Goal: Information Seeking & Learning: Learn about a topic

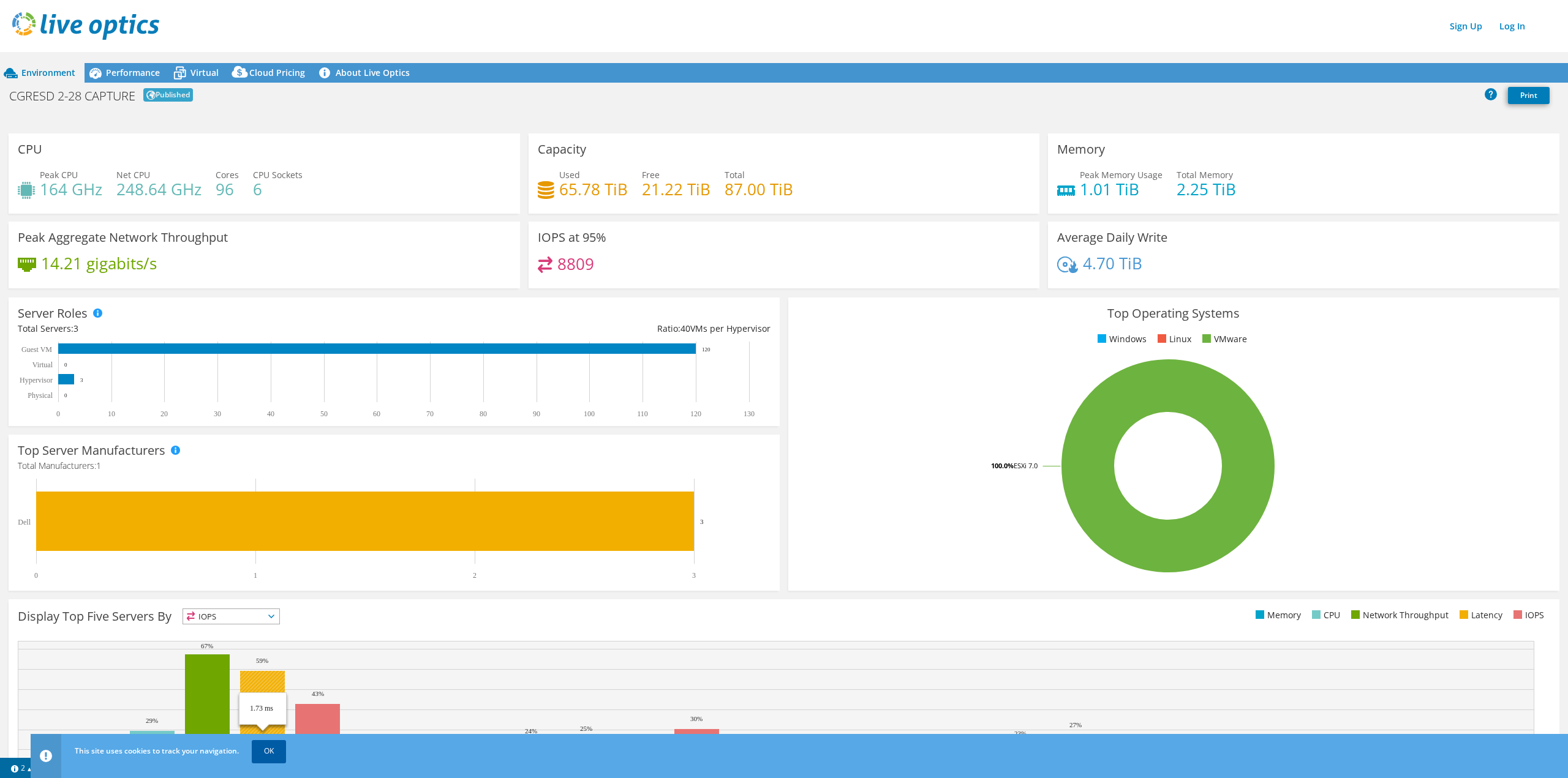
click at [266, 750] on link "OK" at bounding box center [268, 752] width 34 height 22
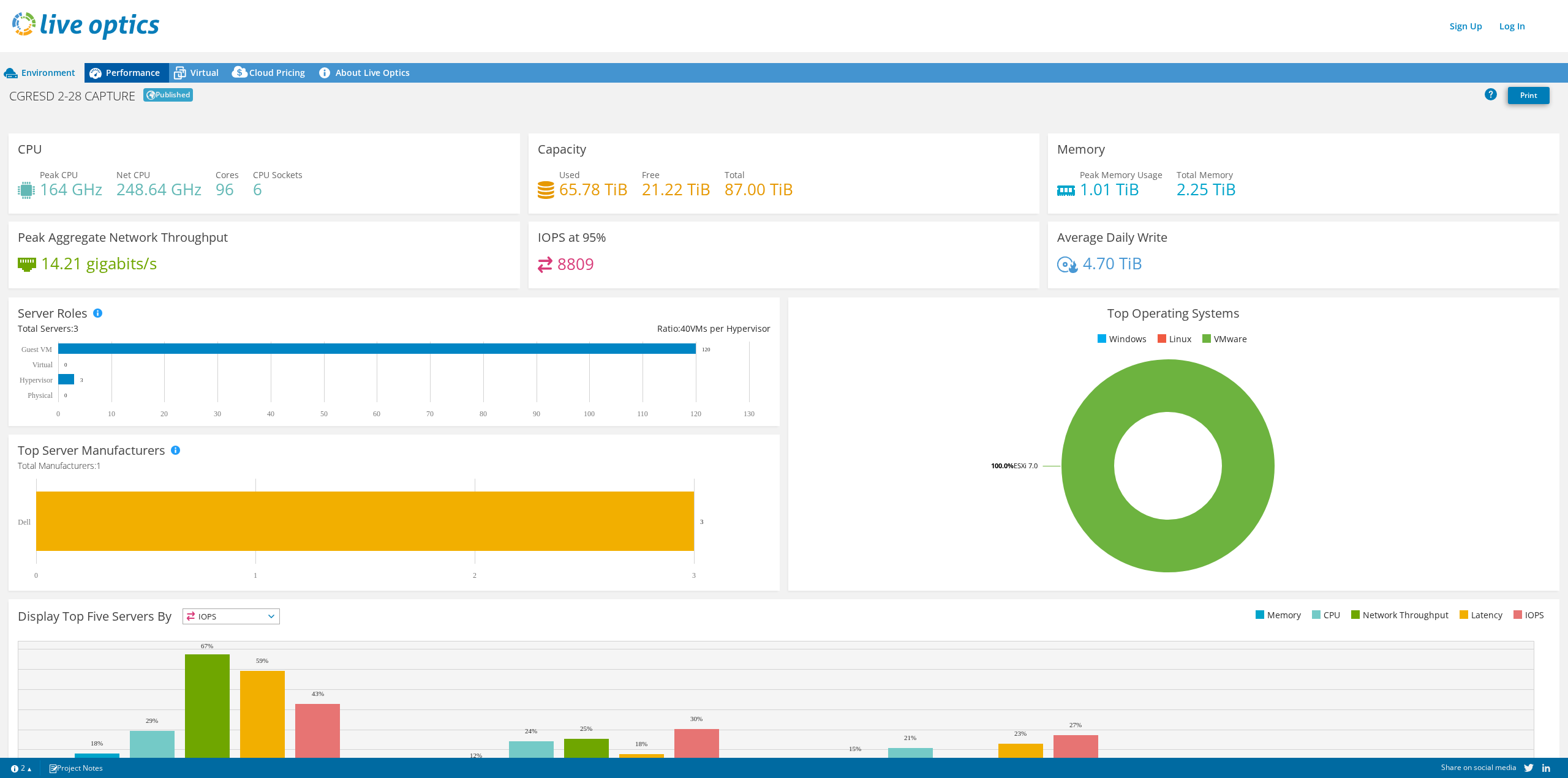
click at [129, 73] on span "Performance" at bounding box center [133, 72] width 54 height 12
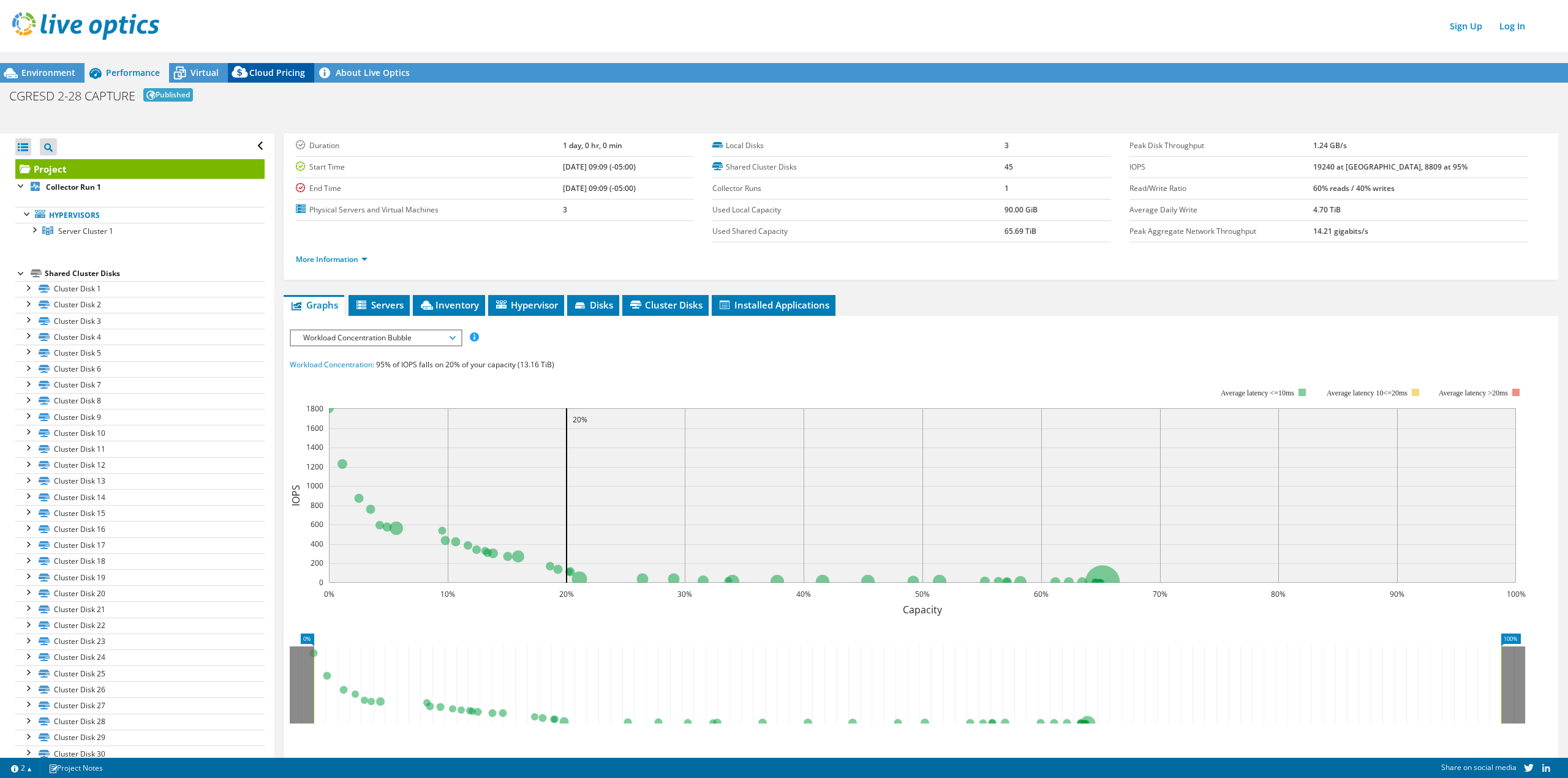
click at [274, 80] on div "Cloud Pricing" at bounding box center [271, 73] width 86 height 19
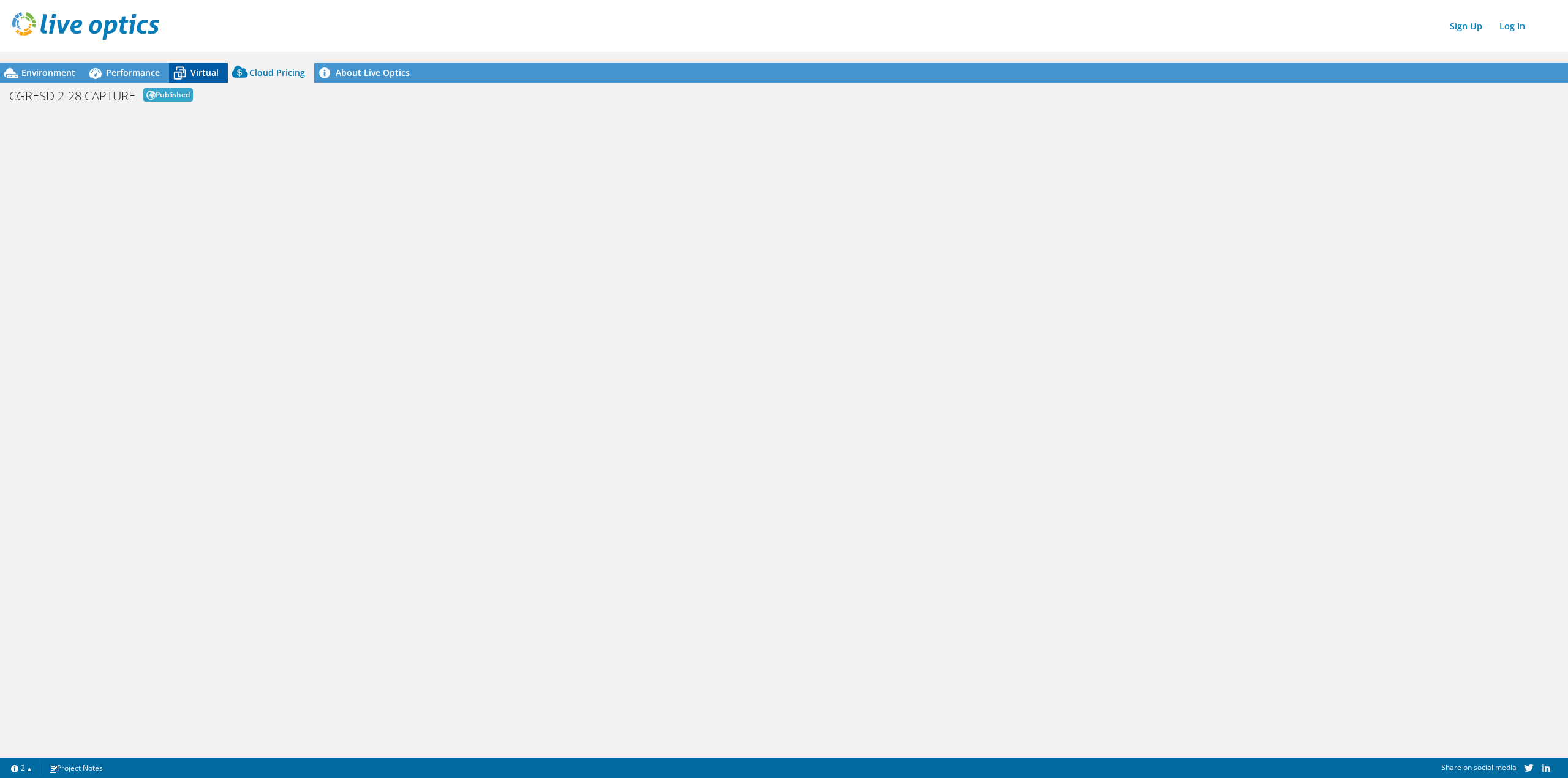
click at [203, 74] on span "Virtual" at bounding box center [204, 72] width 28 height 12
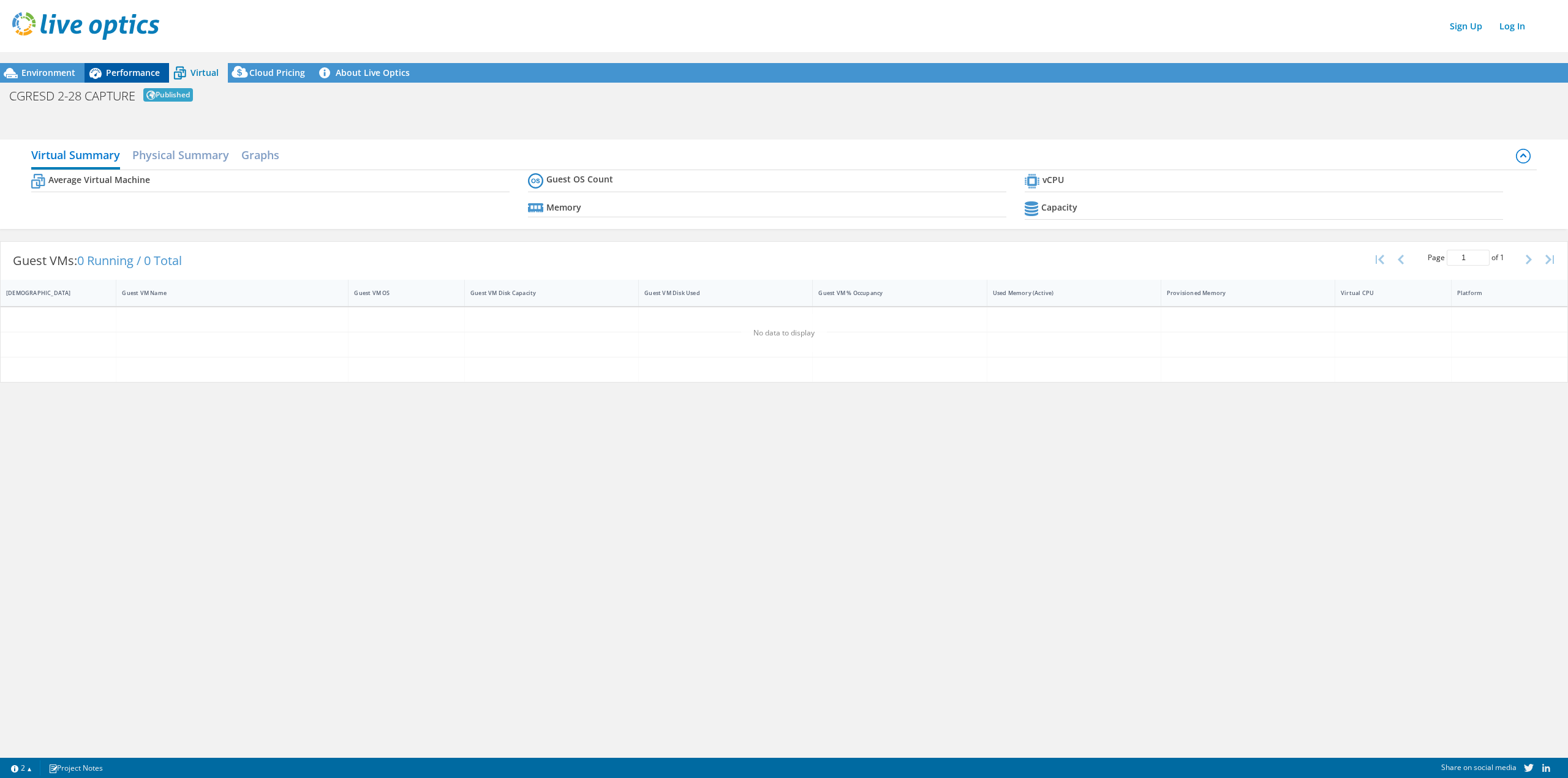
click at [142, 75] on span "Performance" at bounding box center [133, 72] width 54 height 12
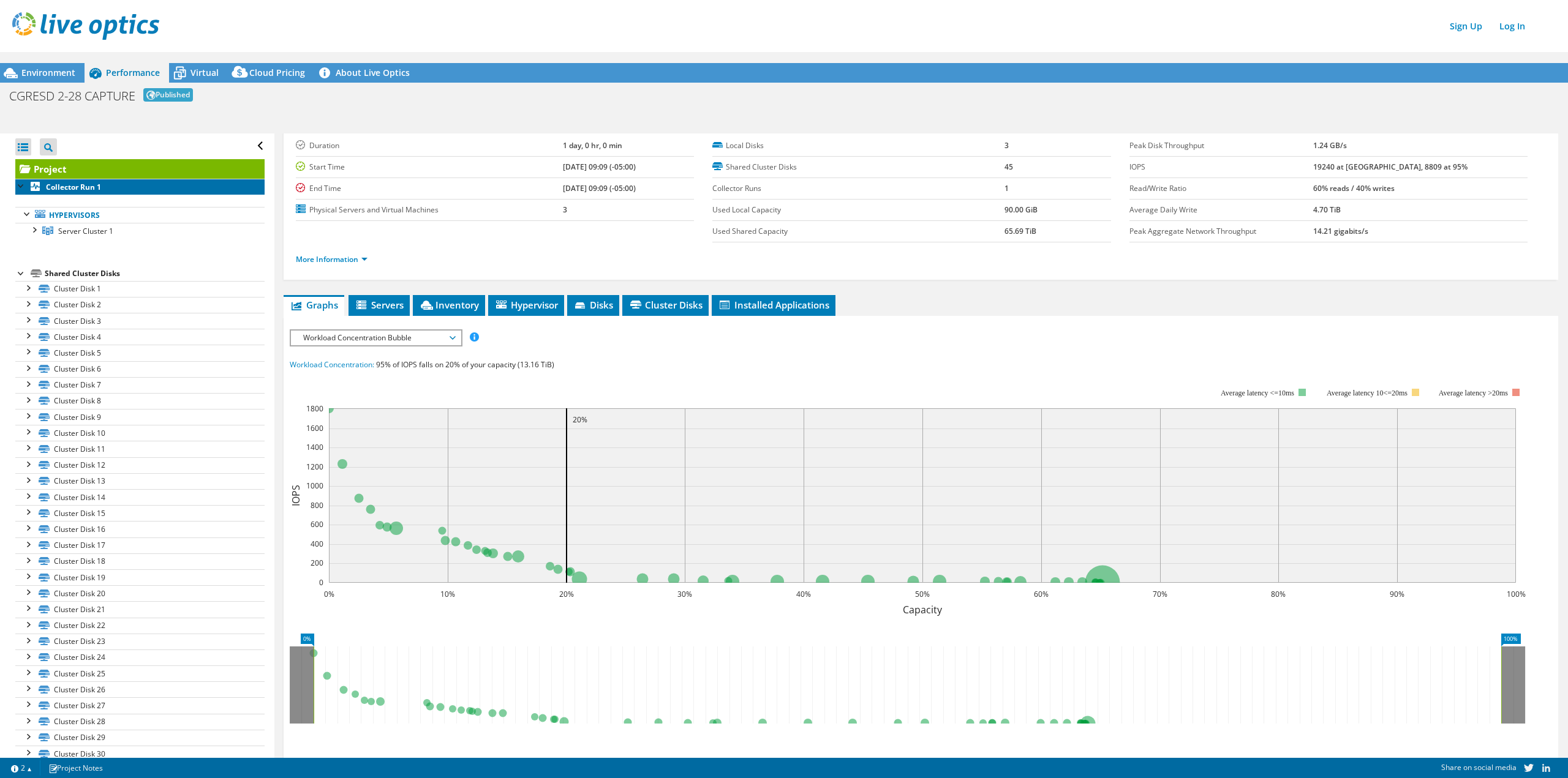
click at [88, 192] on b "Collector Run 1" at bounding box center [73, 187] width 55 height 10
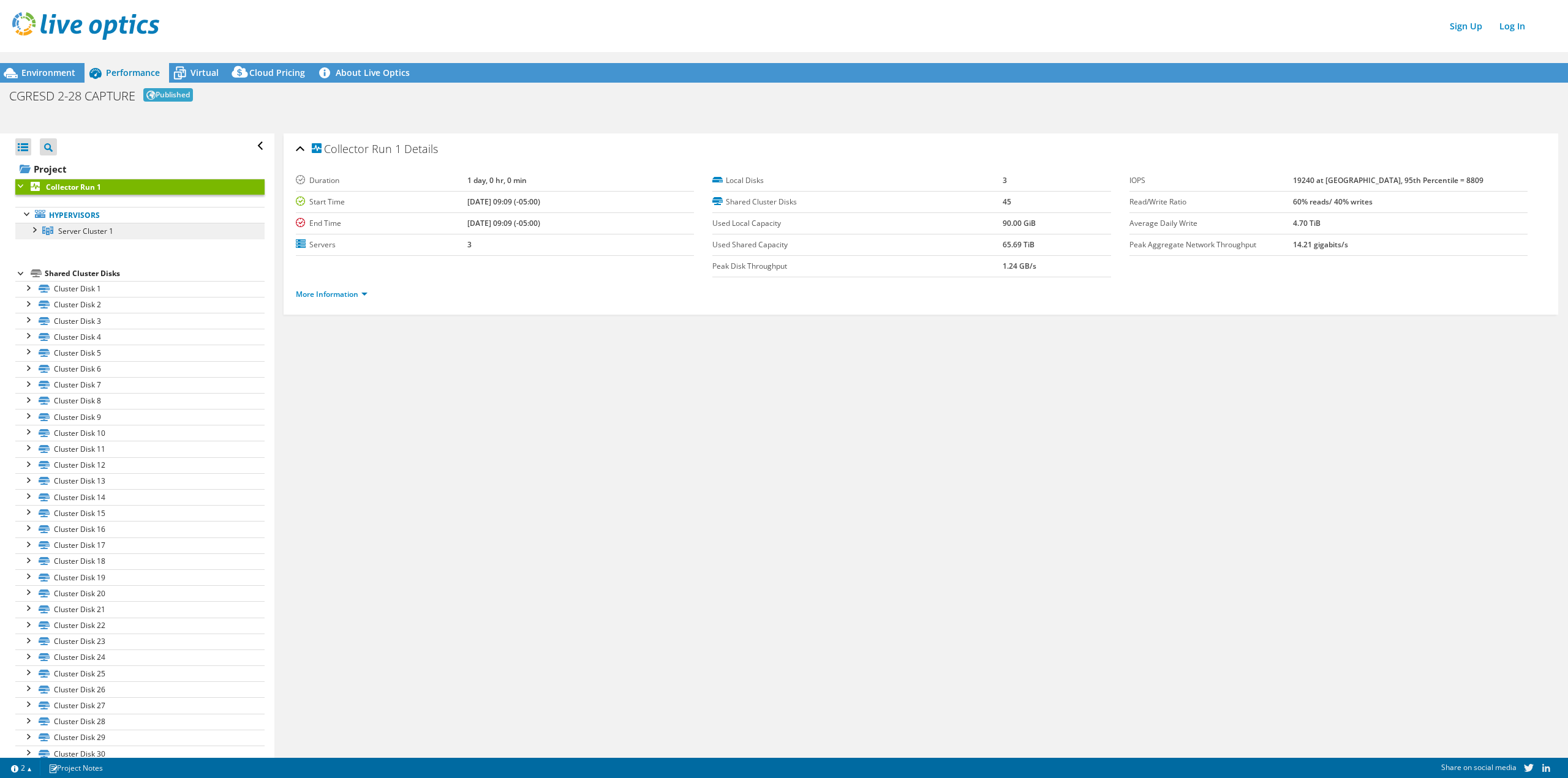
click at [120, 234] on link "Server Cluster 1" at bounding box center [140, 231] width 250 height 16
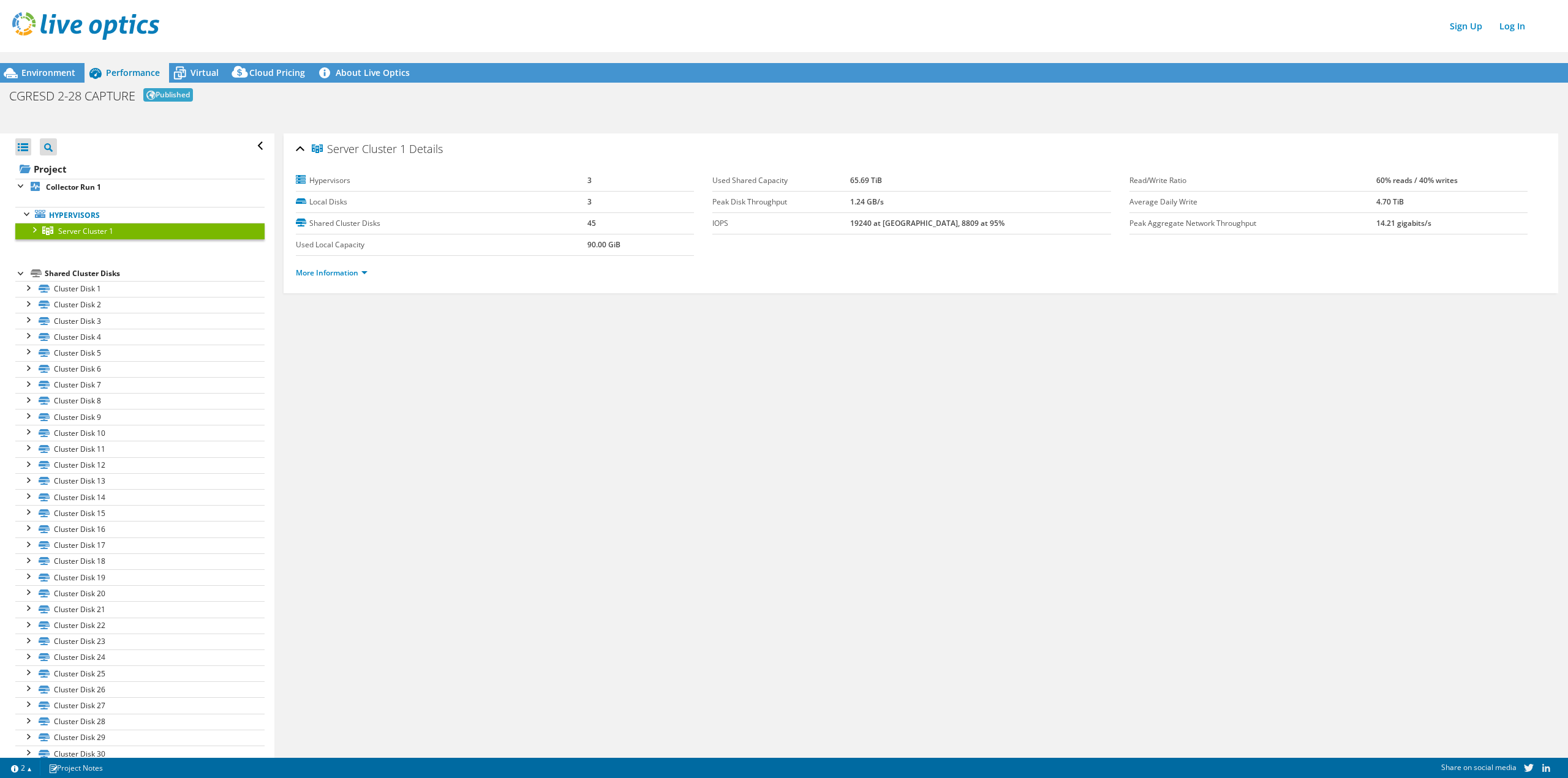
click at [31, 235] on div at bounding box center [34, 229] width 13 height 13
click at [63, 250] on link "Server 1" at bounding box center [140, 247] width 250 height 16
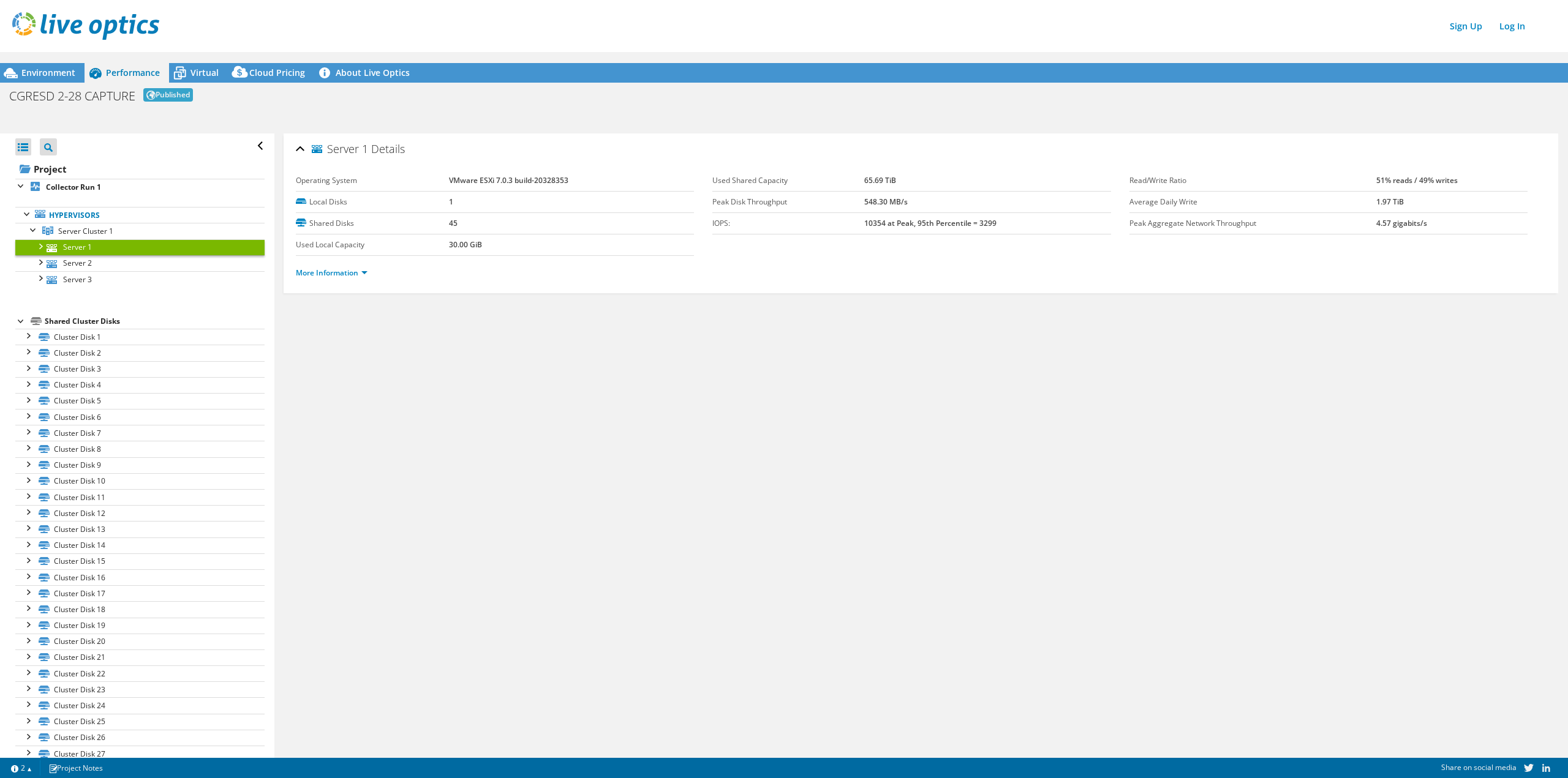
click at [42, 254] on link "Server 1" at bounding box center [140, 247] width 250 height 16
click at [38, 249] on div at bounding box center [40, 246] width 13 height 13
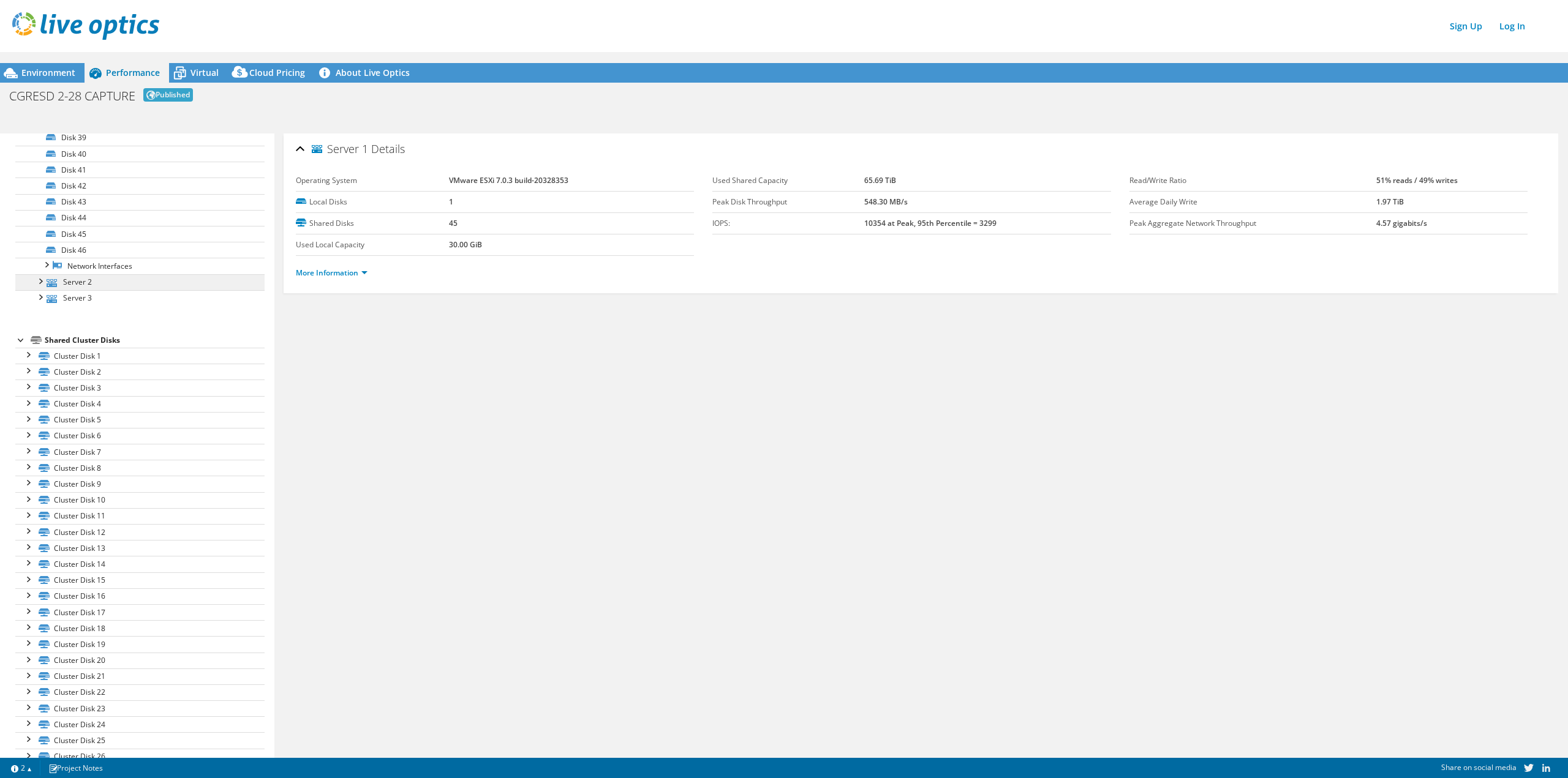
scroll to position [490, 0]
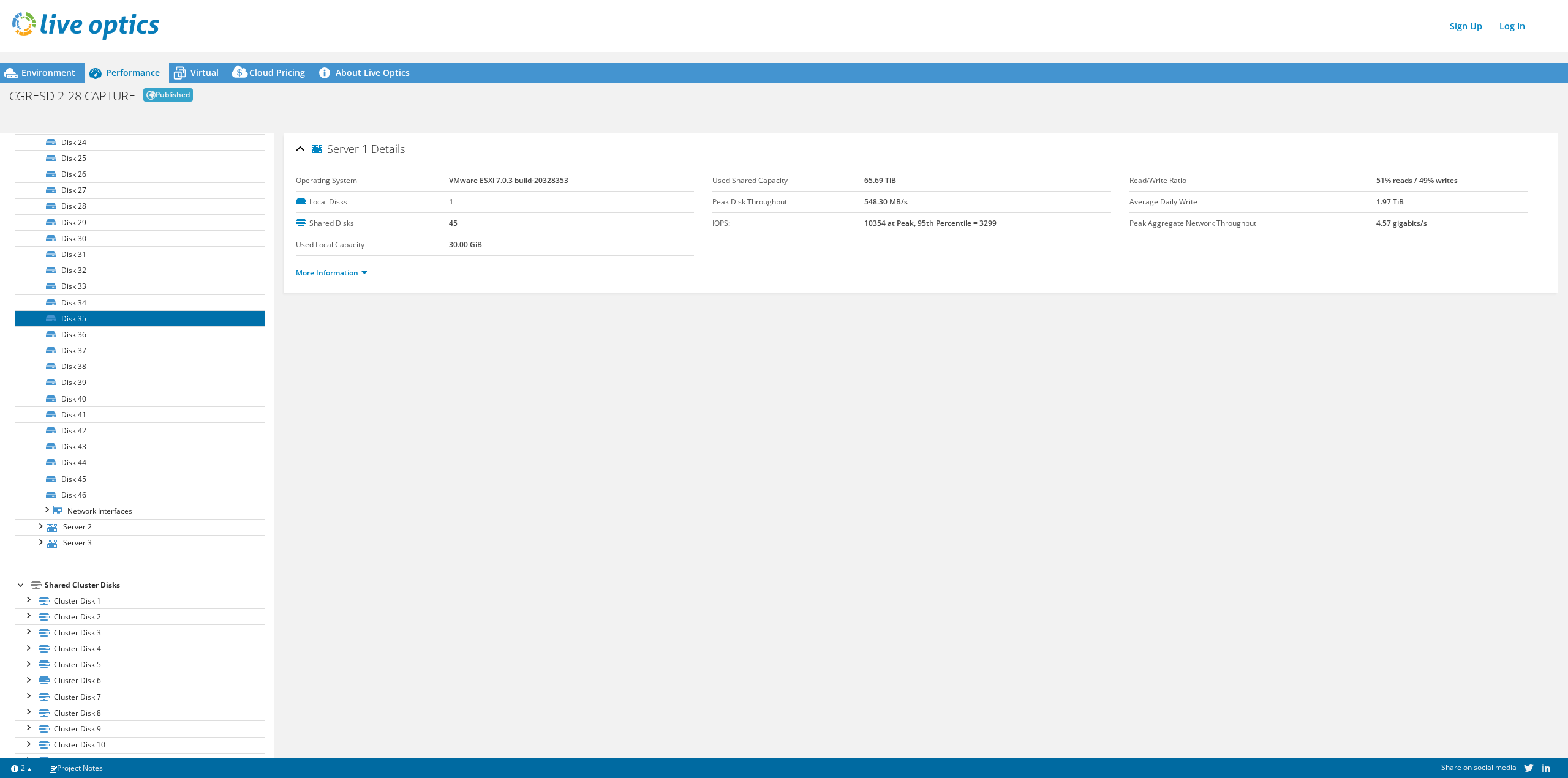
click at [90, 313] on link "Disk 35" at bounding box center [140, 318] width 250 height 16
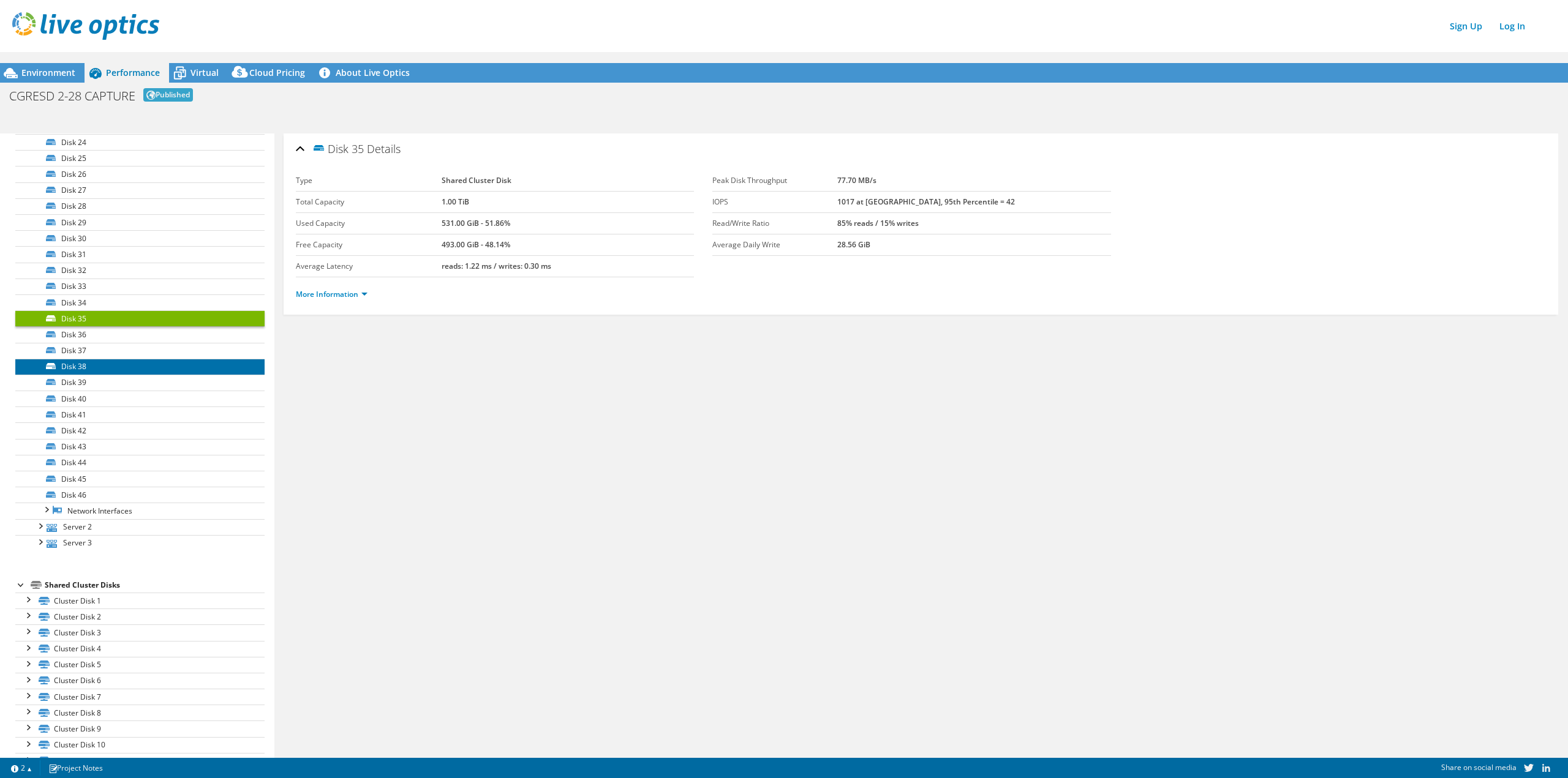
click at [92, 365] on link "Disk 38" at bounding box center [140, 366] width 250 height 16
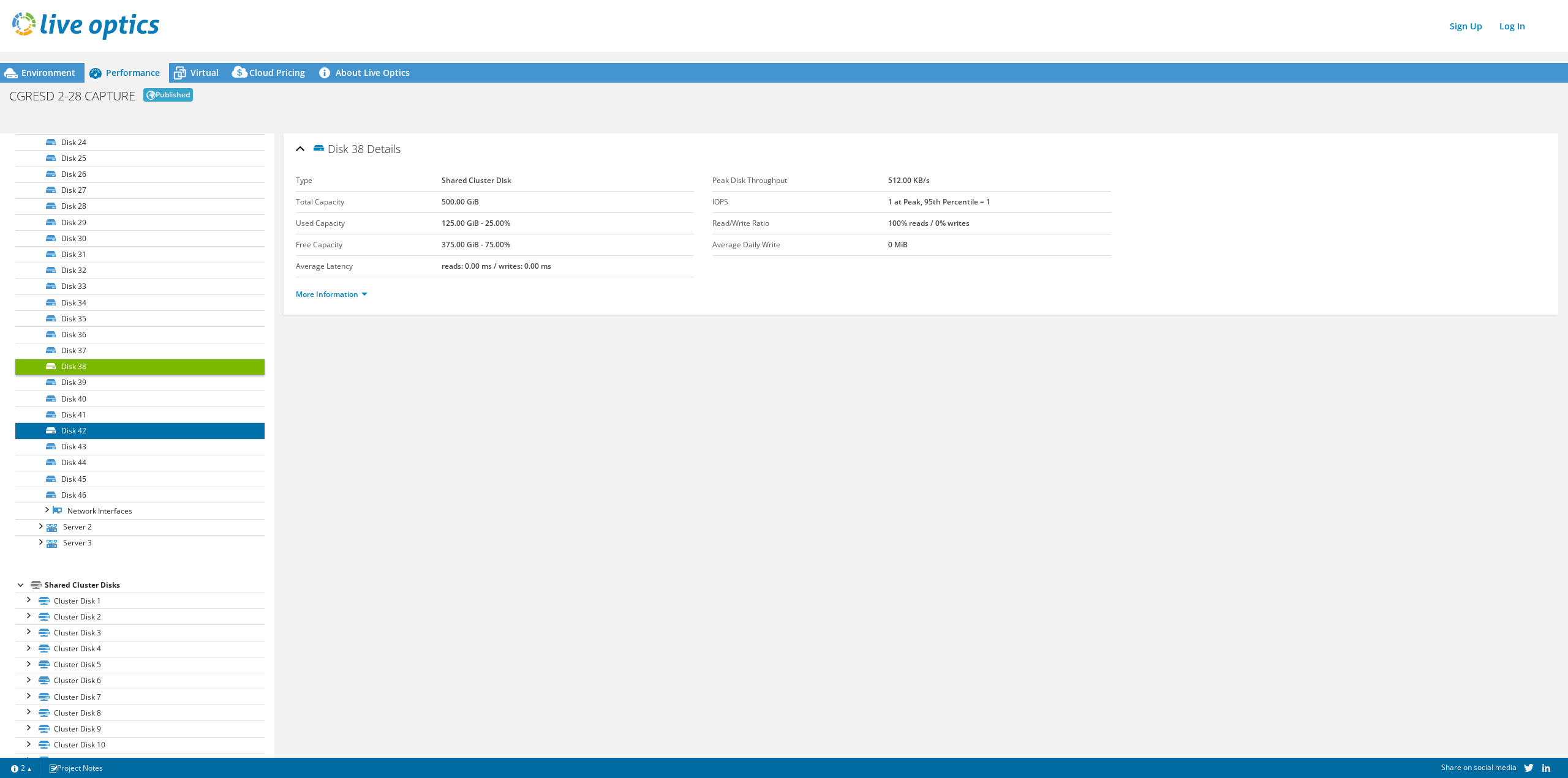
click at [87, 432] on link "Disk 42" at bounding box center [140, 430] width 250 height 16
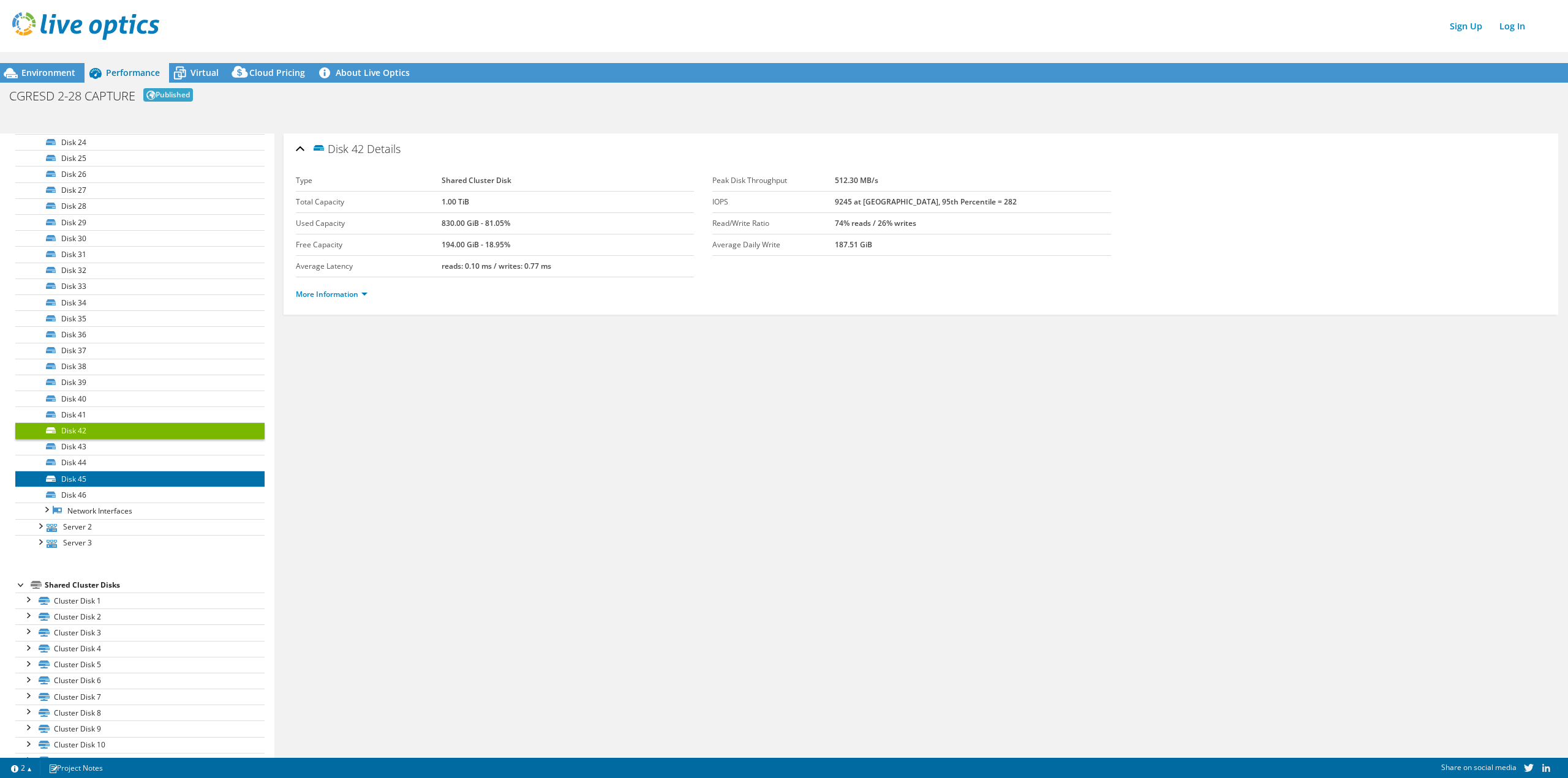
click at [83, 471] on link "Disk 45" at bounding box center [140, 479] width 250 height 16
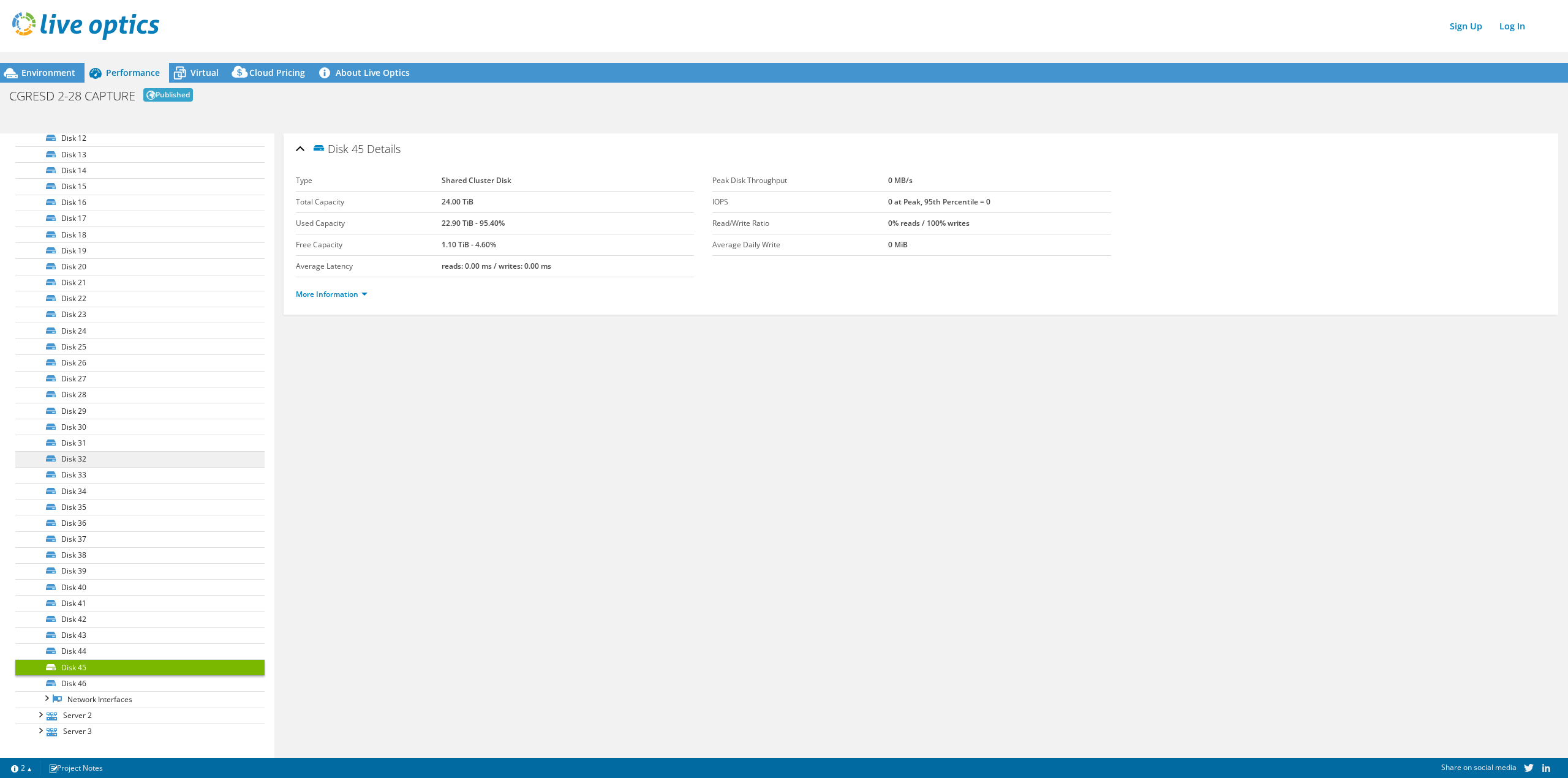
scroll to position [0, 0]
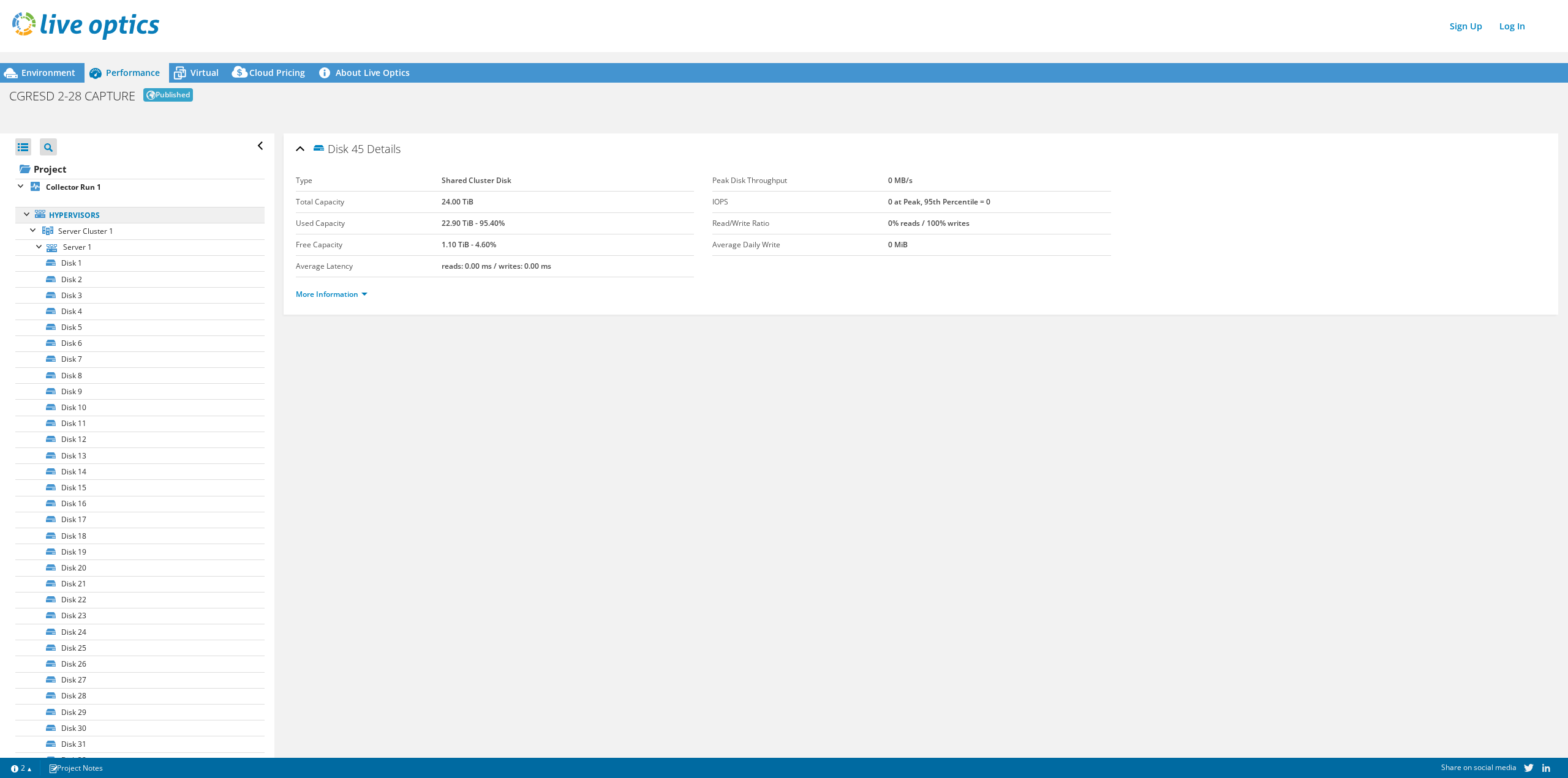
click at [85, 222] on link "Hypervisors" at bounding box center [140, 215] width 250 height 16
click at [76, 238] on link "Server Cluster 1" at bounding box center [140, 231] width 250 height 16
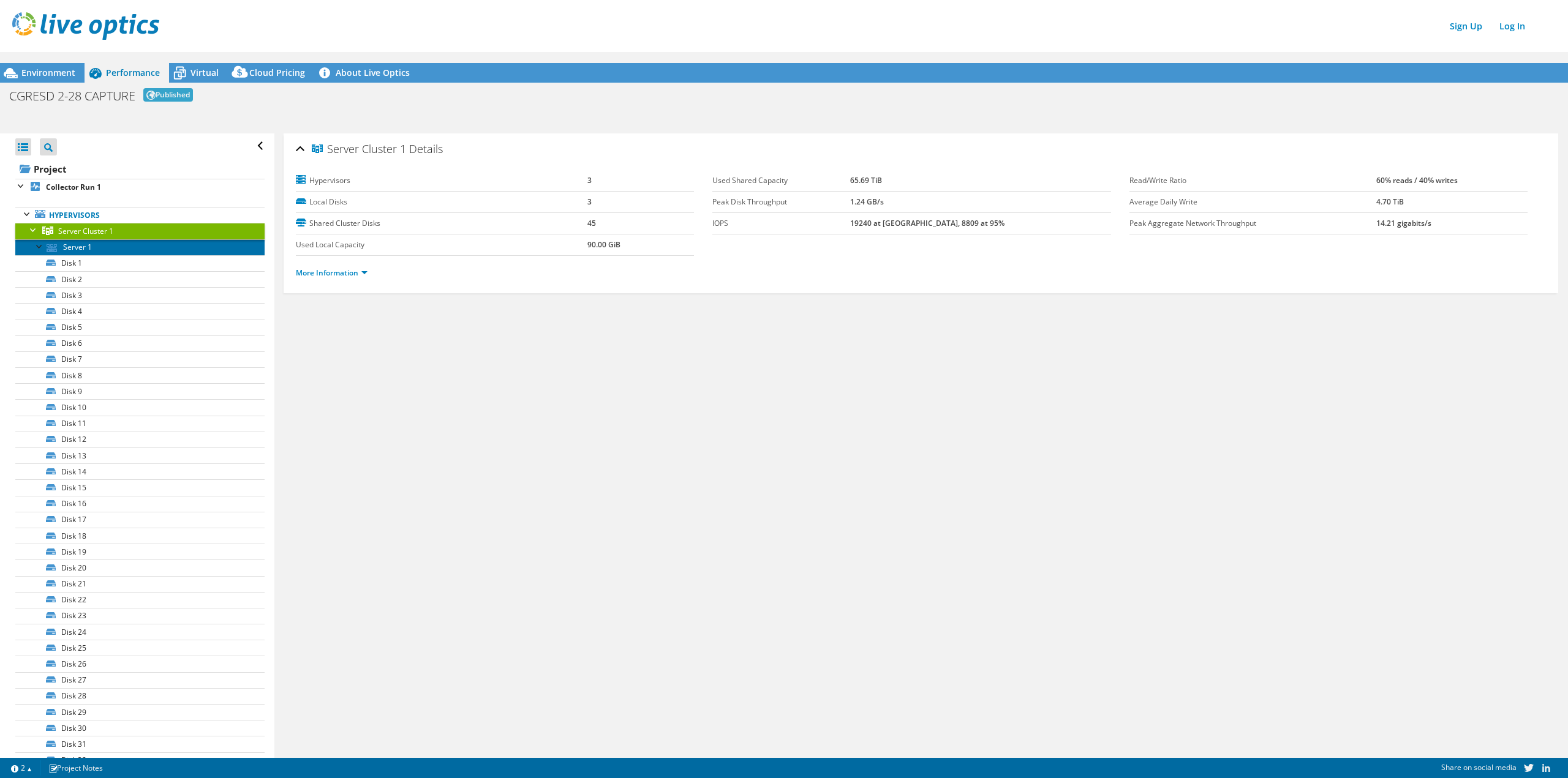
click at [75, 248] on link "Server 1" at bounding box center [140, 247] width 250 height 16
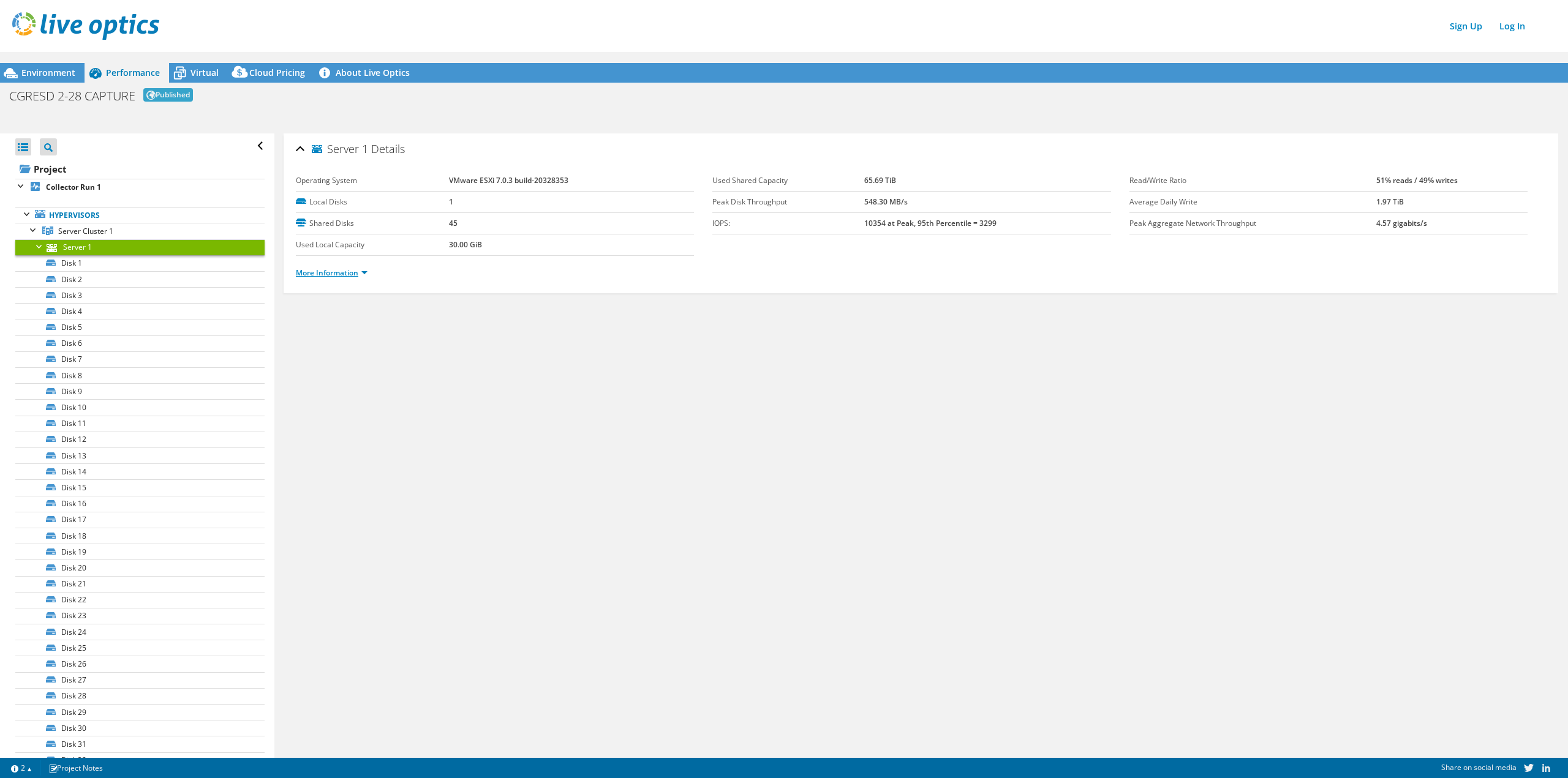
click at [339, 273] on link "More Information" at bounding box center [332, 272] width 72 height 10
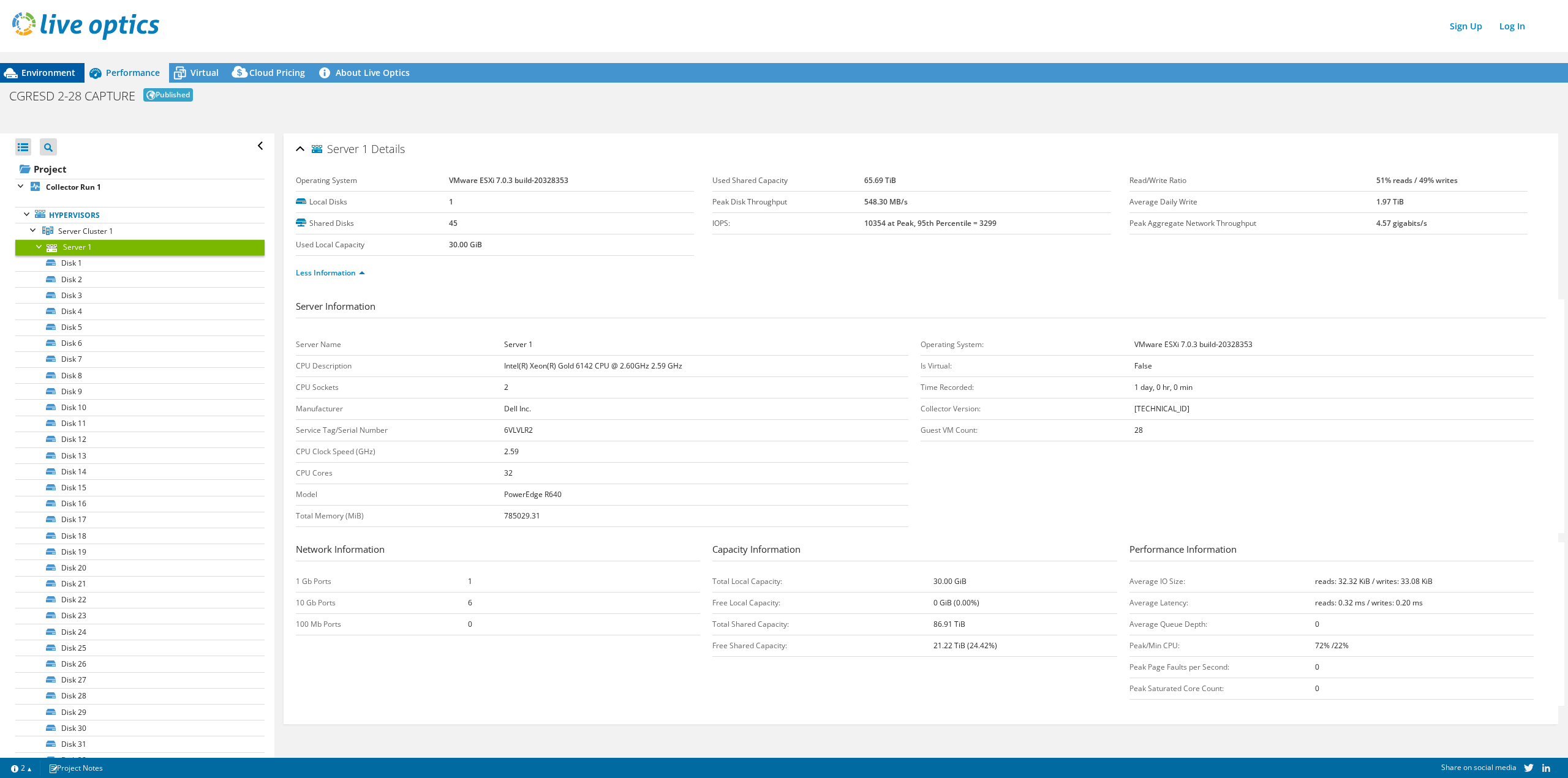
click at [72, 77] on span "Environment" at bounding box center [49, 72] width 54 height 12
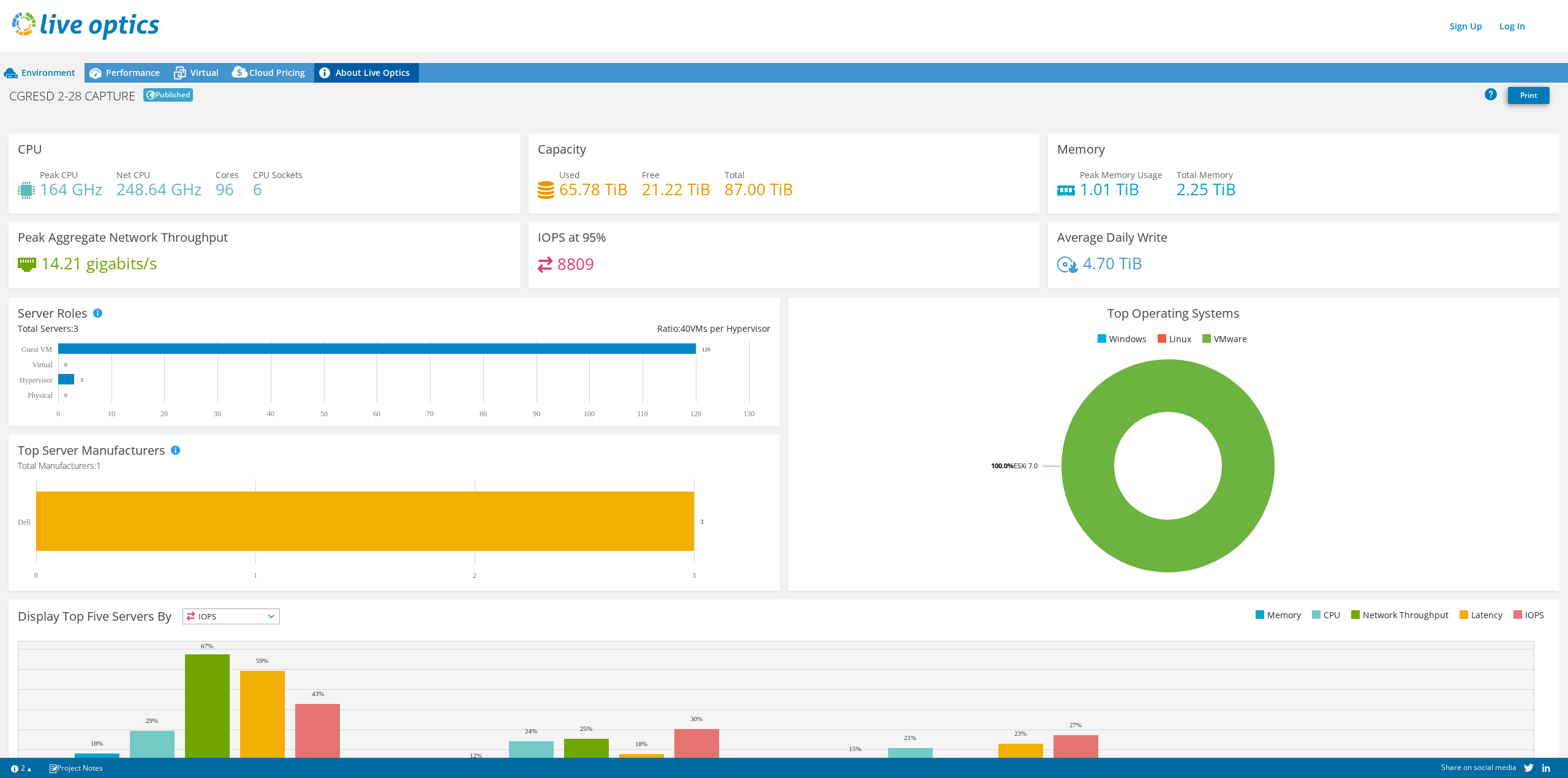
click at [382, 76] on link "About Live Optics" at bounding box center [366, 73] width 105 height 19
click at [137, 77] on span "Performance" at bounding box center [133, 72] width 54 height 12
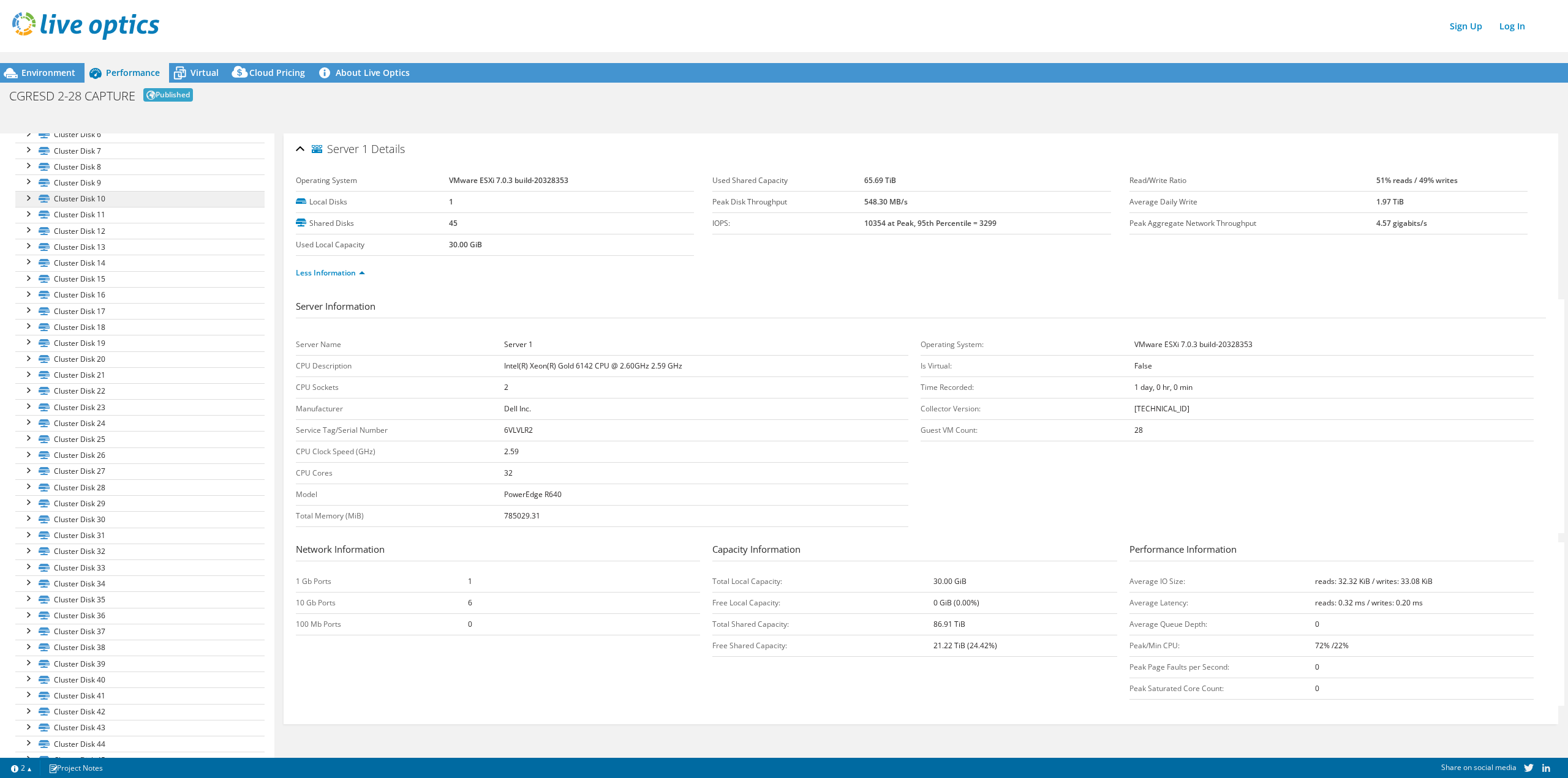
scroll to position [668, 0]
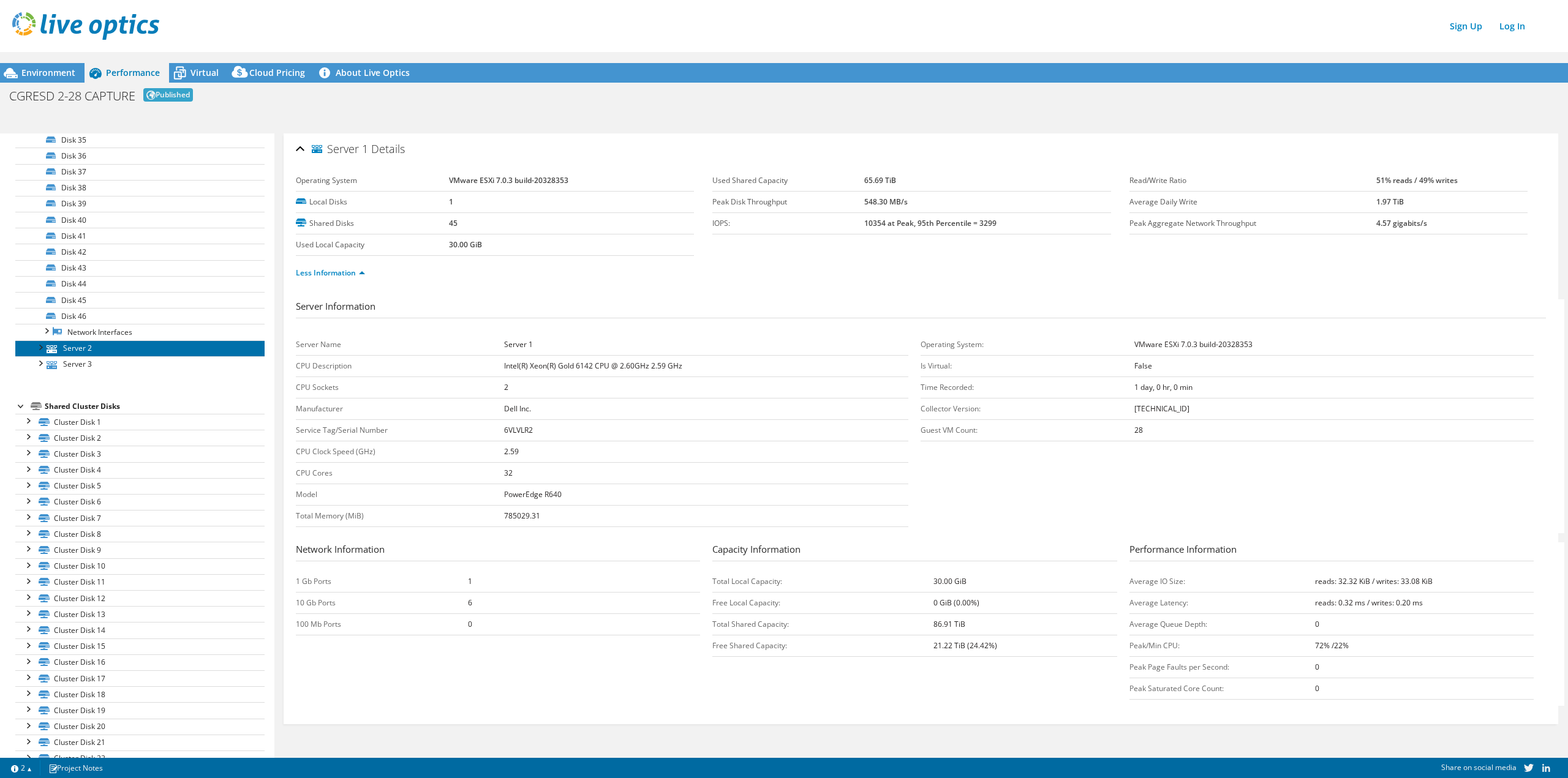
click at [108, 354] on link "Server 2" at bounding box center [140, 348] width 250 height 16
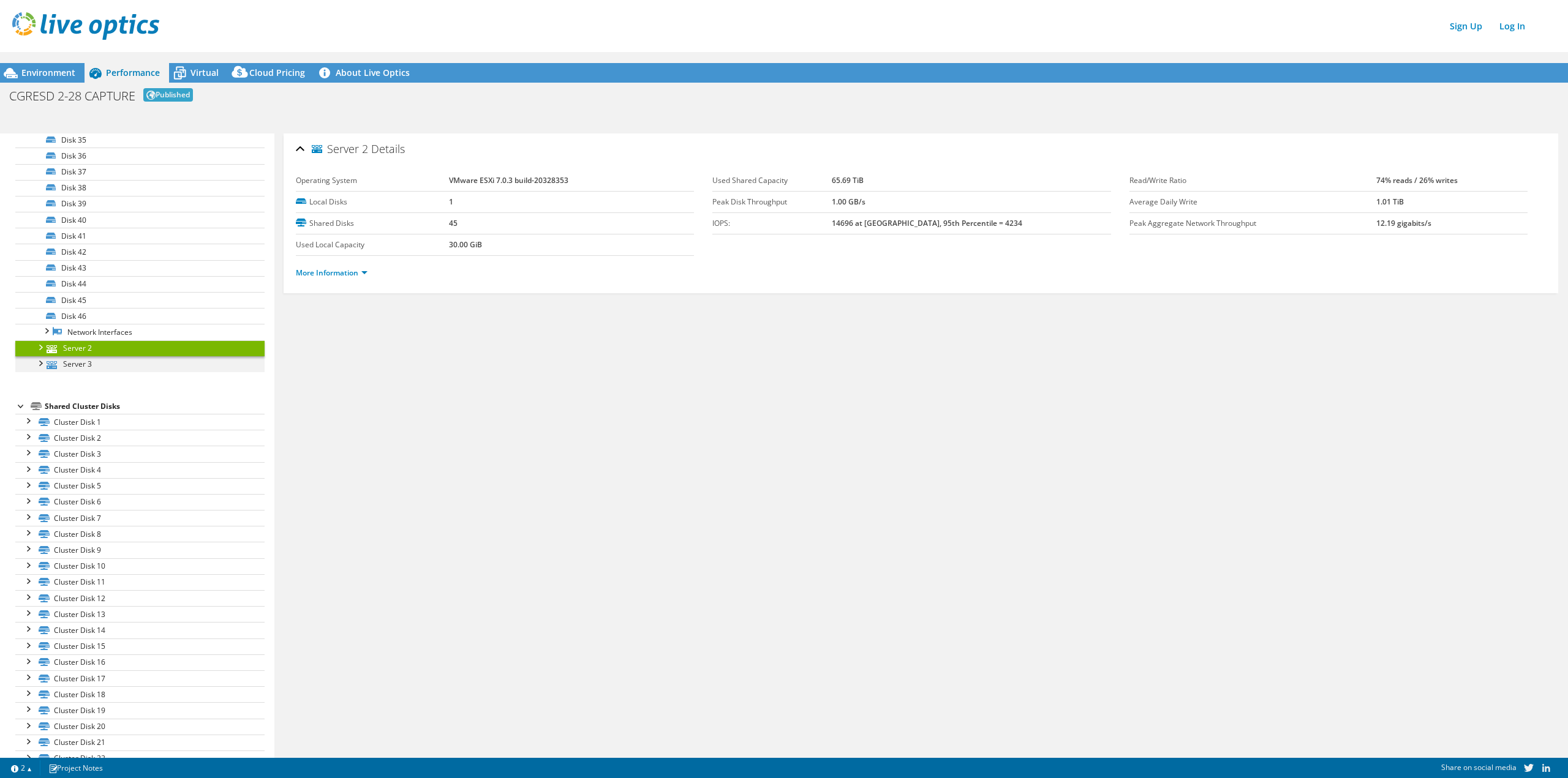
click at [41, 363] on div at bounding box center [40, 363] width 13 height 13
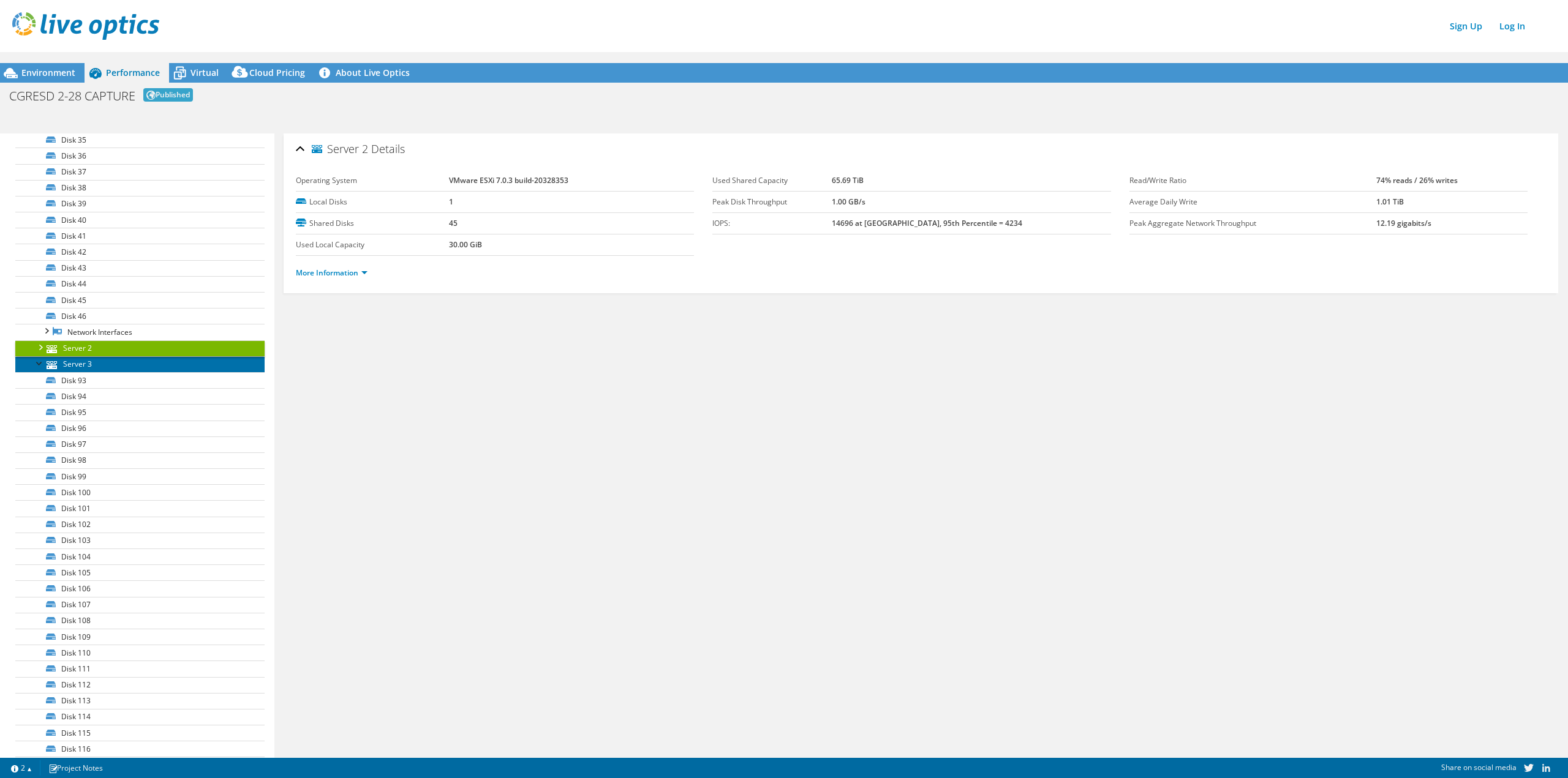
click at [86, 363] on link "Server 3" at bounding box center [140, 364] width 250 height 16
click at [101, 333] on link "Network Interfaces" at bounding box center [140, 331] width 250 height 16
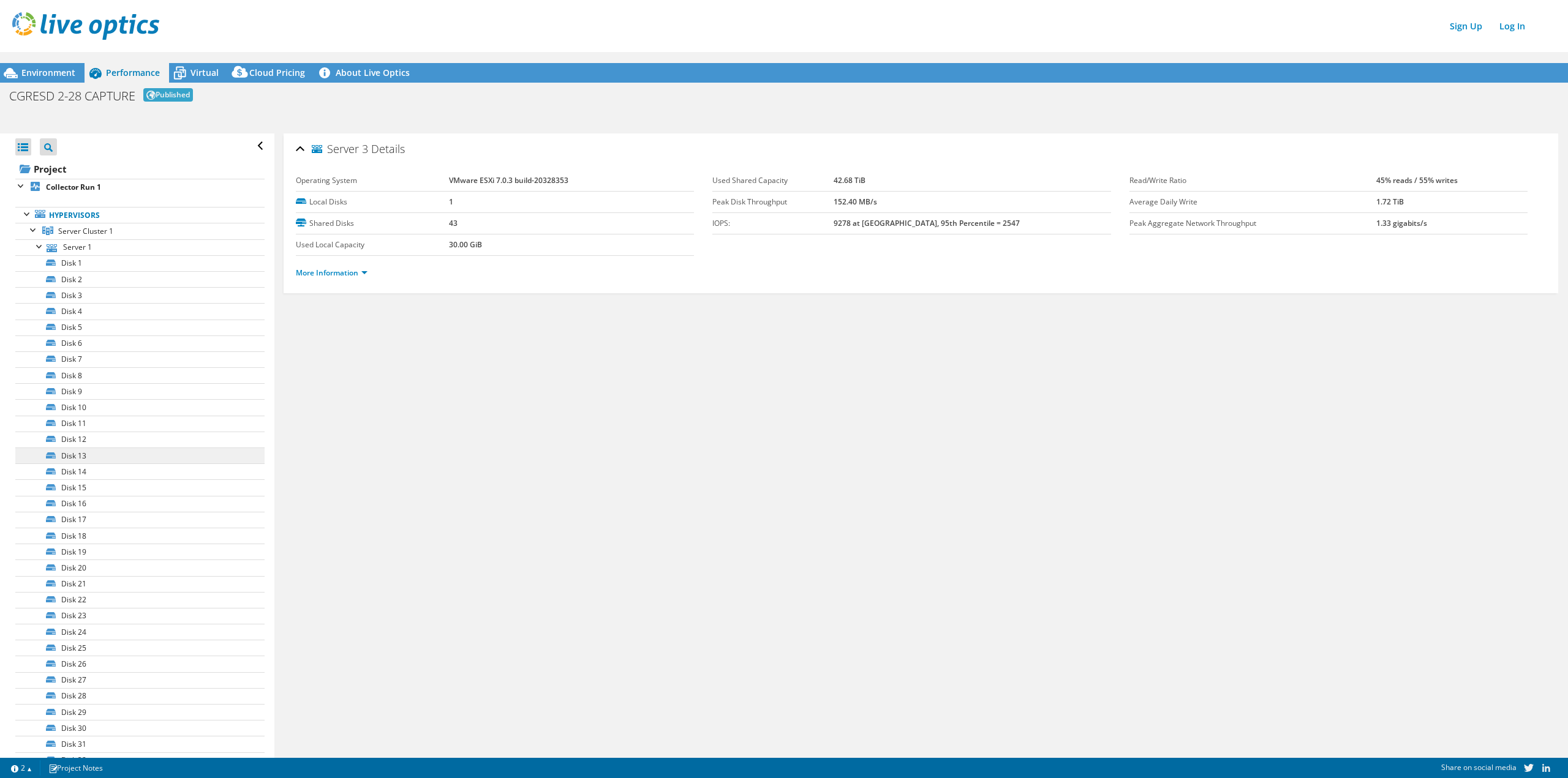
scroll to position [429, 0]
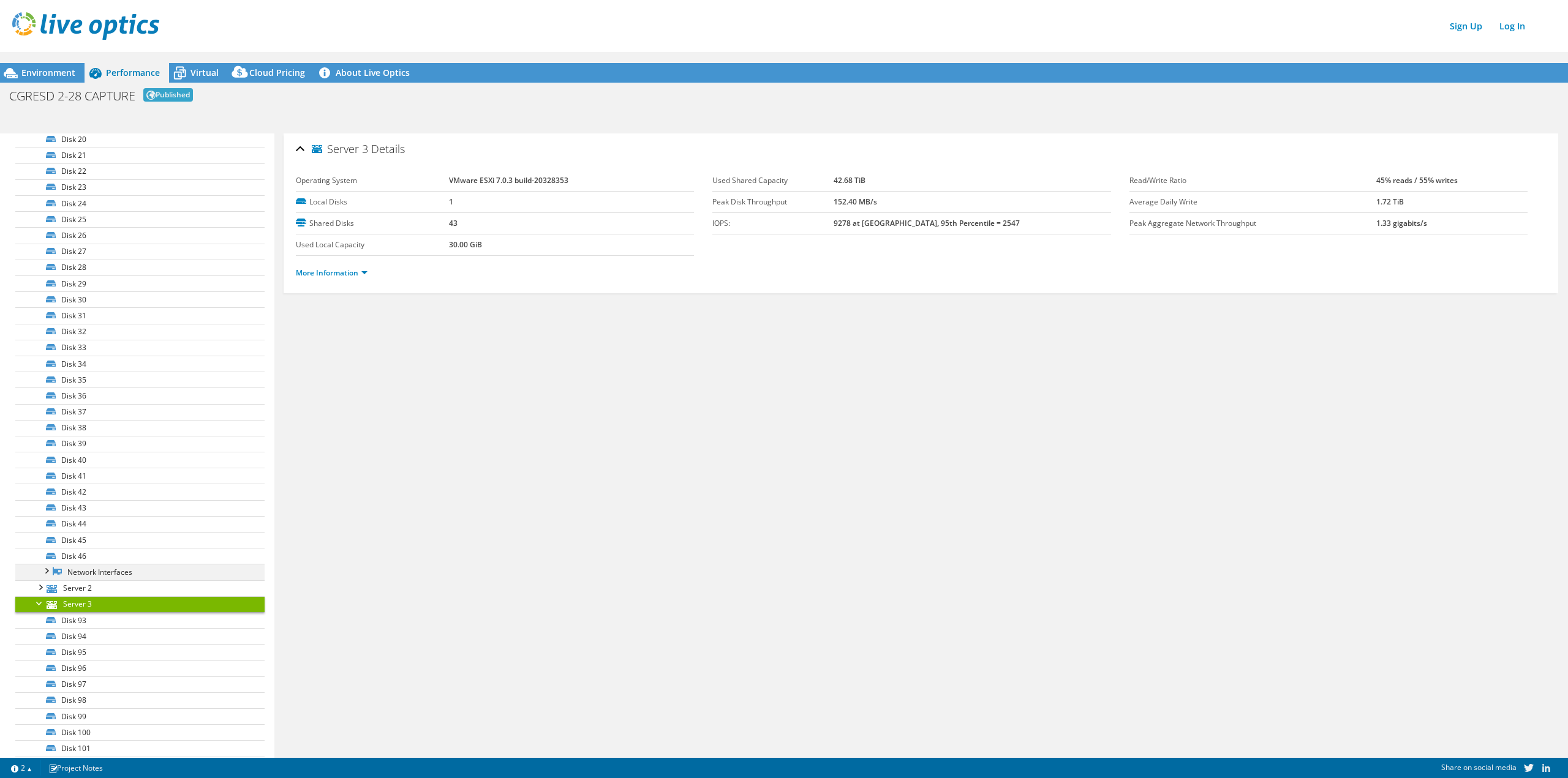
click at [49, 572] on div at bounding box center [46, 570] width 13 height 13
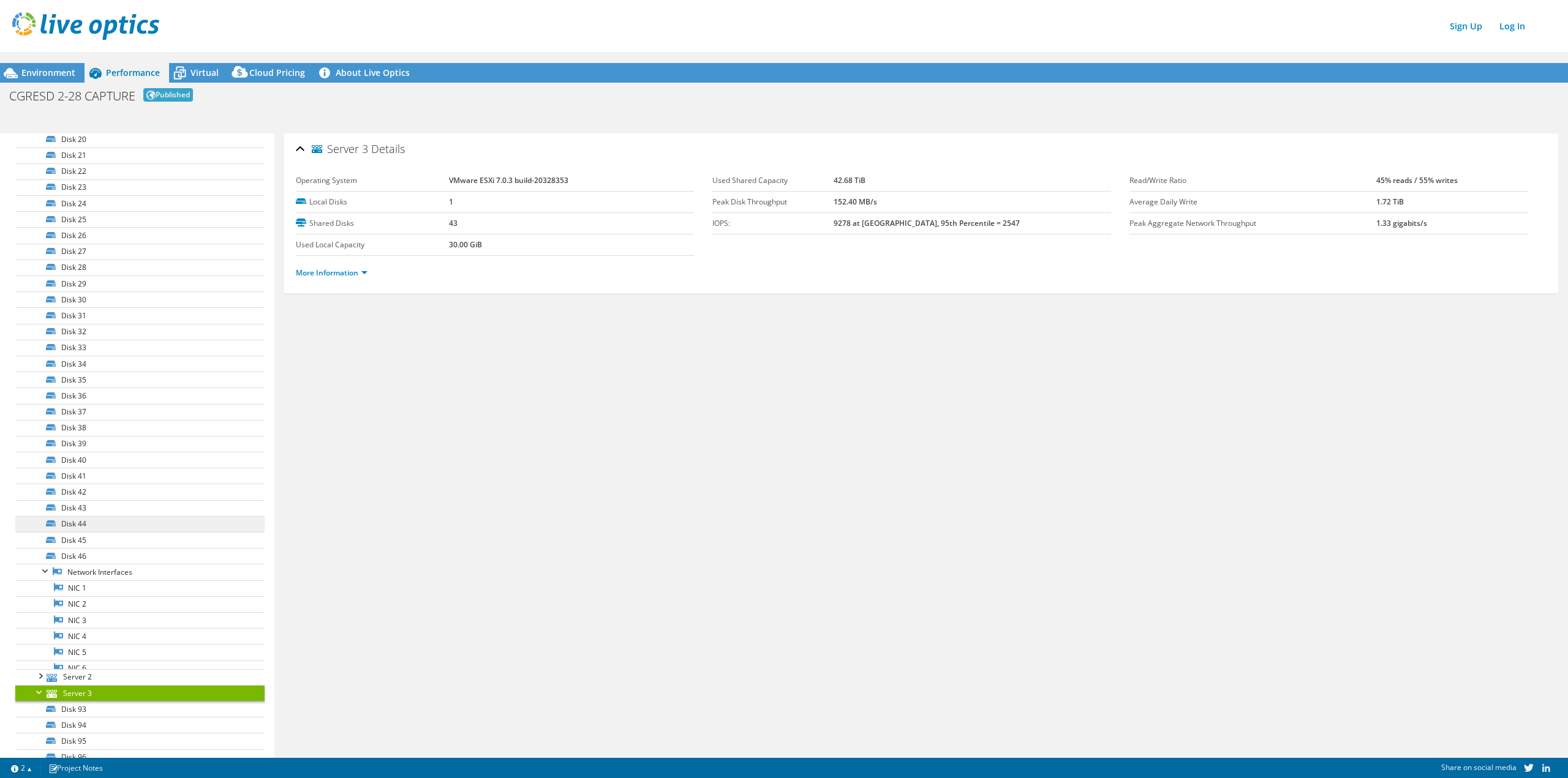
scroll to position [612, 0]
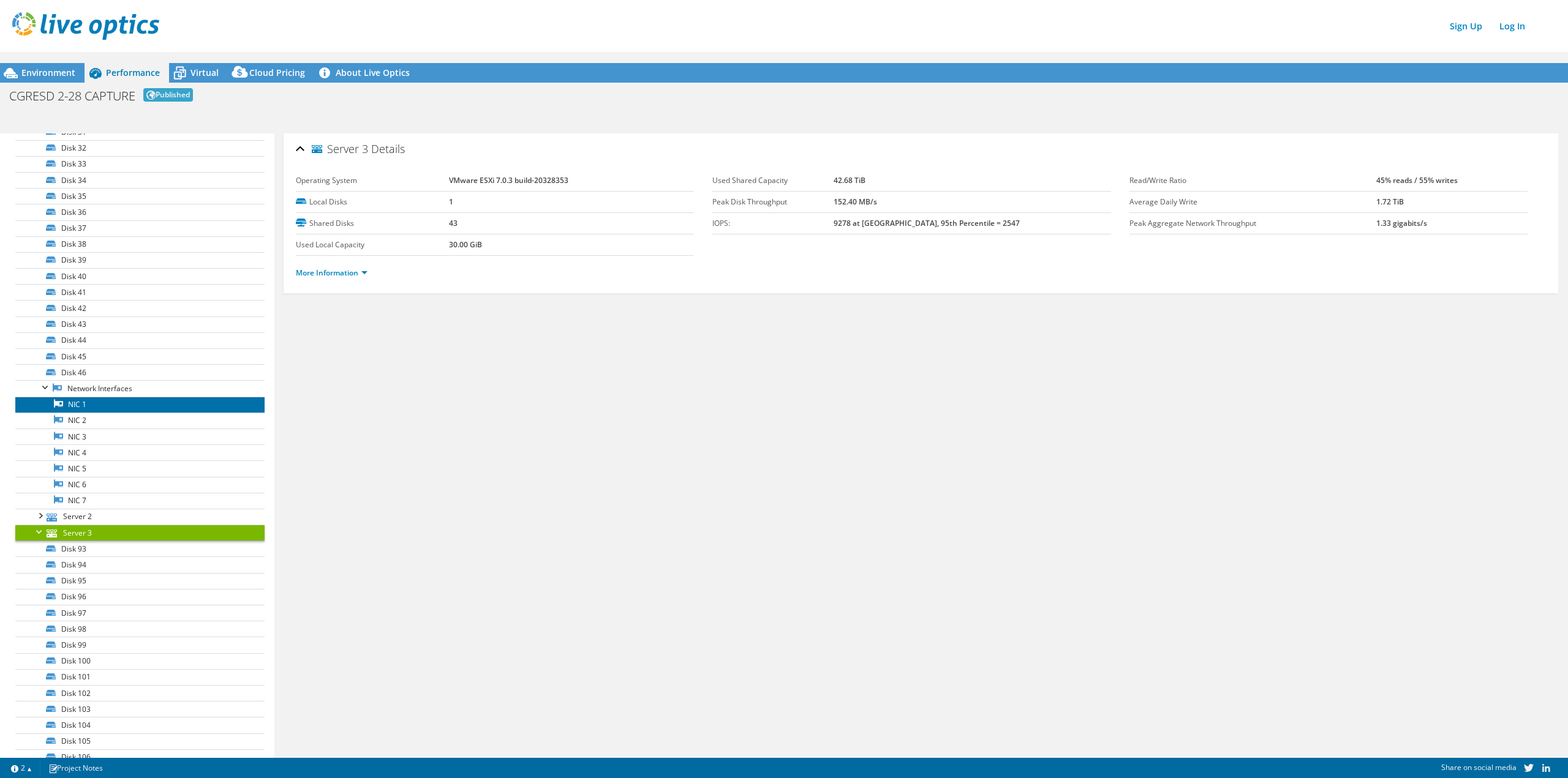
click at [100, 410] on link "NIC 1" at bounding box center [140, 404] width 250 height 16
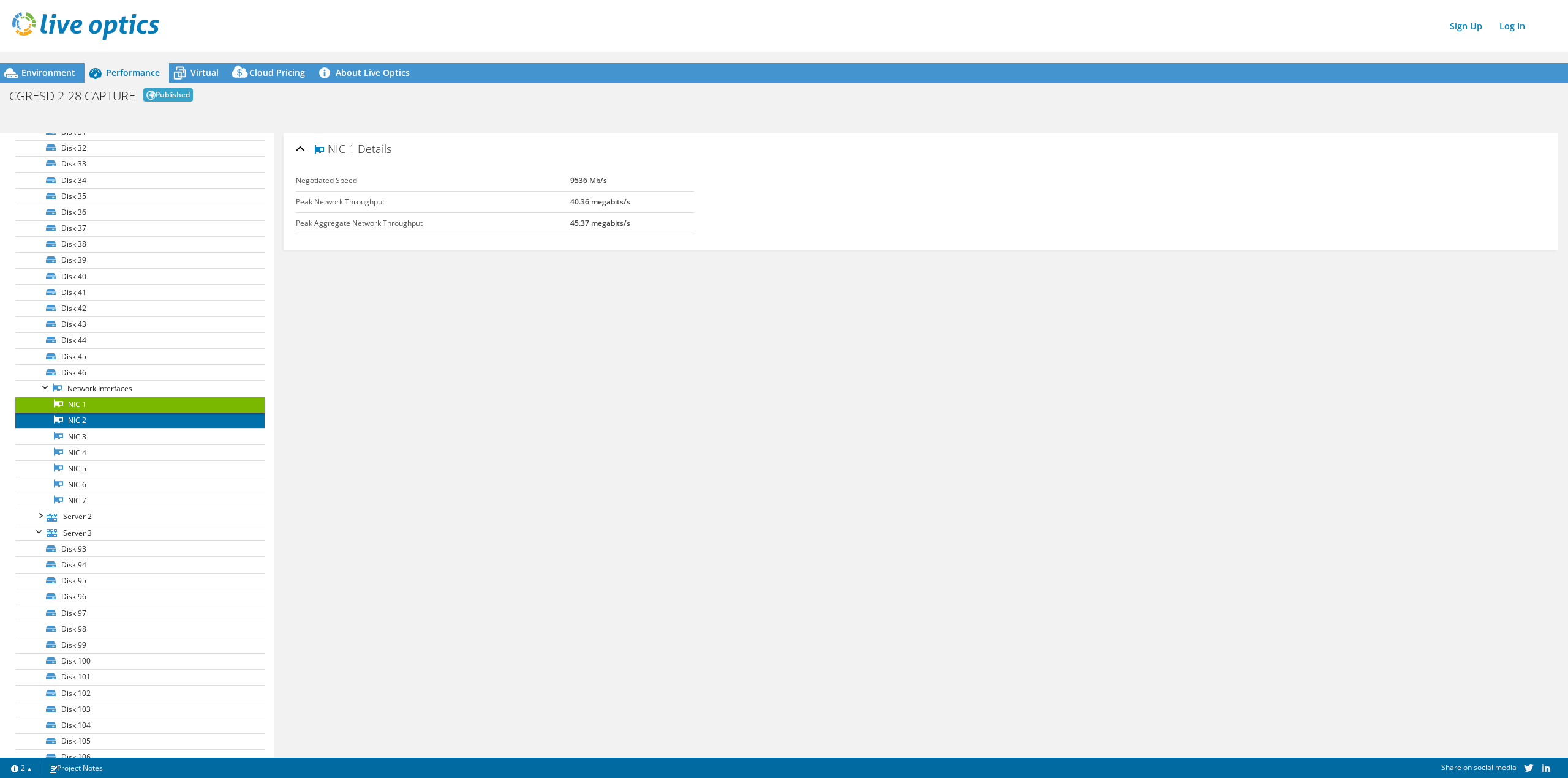
click at [104, 424] on link "NIC 2" at bounding box center [140, 420] width 250 height 16
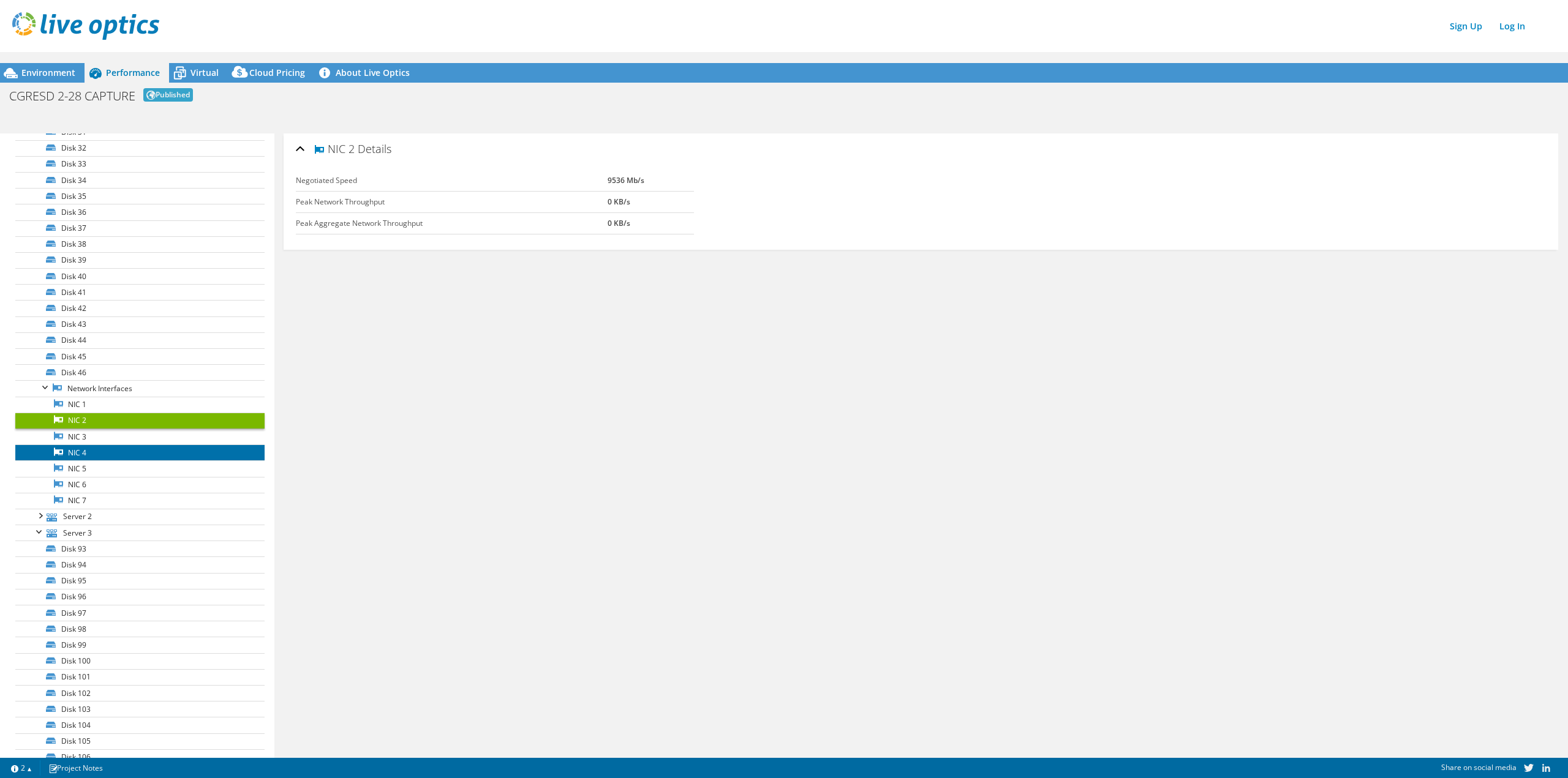
click at [101, 445] on link "NIC 4" at bounding box center [140, 452] width 250 height 16
click at [99, 437] on link "NIC 3" at bounding box center [140, 436] width 250 height 16
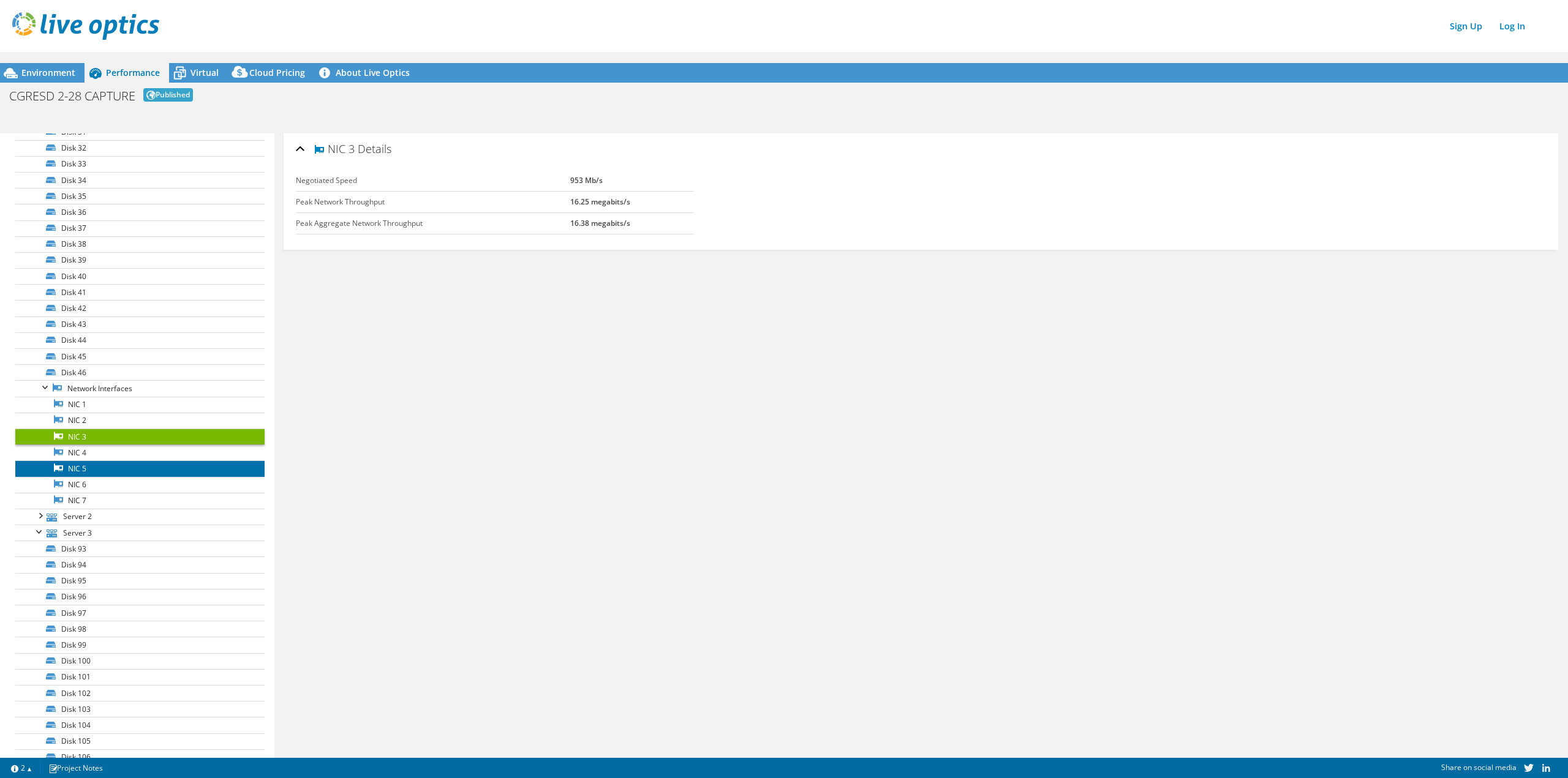
click at [99, 463] on link "NIC 5" at bounding box center [140, 468] width 250 height 16
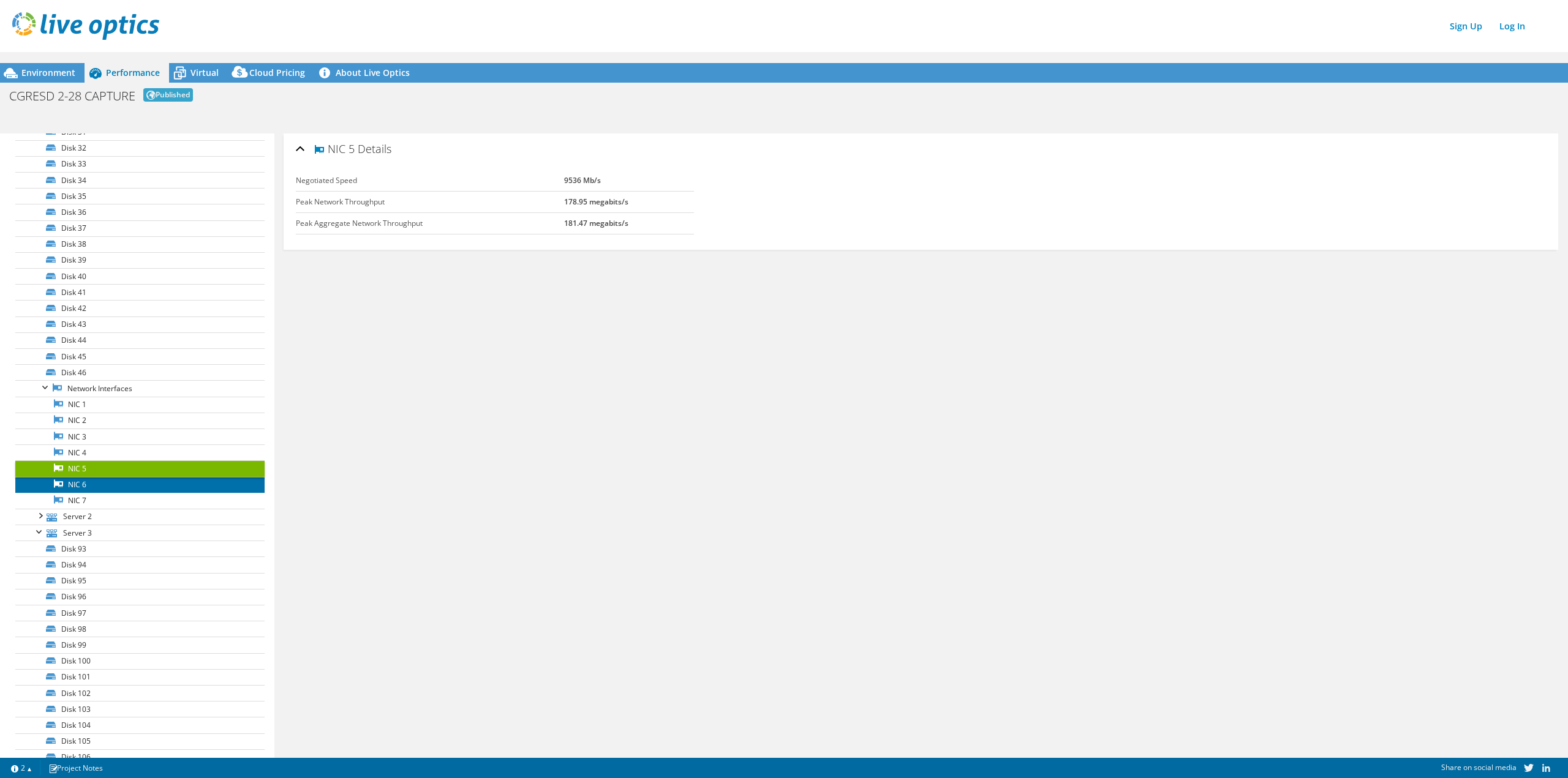
click at [100, 488] on link "NIC 6" at bounding box center [140, 485] width 250 height 16
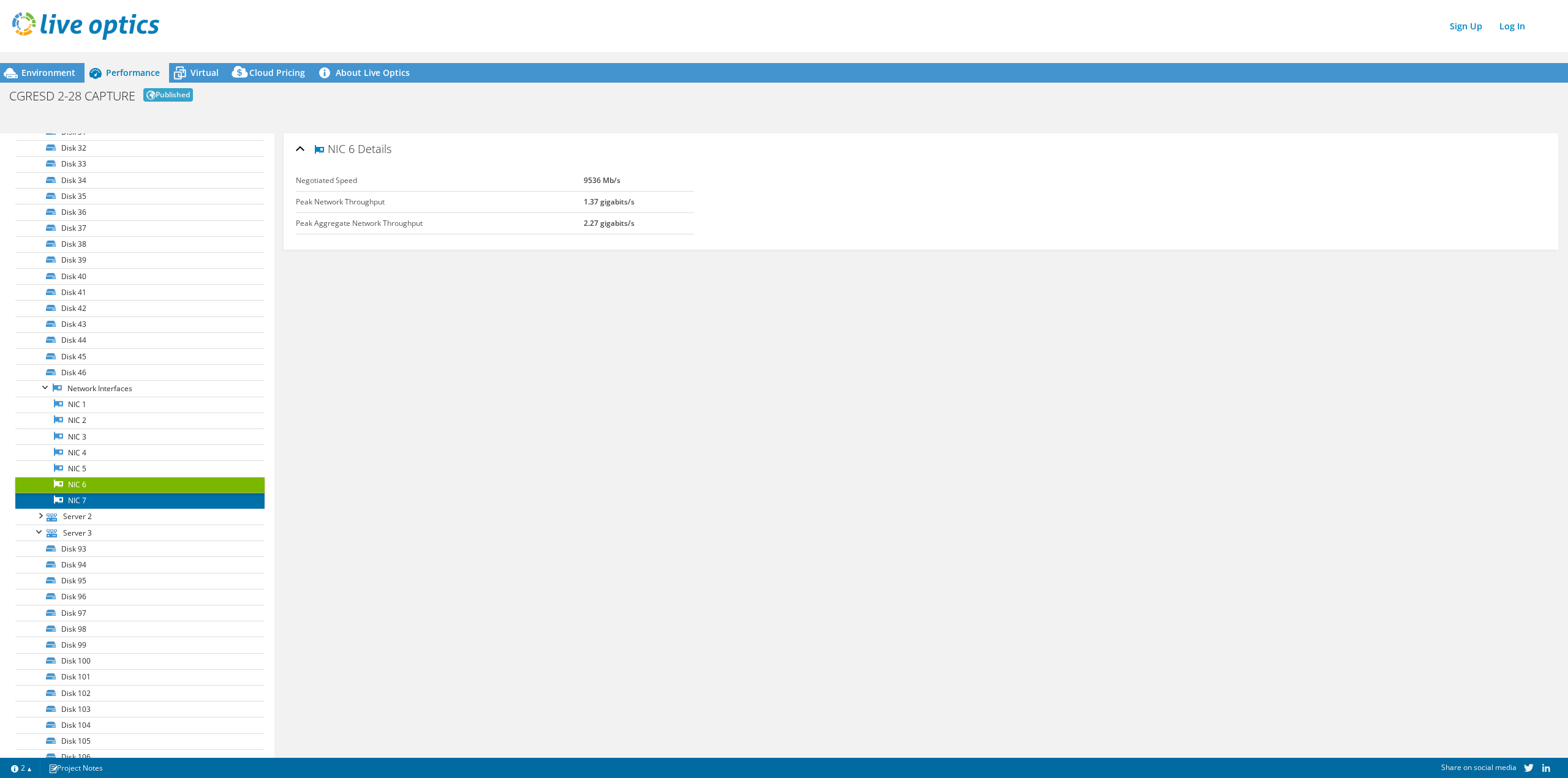
click at [101, 497] on link "NIC 7" at bounding box center [140, 500] width 250 height 16
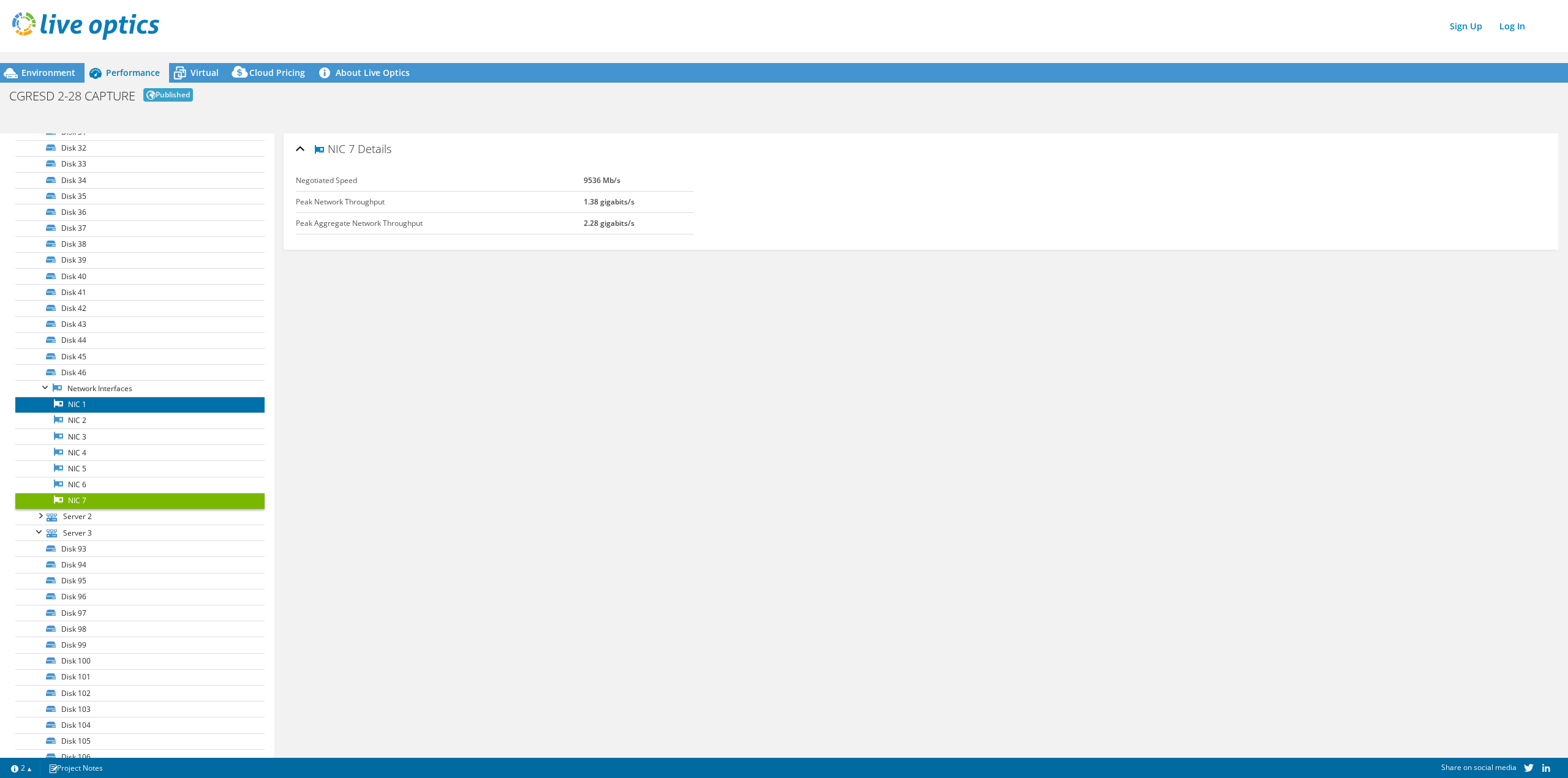
click at [107, 402] on link "NIC 1" at bounding box center [140, 404] width 250 height 16
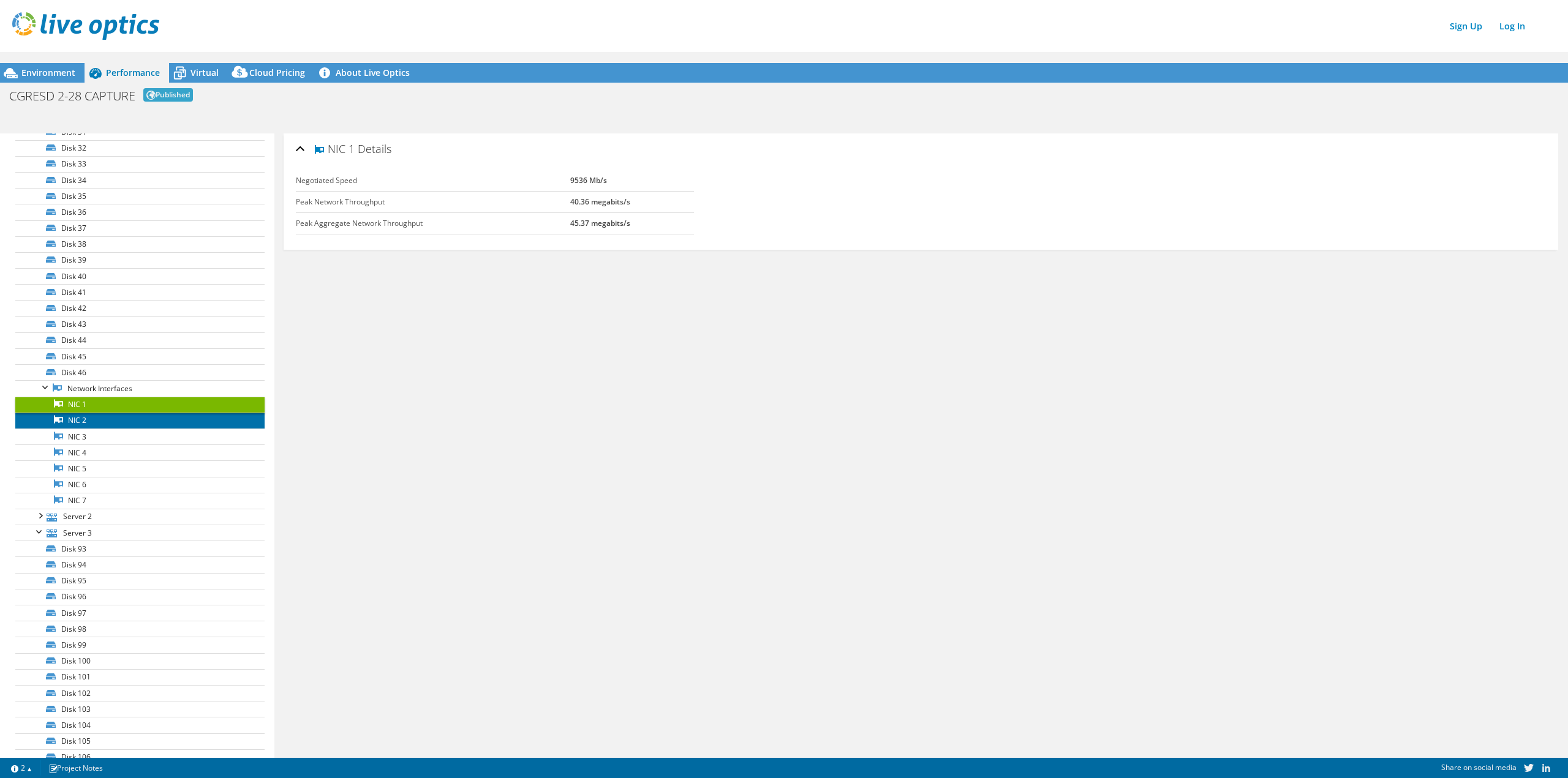
click at [97, 426] on link "NIC 2" at bounding box center [140, 420] width 250 height 16
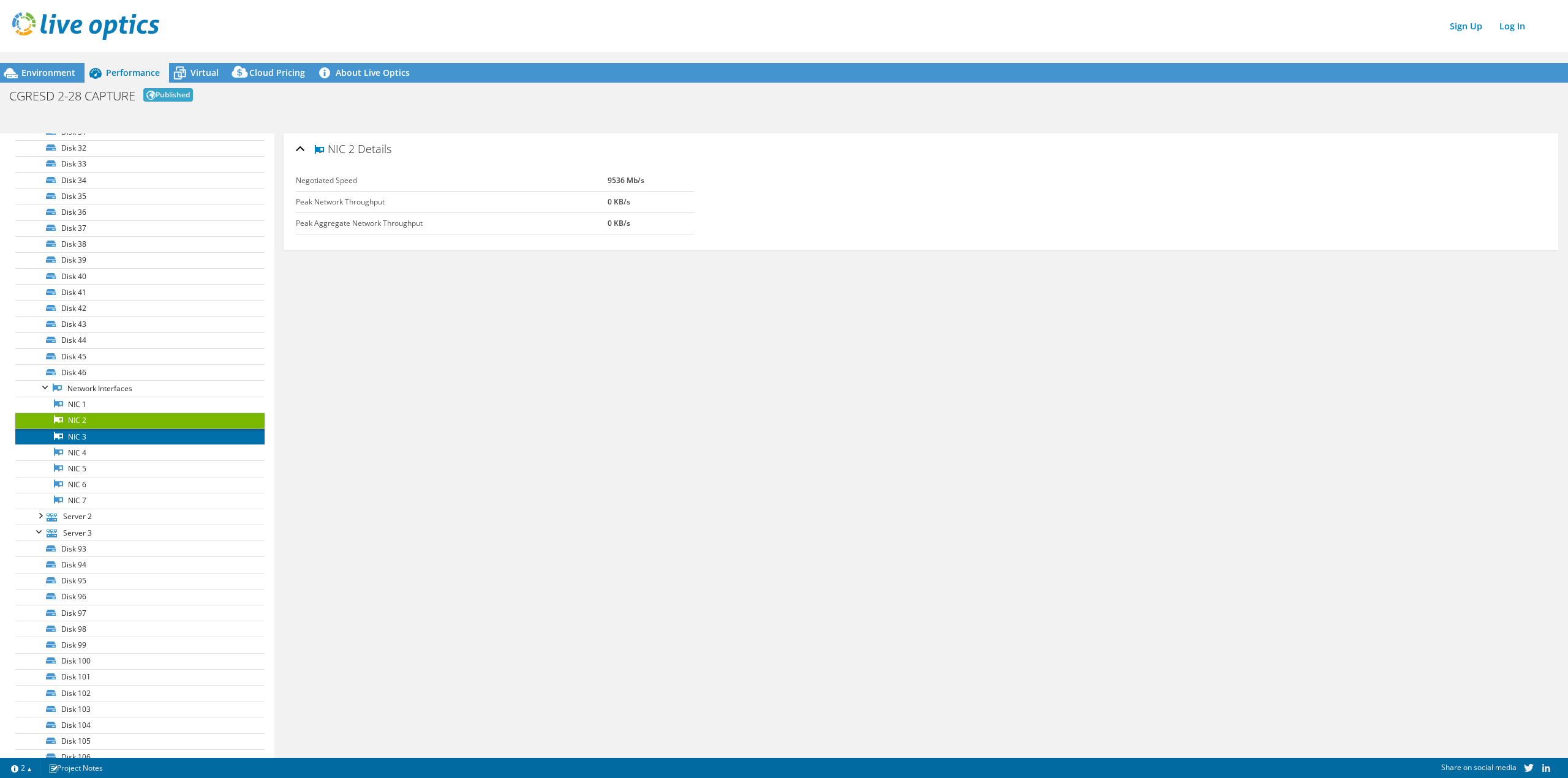
click at [111, 442] on link "NIC 3" at bounding box center [140, 436] width 250 height 16
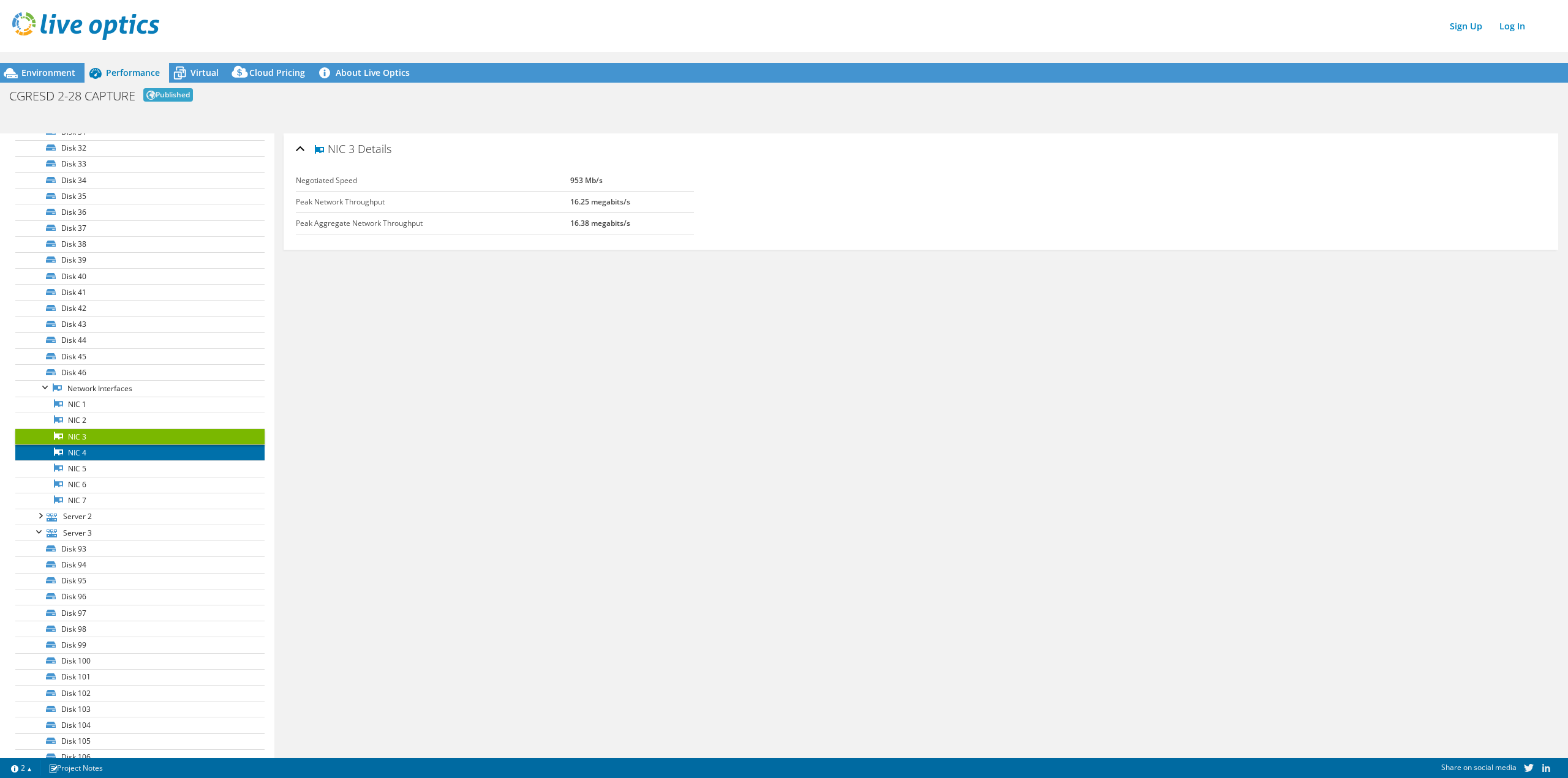
click at [111, 452] on link "NIC 4" at bounding box center [140, 452] width 250 height 16
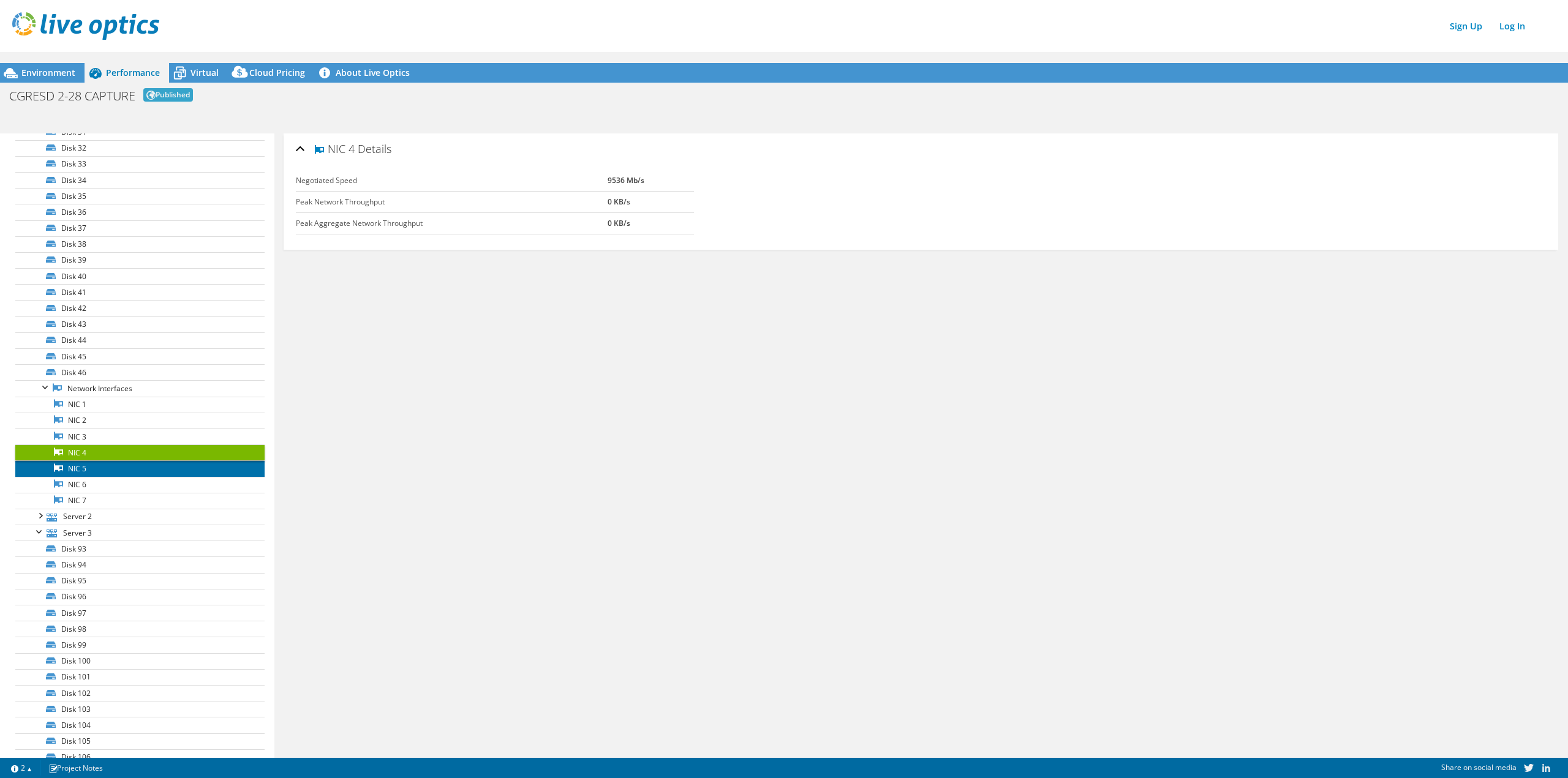
click at [109, 472] on link "NIC 5" at bounding box center [140, 468] width 250 height 16
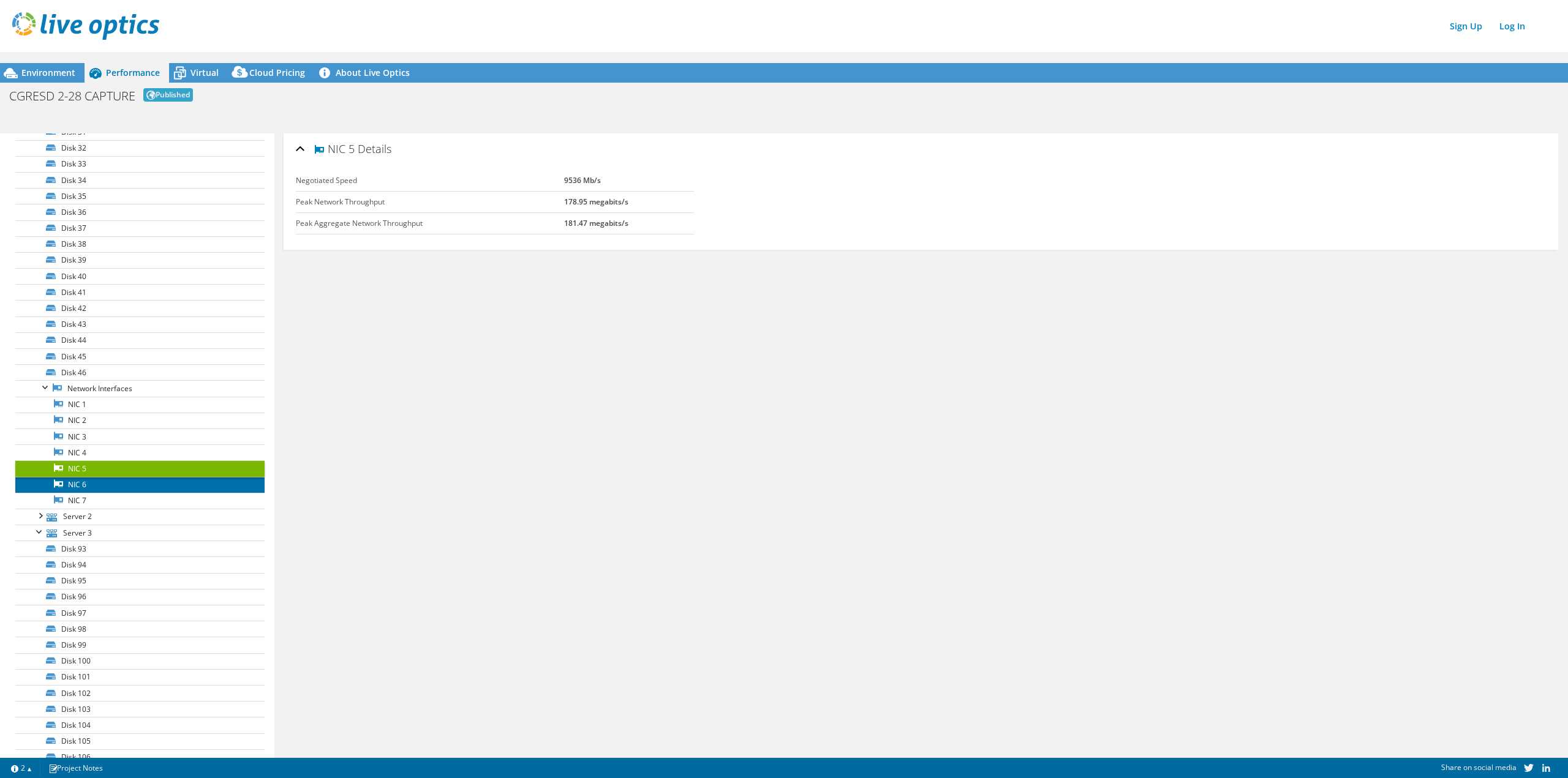
click at [106, 482] on link "NIC 6" at bounding box center [140, 485] width 250 height 16
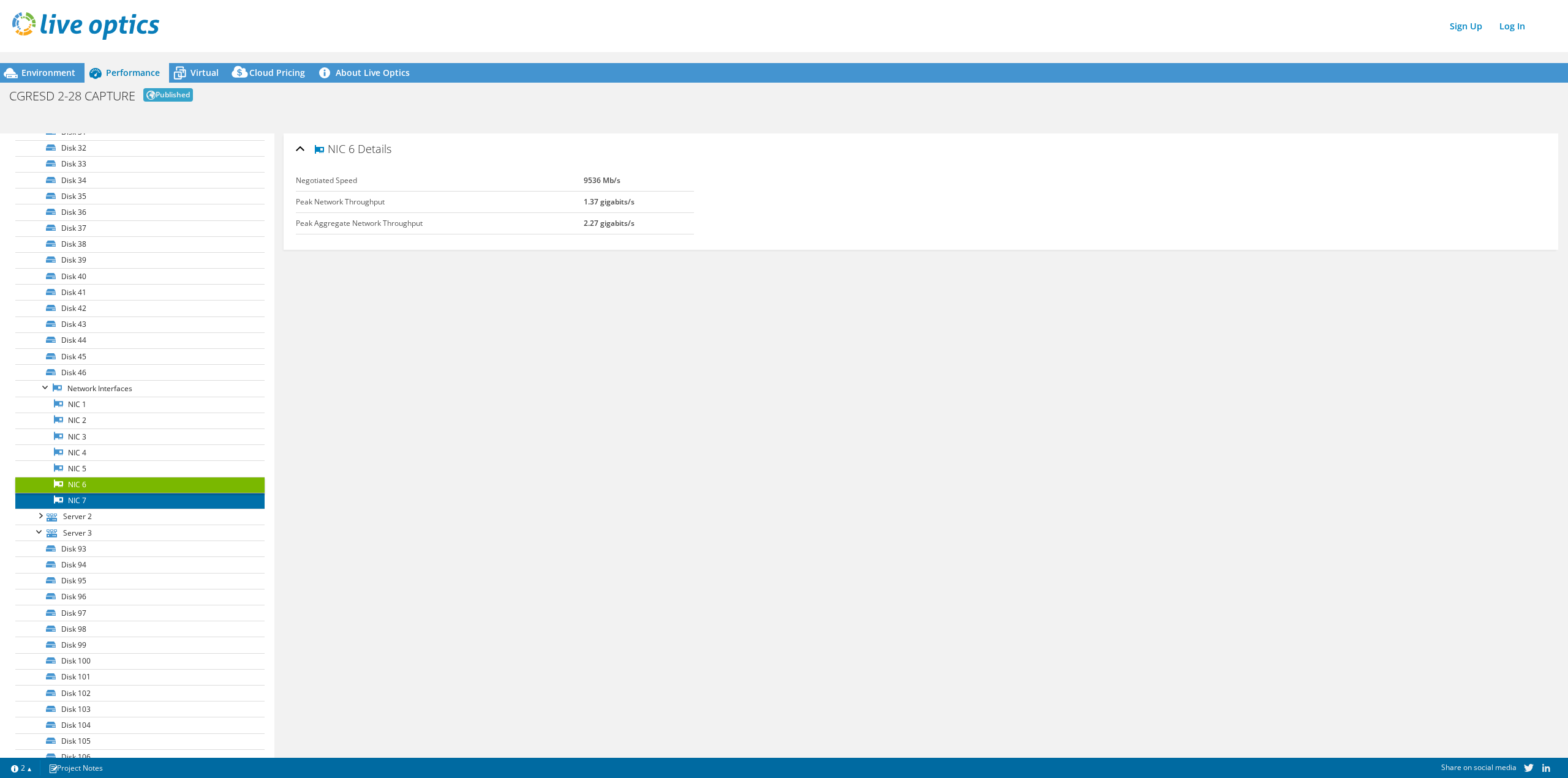
click at [104, 502] on link "NIC 7" at bounding box center [140, 500] width 250 height 16
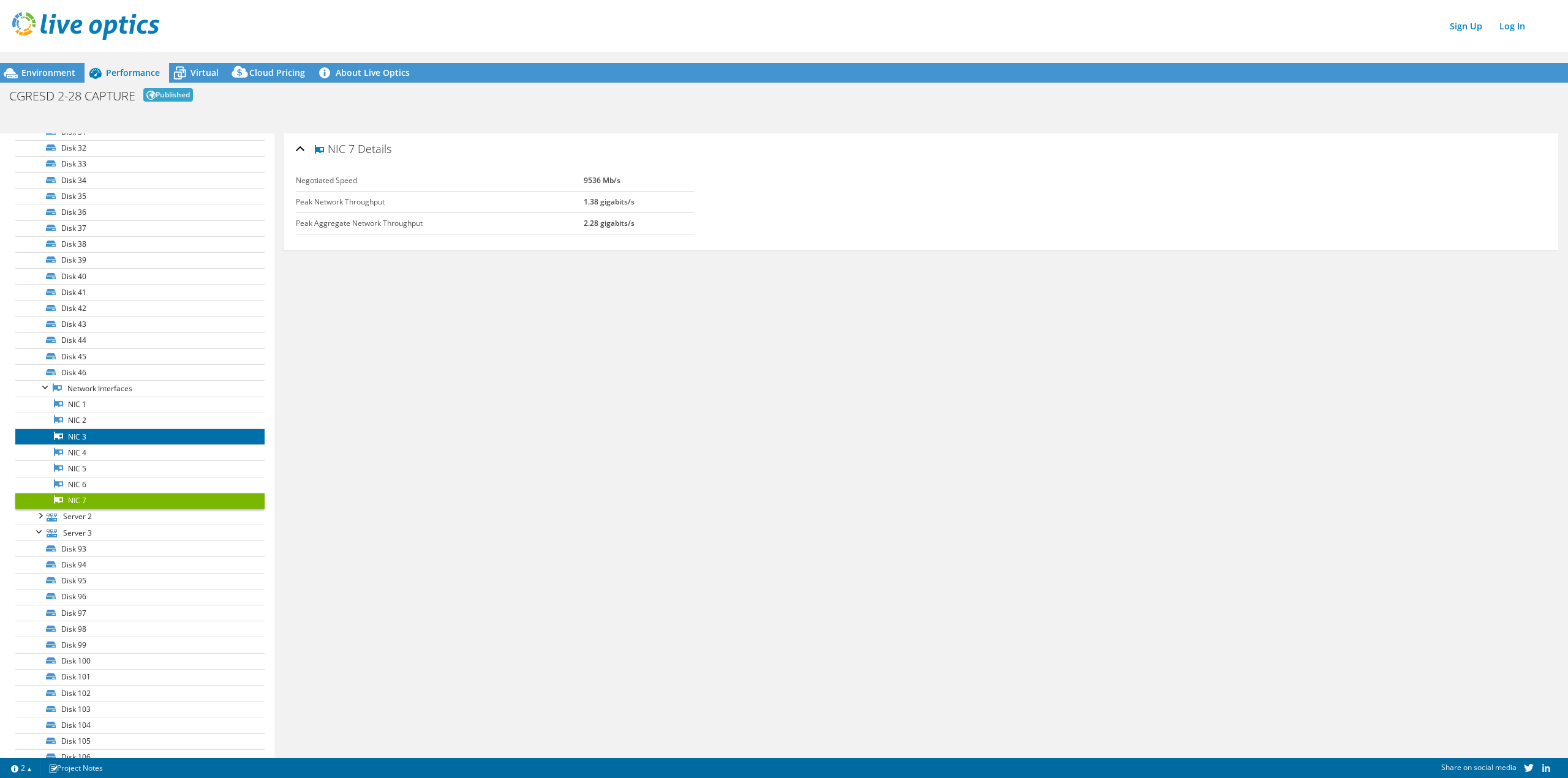
click at [131, 444] on link "NIC 3" at bounding box center [140, 436] width 250 height 16
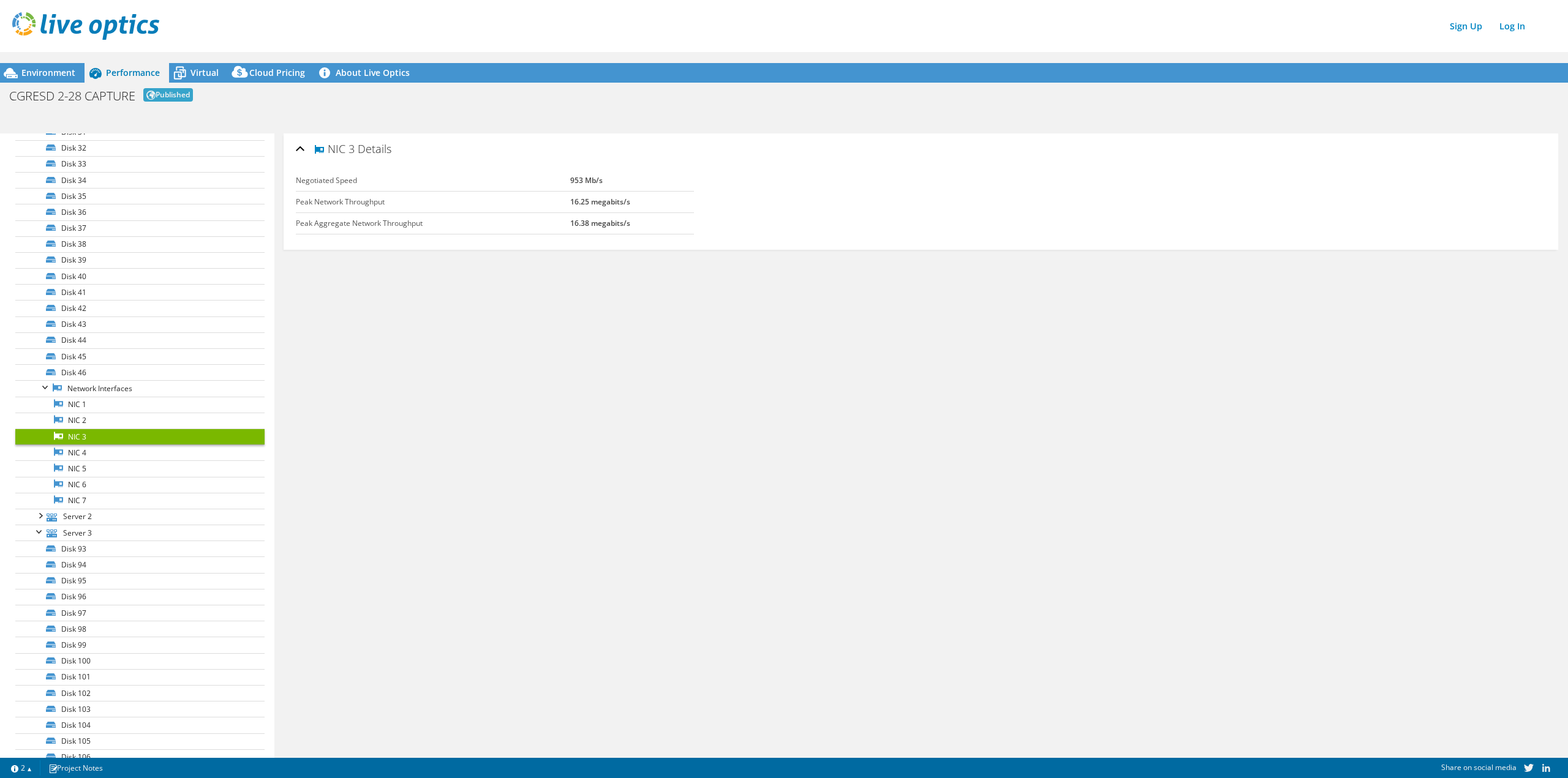
click at [133, 432] on link "NIC 3" at bounding box center [140, 436] width 250 height 16
click at [111, 454] on link "NIC 4" at bounding box center [140, 452] width 250 height 16
click at [112, 444] on ul "NIC 1 NIC 2" at bounding box center [140, 452] width 250 height 112
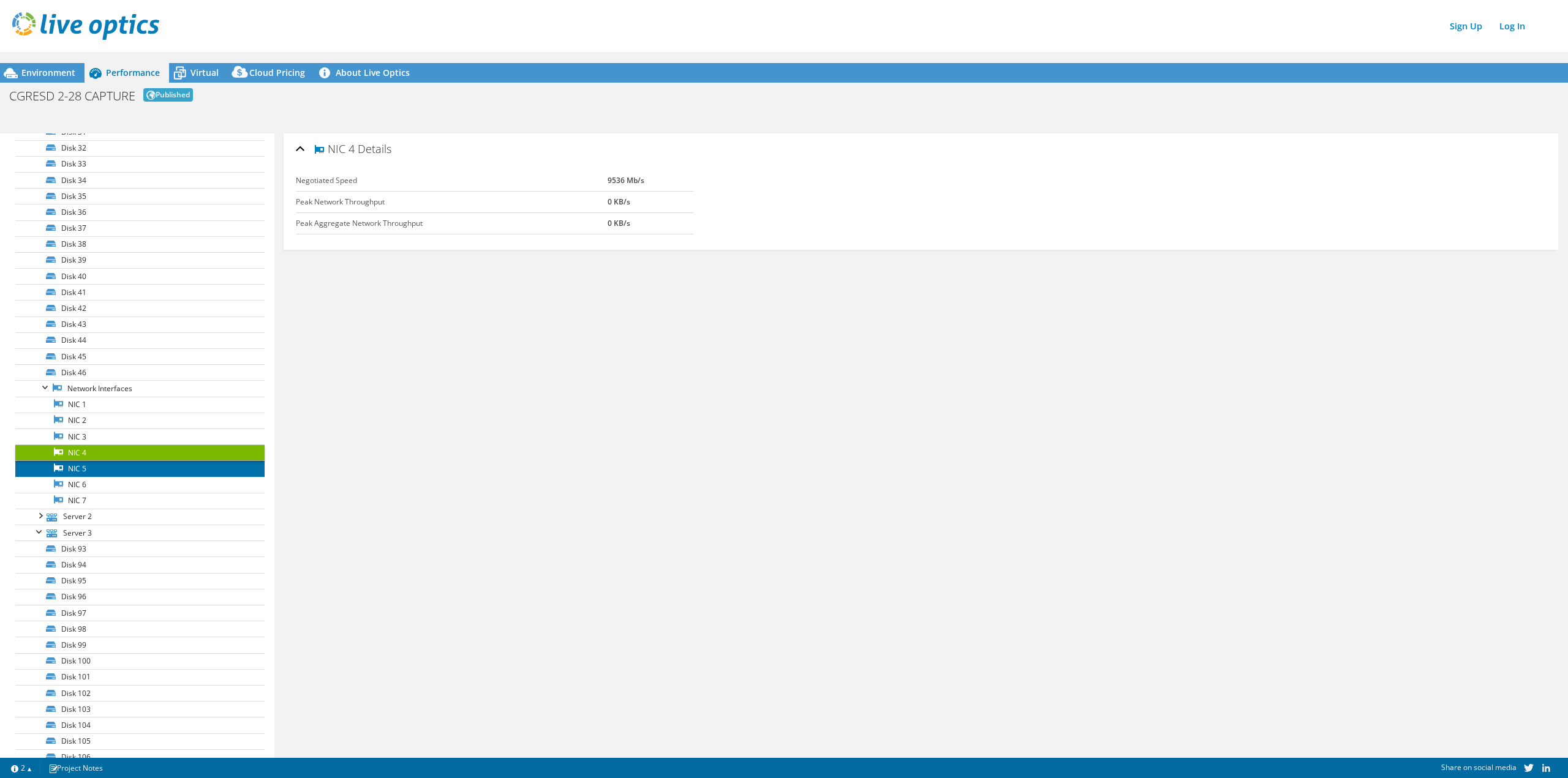
click at [114, 476] on link "NIC 5" at bounding box center [140, 468] width 250 height 16
click at [122, 450] on link "NIC 4" at bounding box center [140, 452] width 250 height 16
click at [123, 439] on link "NIC 3" at bounding box center [140, 436] width 250 height 16
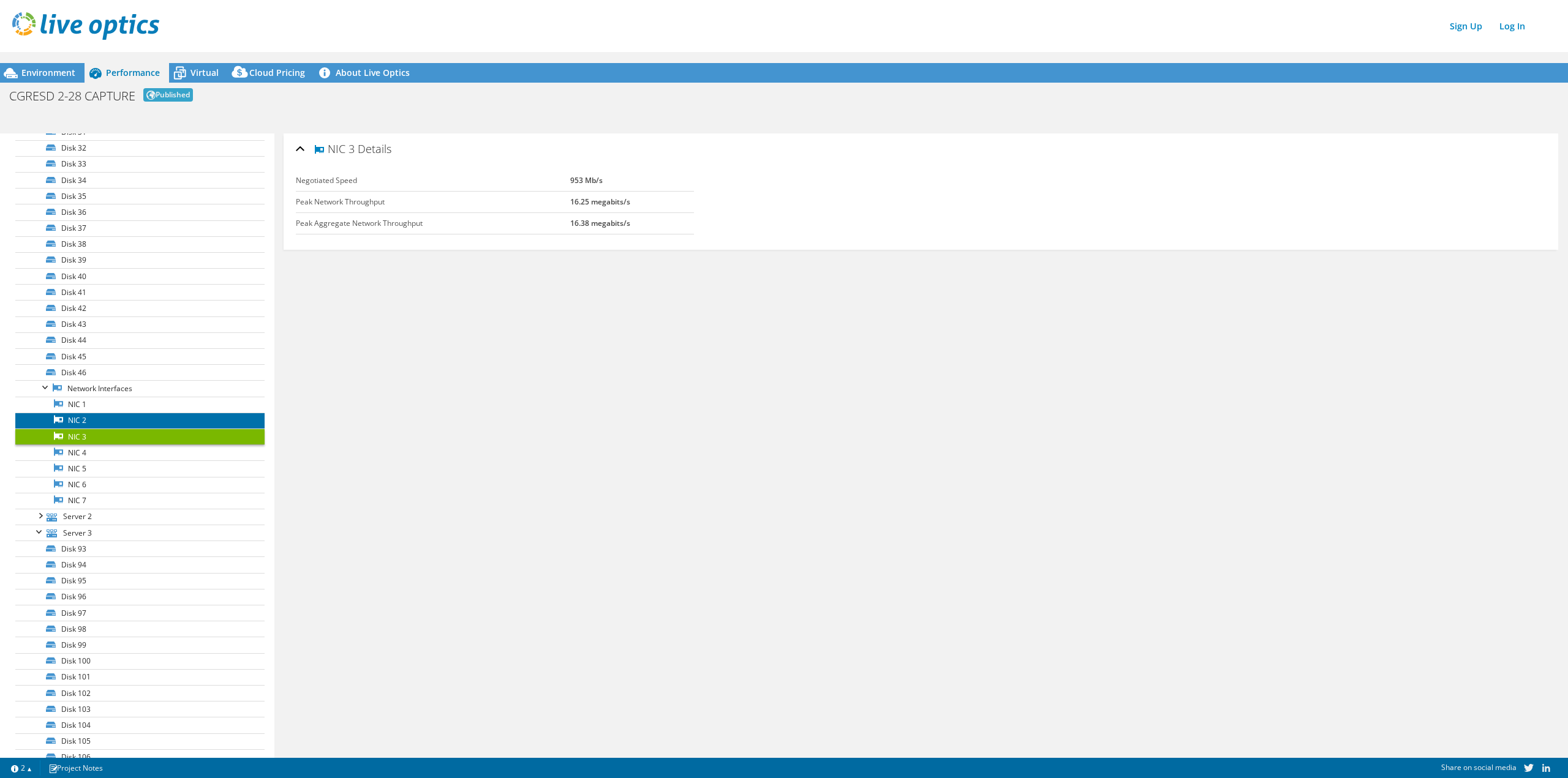
click at [129, 418] on link "NIC 2" at bounding box center [140, 420] width 250 height 16
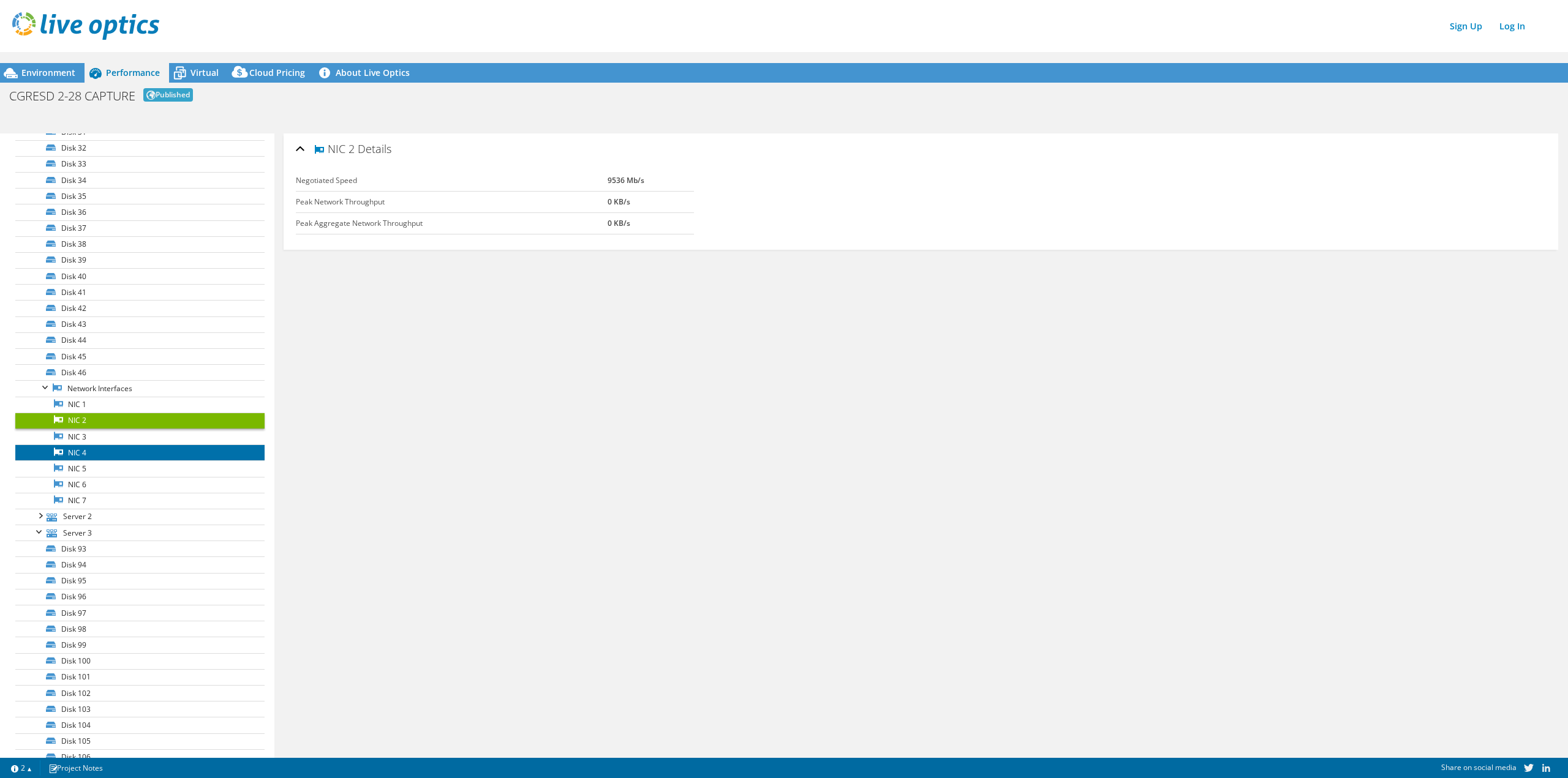
click at [152, 449] on link "NIC 4" at bounding box center [140, 452] width 250 height 16
click at [147, 421] on link "NIC 2" at bounding box center [140, 420] width 250 height 16
click at [131, 456] on link "NIC 4" at bounding box center [140, 452] width 250 height 16
click at [111, 415] on link "NIC 2" at bounding box center [140, 420] width 250 height 16
click at [95, 411] on link "NIC 1" at bounding box center [140, 404] width 250 height 16
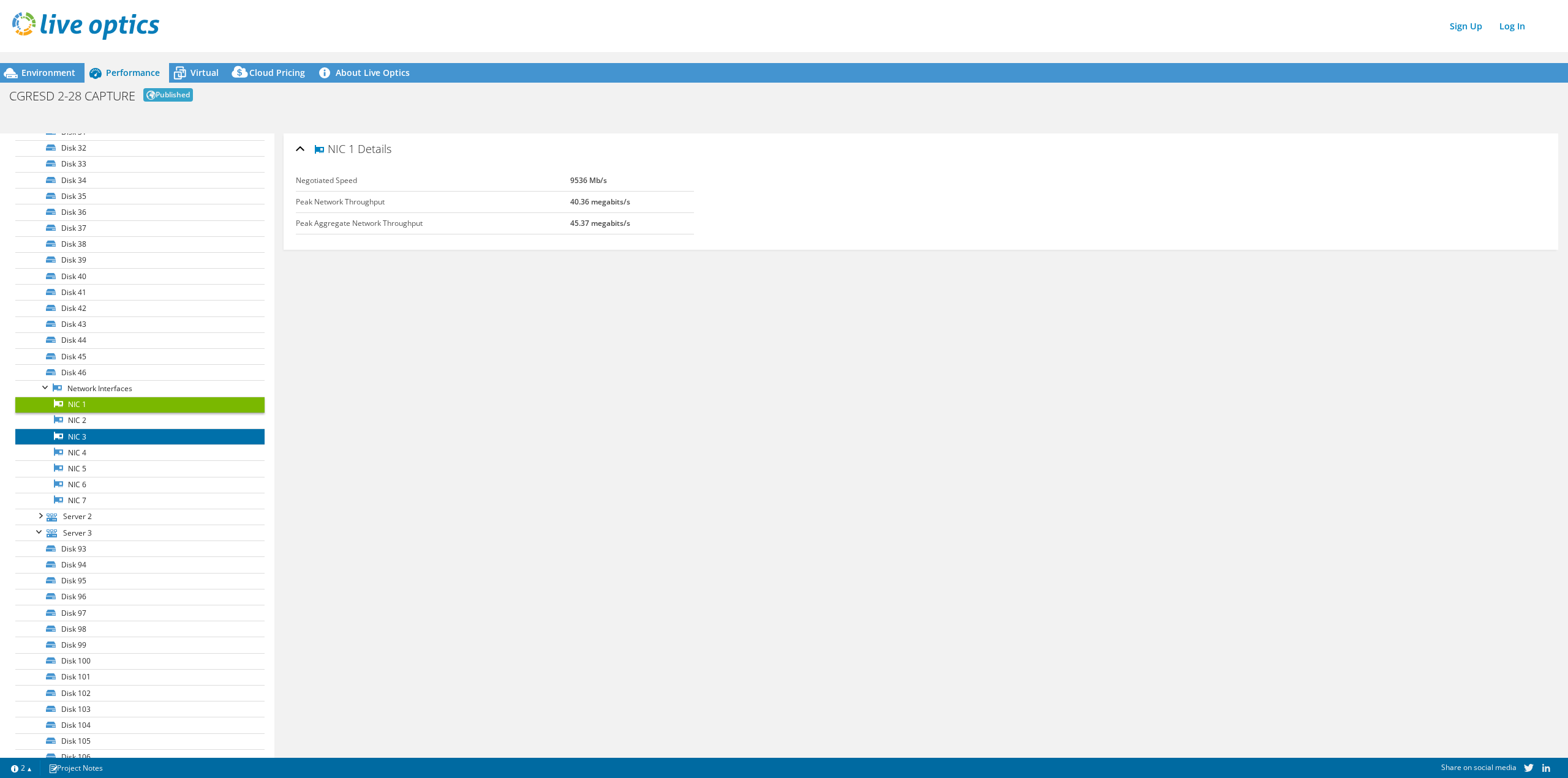
click at [85, 431] on link "NIC 3" at bounding box center [140, 436] width 250 height 16
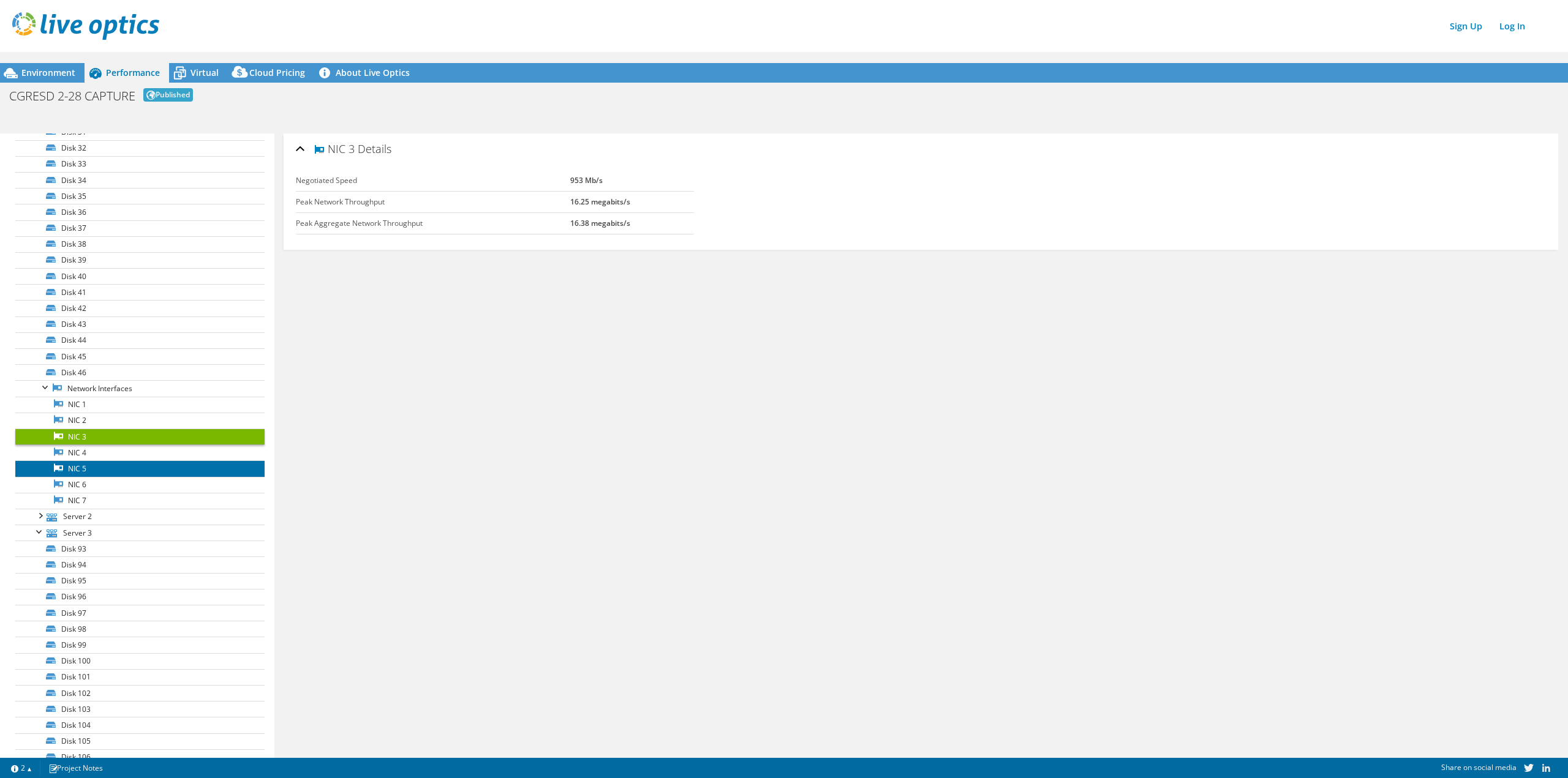
click at [97, 469] on link "NIC 5" at bounding box center [140, 468] width 250 height 16
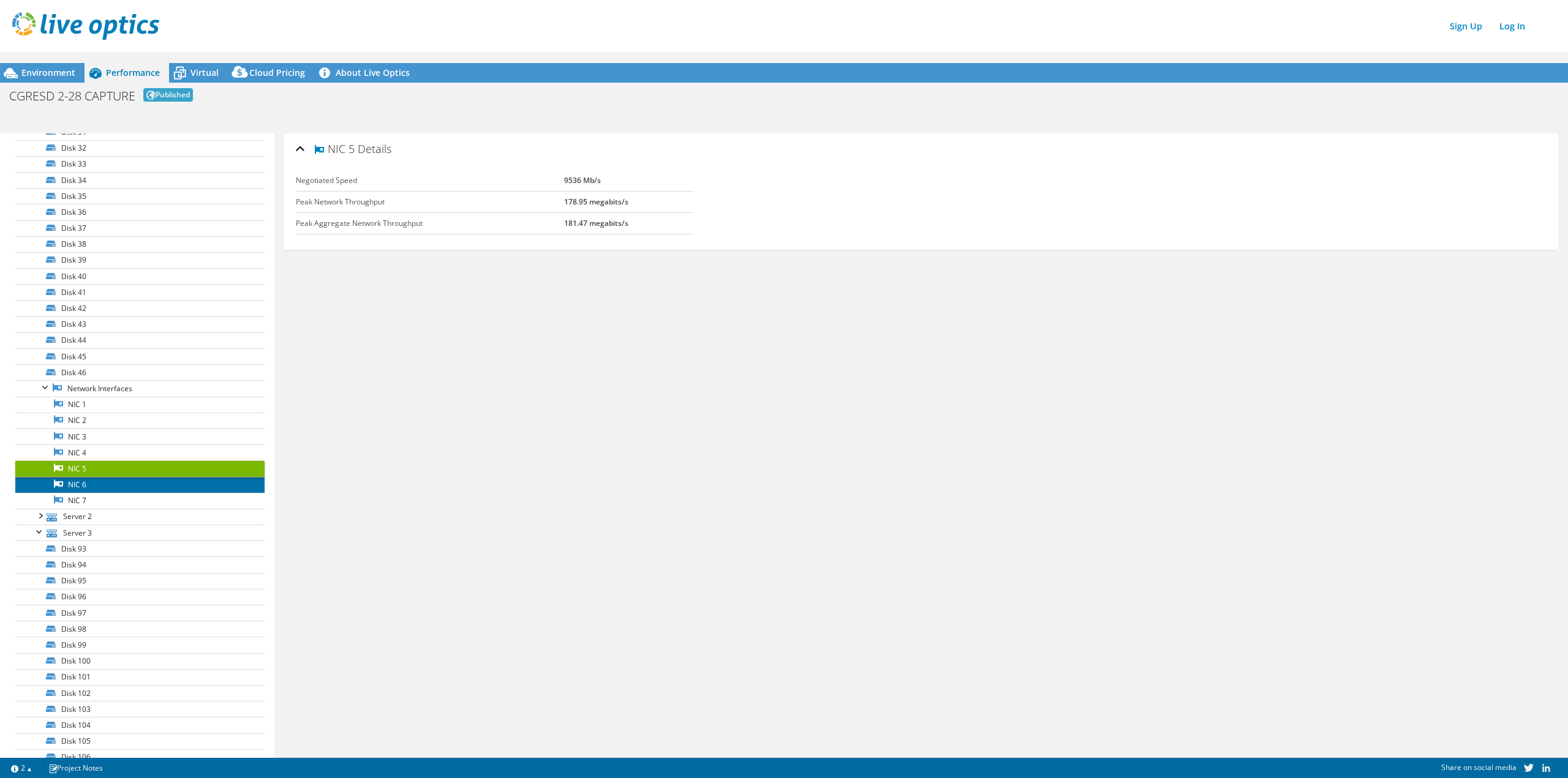
click at [101, 483] on link "NIC 6" at bounding box center [140, 485] width 250 height 16
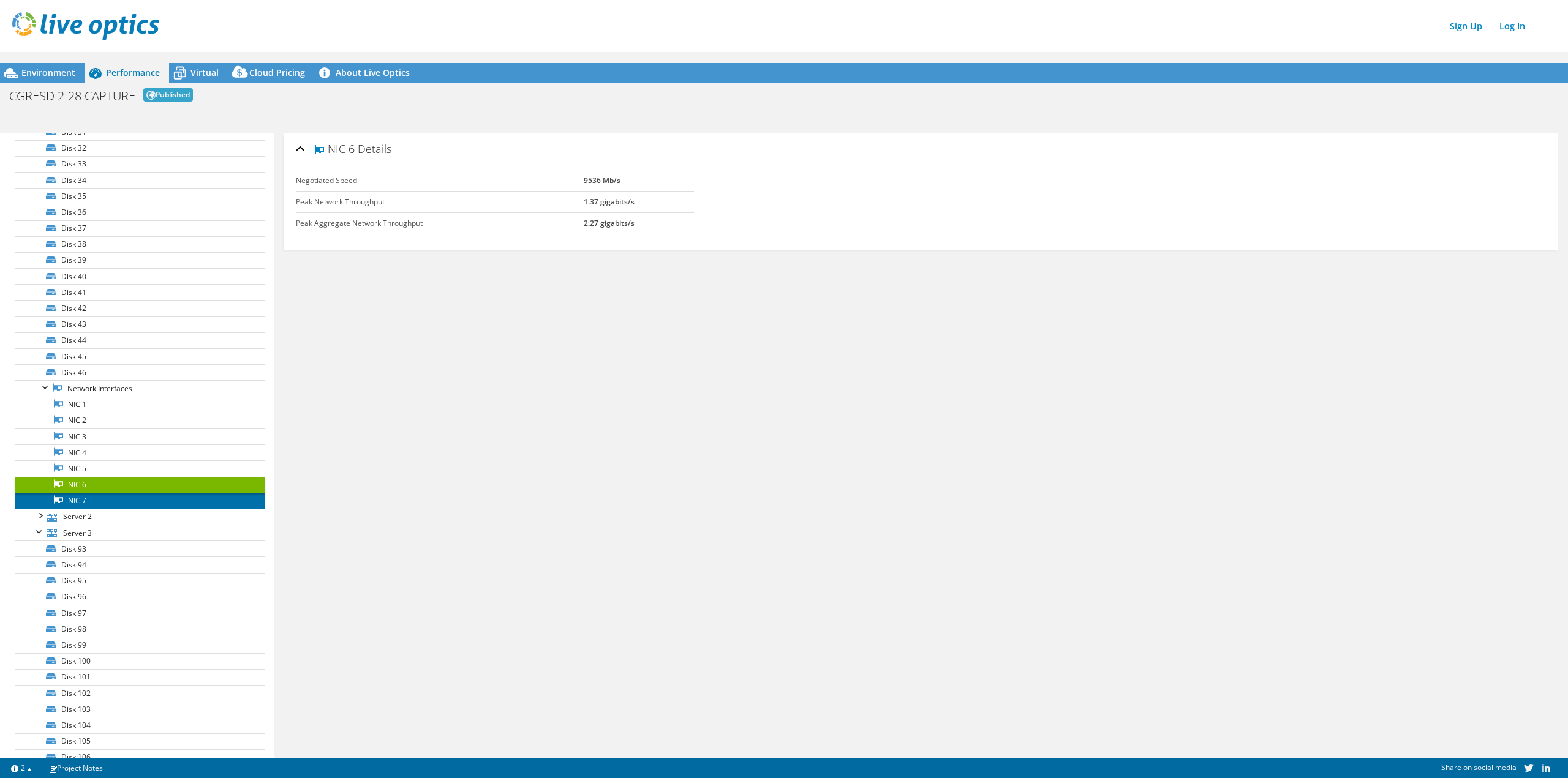
click at [98, 497] on link "NIC 7" at bounding box center [140, 500] width 250 height 16
click at [94, 484] on link "NIC 6" at bounding box center [140, 485] width 250 height 16
click at [99, 472] on link "NIC 5" at bounding box center [140, 468] width 250 height 16
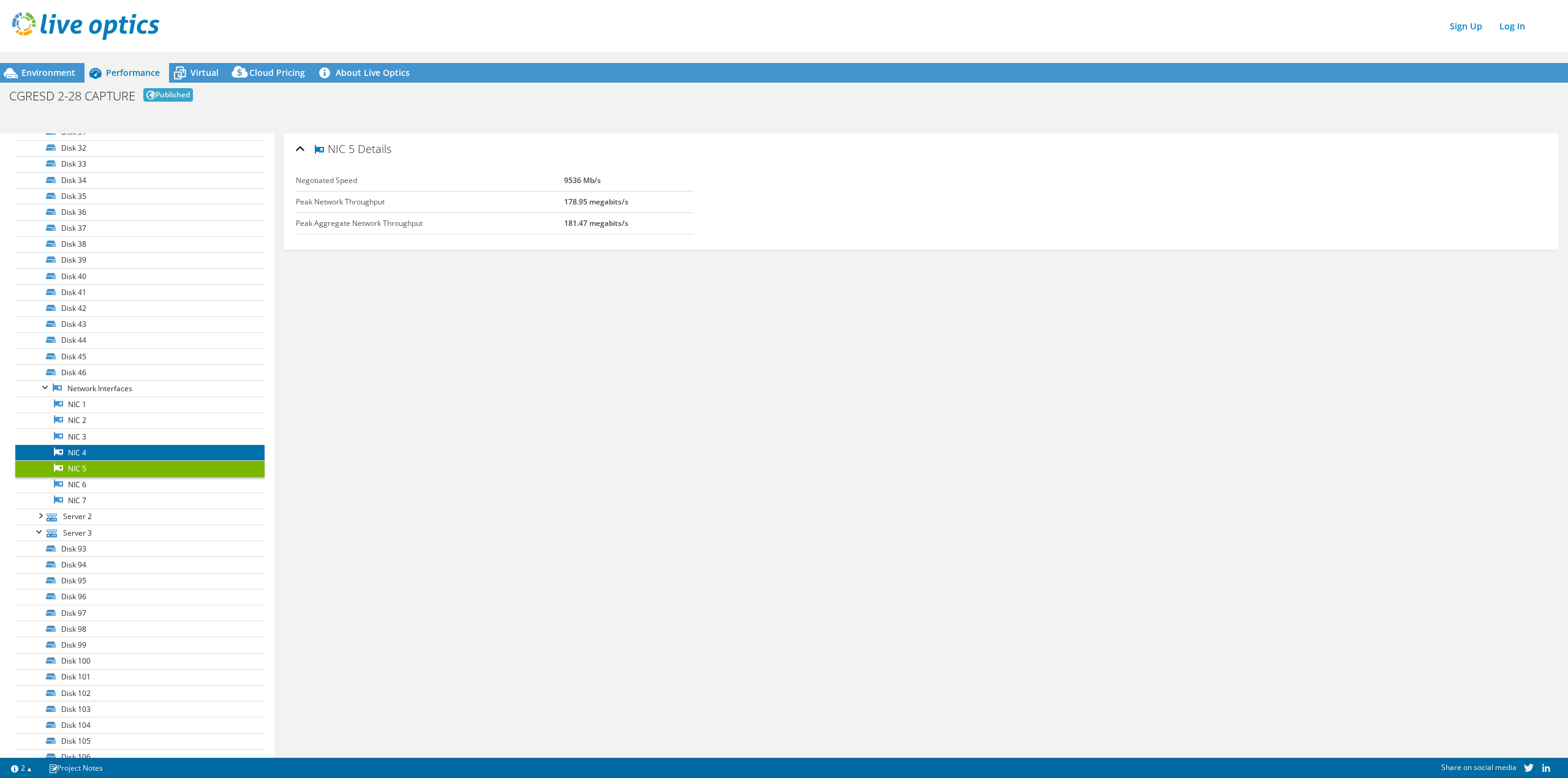
click at [103, 452] on link "NIC 4" at bounding box center [140, 452] width 250 height 16
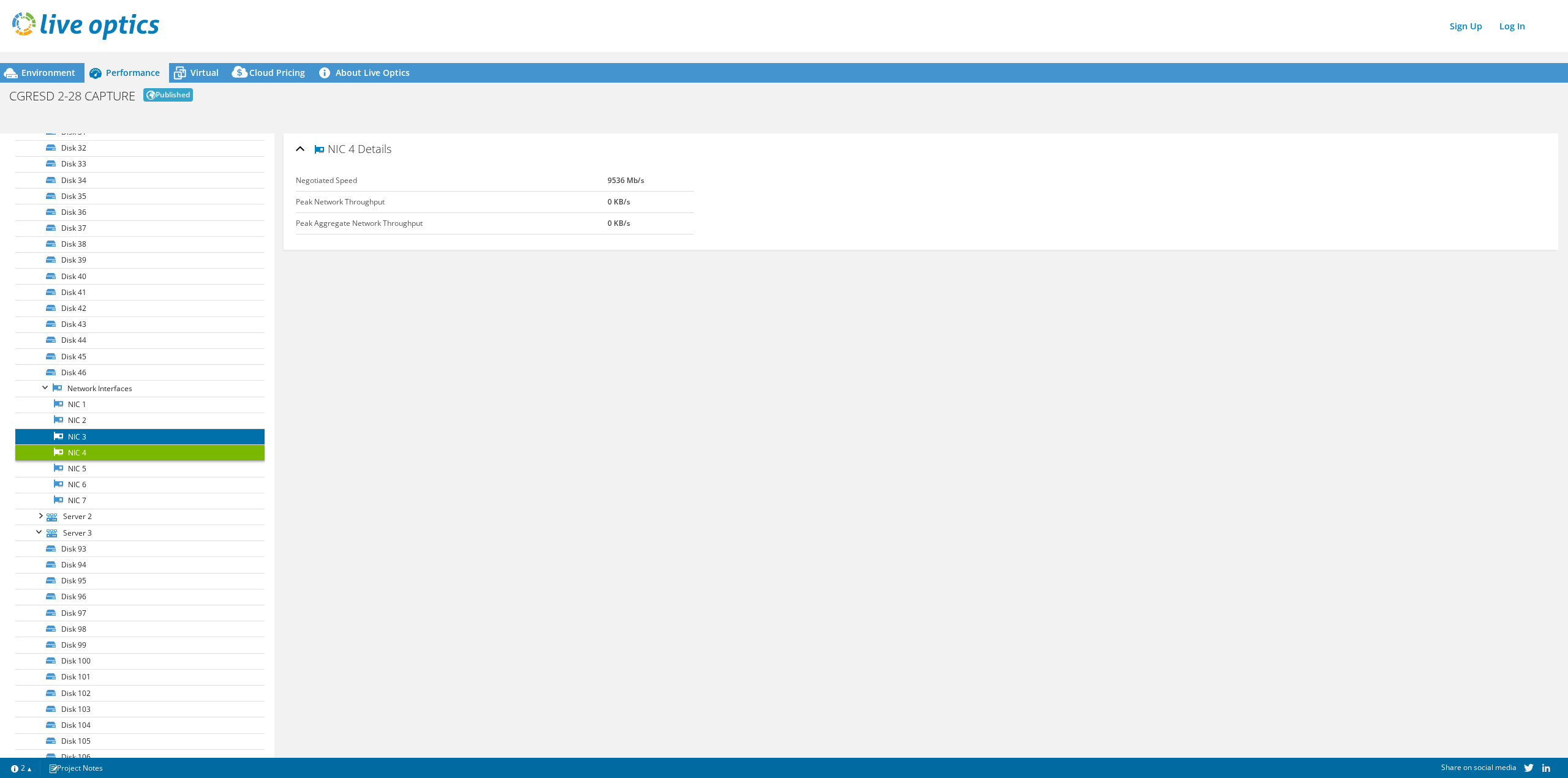
click at [104, 436] on link "NIC 3" at bounding box center [140, 436] width 250 height 16
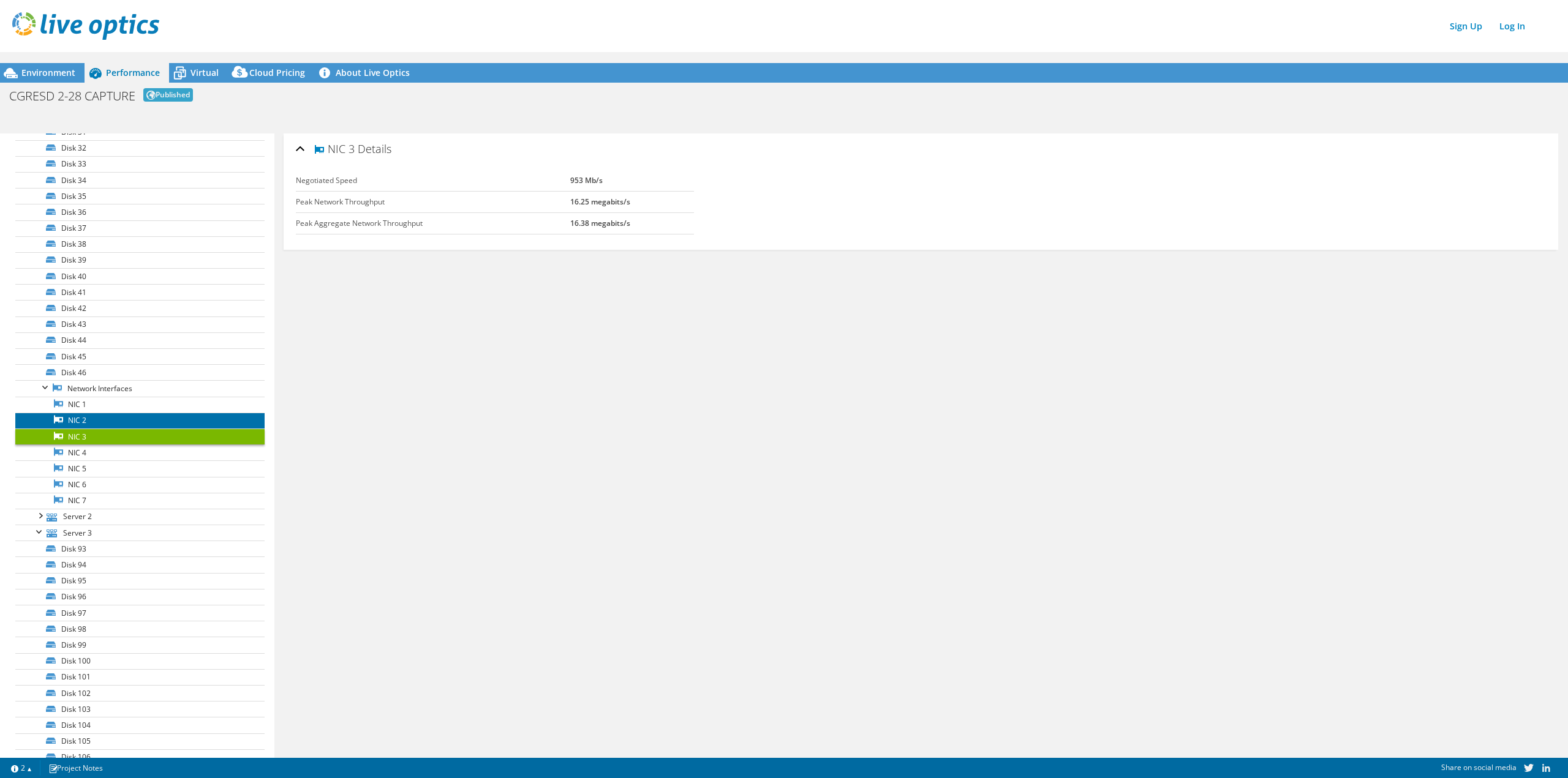
click at [103, 419] on link "NIC 2" at bounding box center [140, 420] width 250 height 16
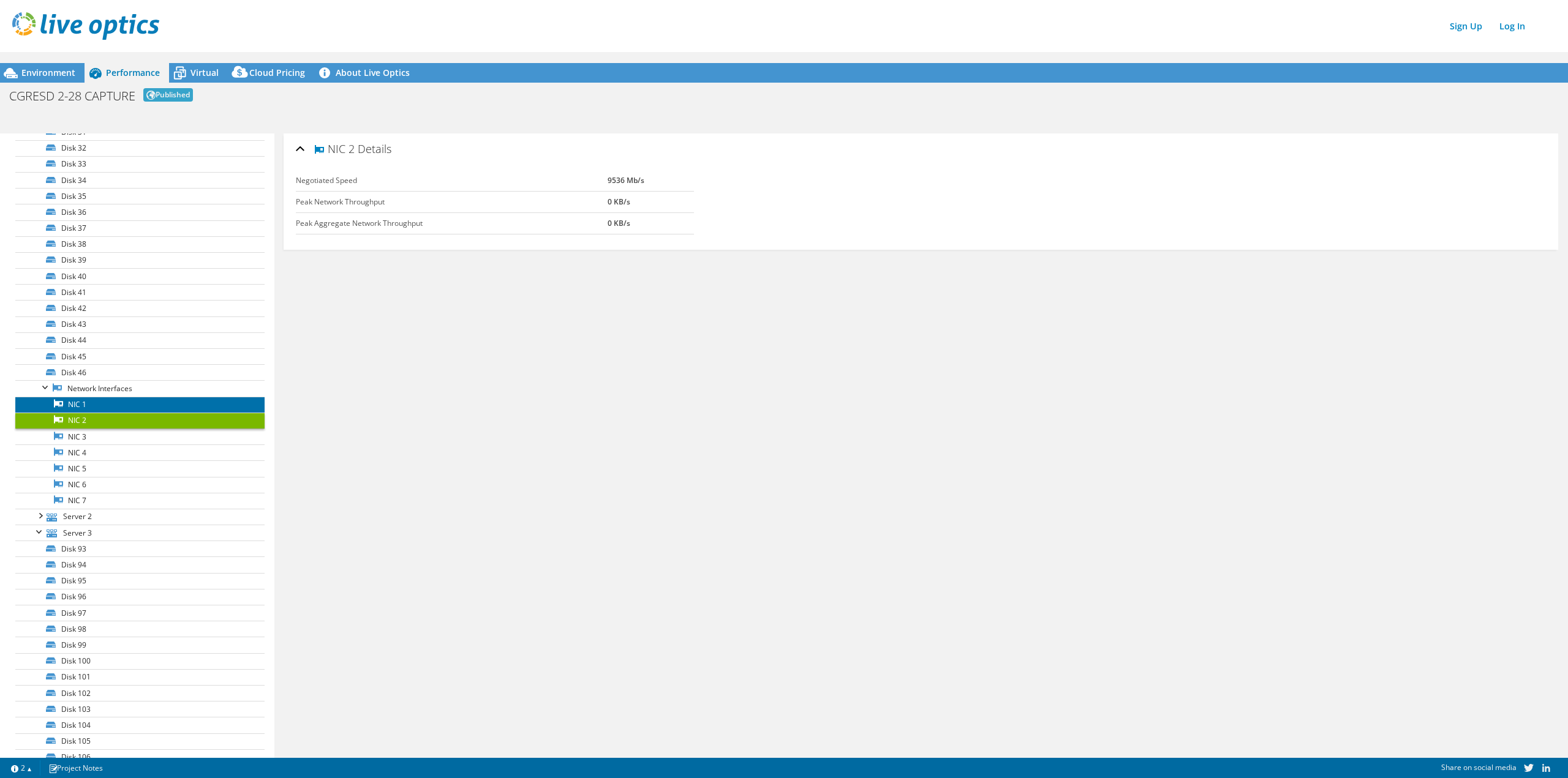
click at [103, 411] on link "NIC 1" at bounding box center [140, 404] width 250 height 16
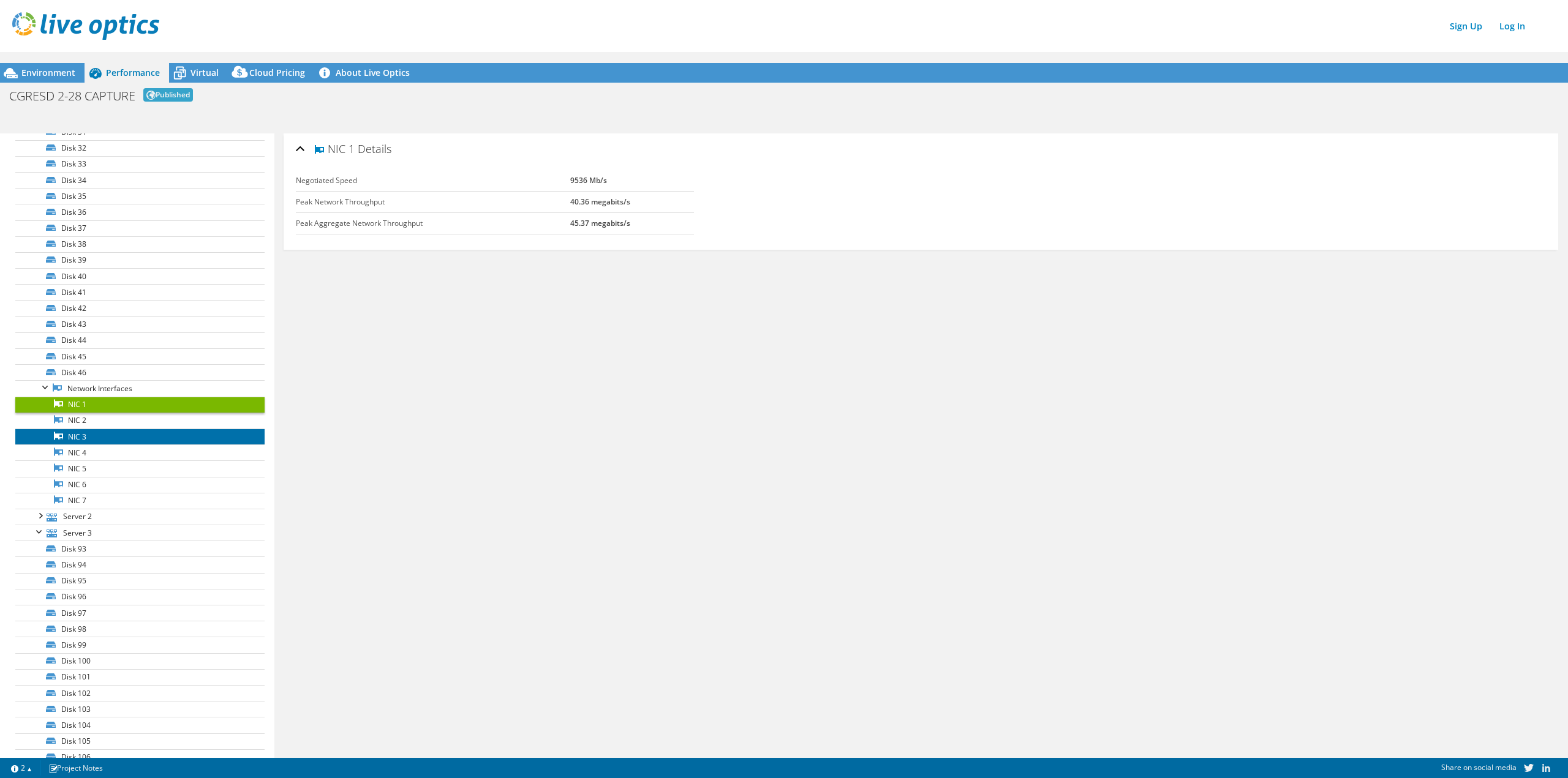
click at [98, 438] on link "NIC 3" at bounding box center [140, 436] width 250 height 16
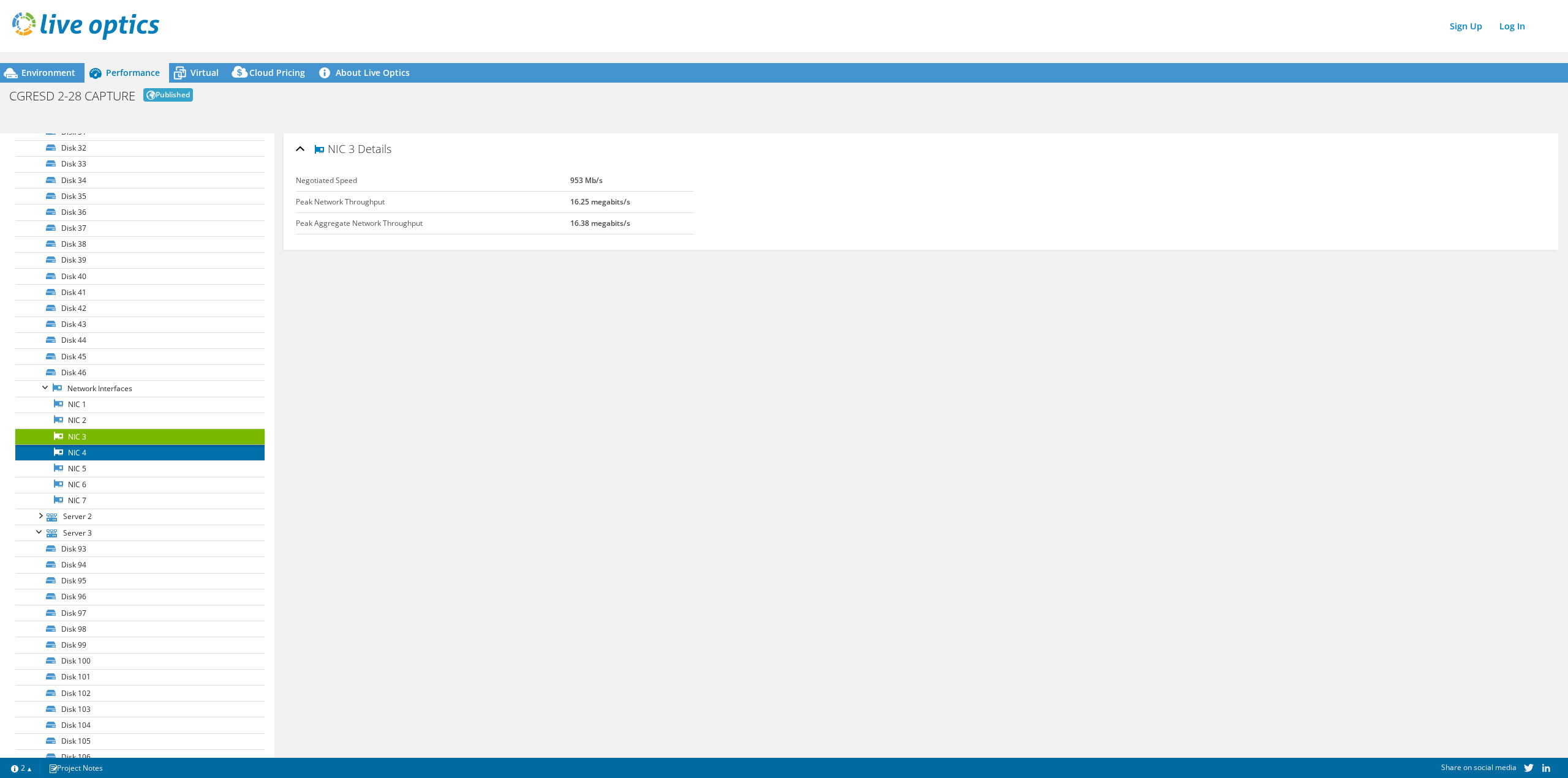
click at [95, 452] on link "NIC 4" at bounding box center [140, 452] width 250 height 16
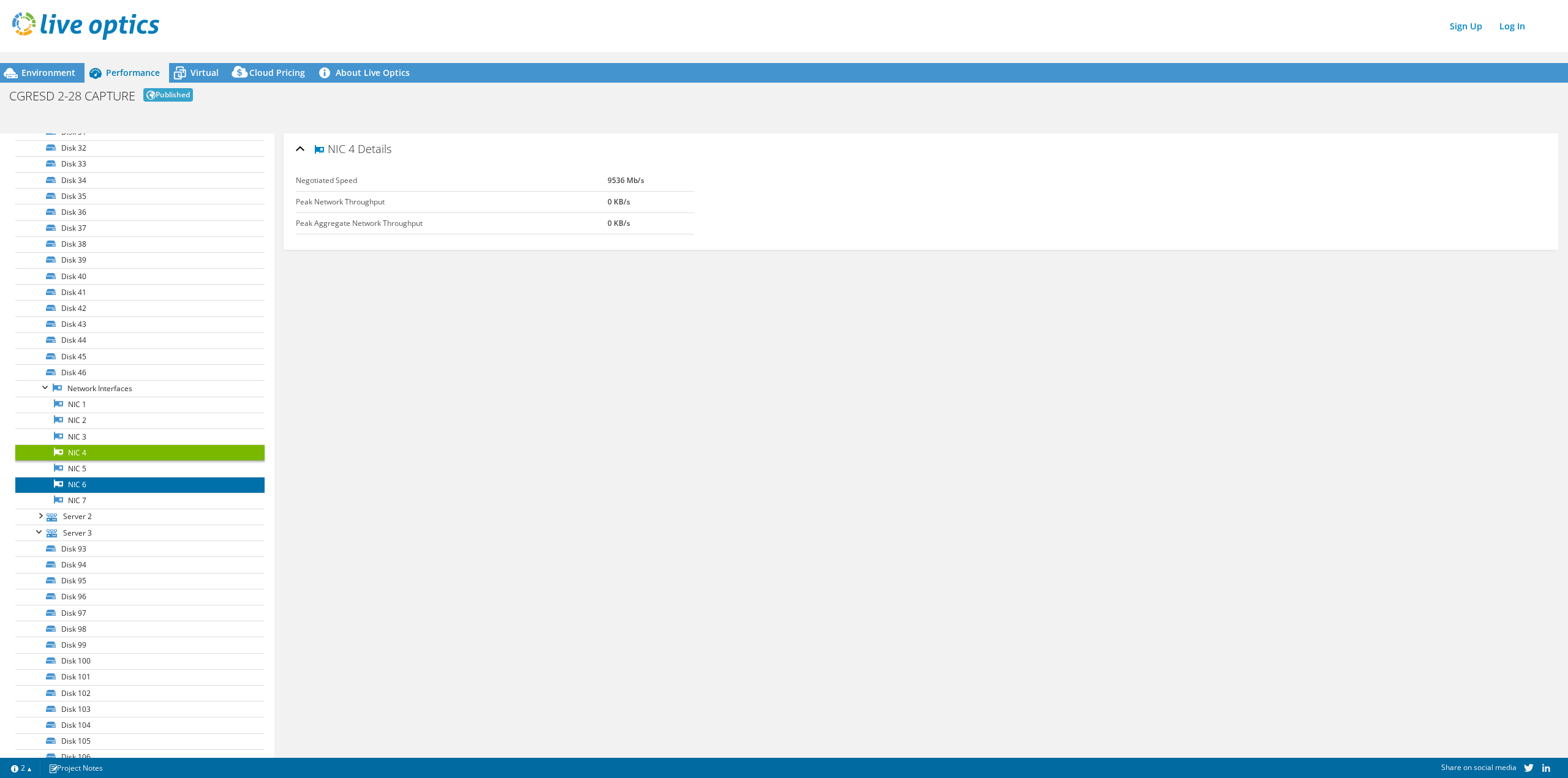
click at [101, 486] on link "NIC 6" at bounding box center [140, 485] width 250 height 16
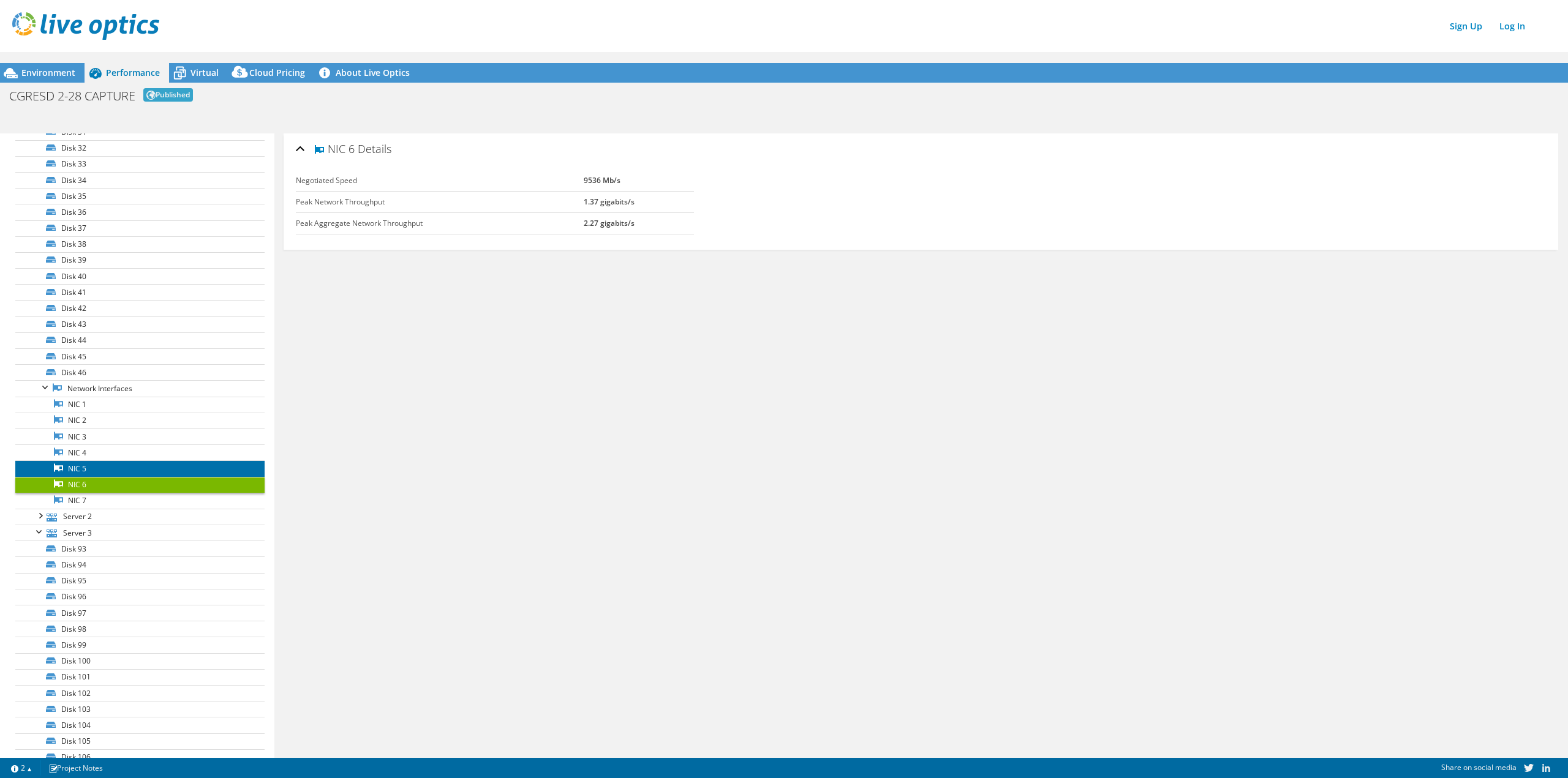
click at [98, 472] on link "NIC 5" at bounding box center [140, 468] width 250 height 16
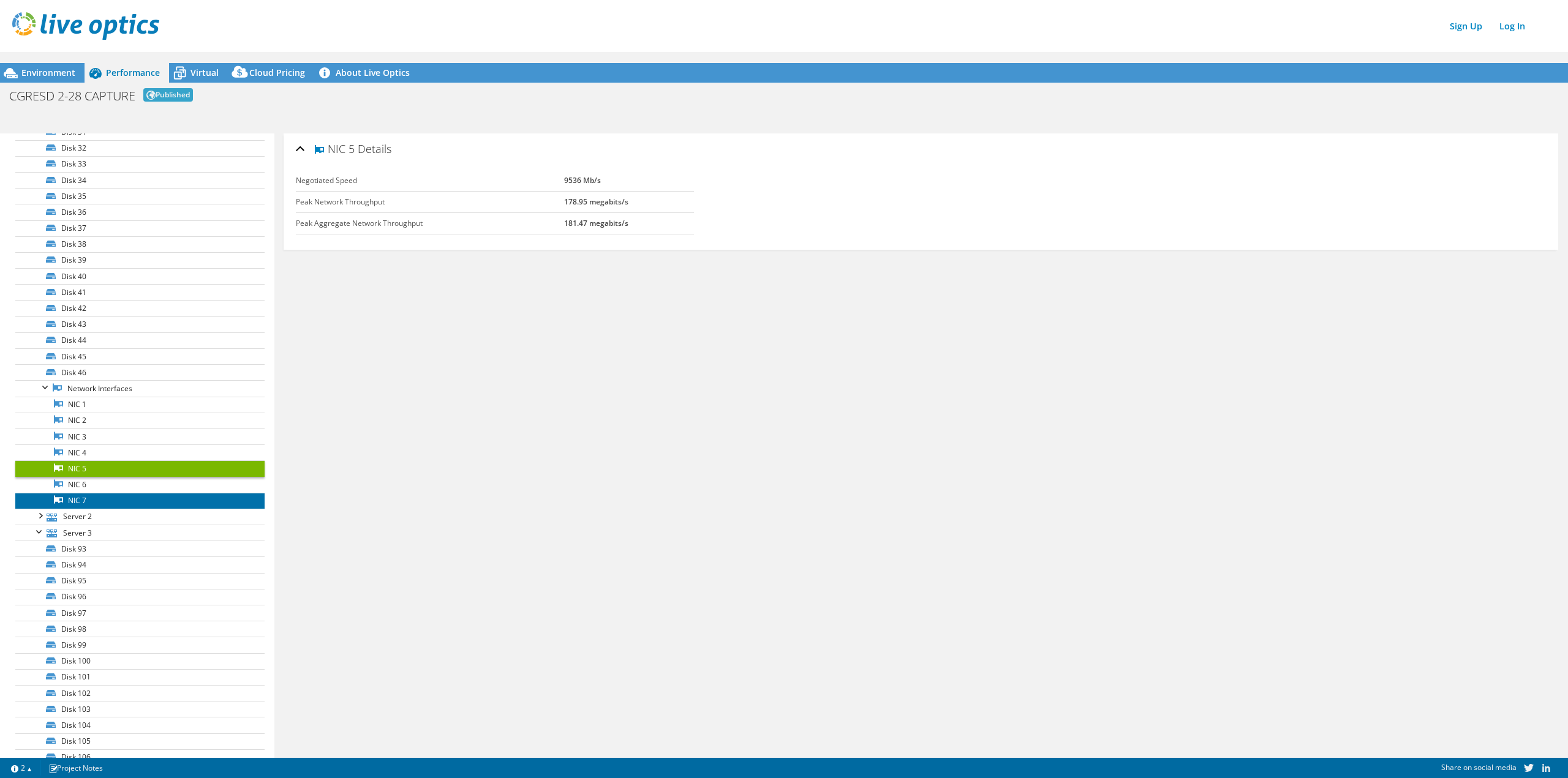
click at [103, 493] on link "NIC 7" at bounding box center [140, 500] width 250 height 16
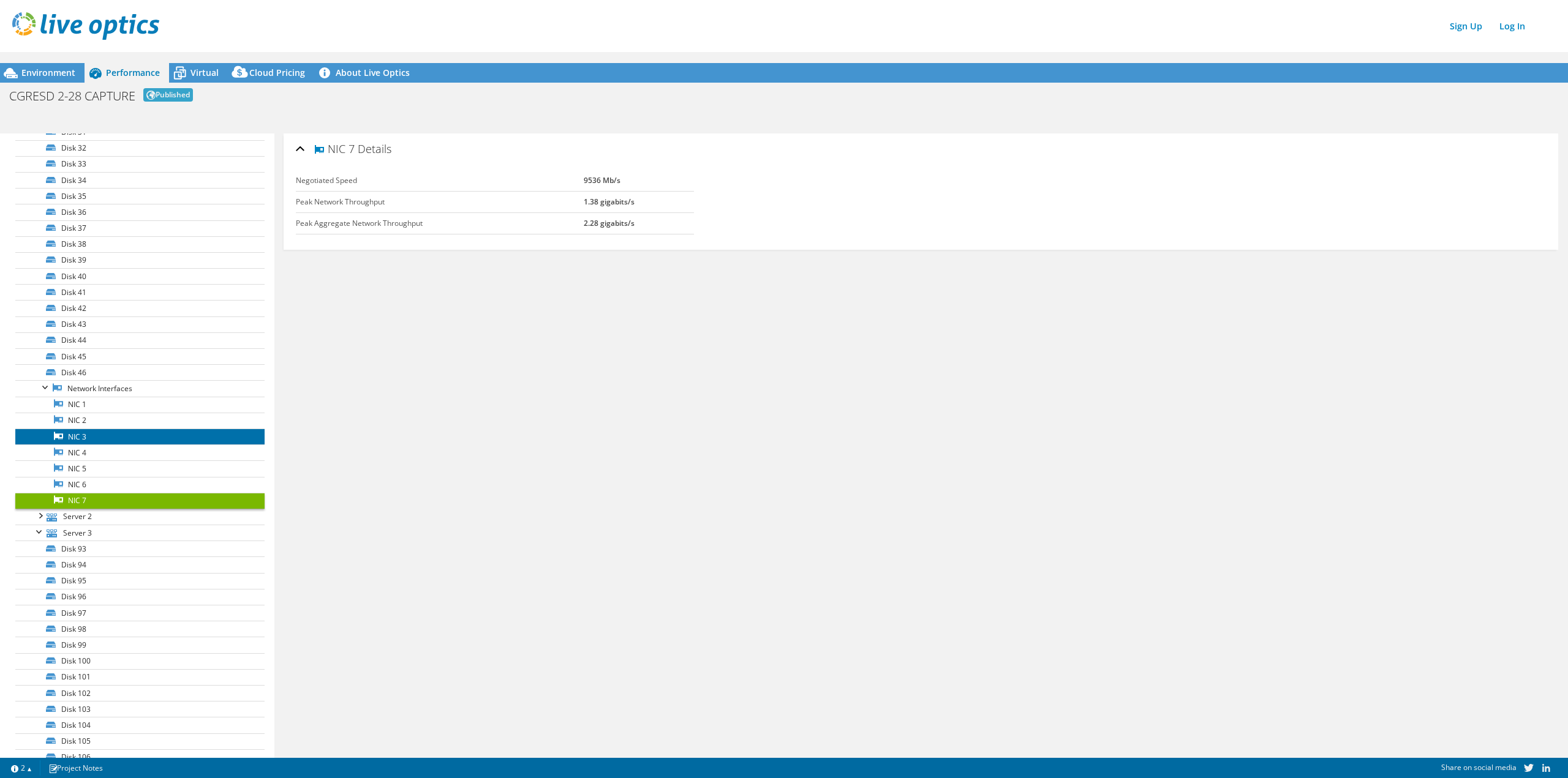
click at [85, 429] on link "NIC 3" at bounding box center [140, 436] width 250 height 16
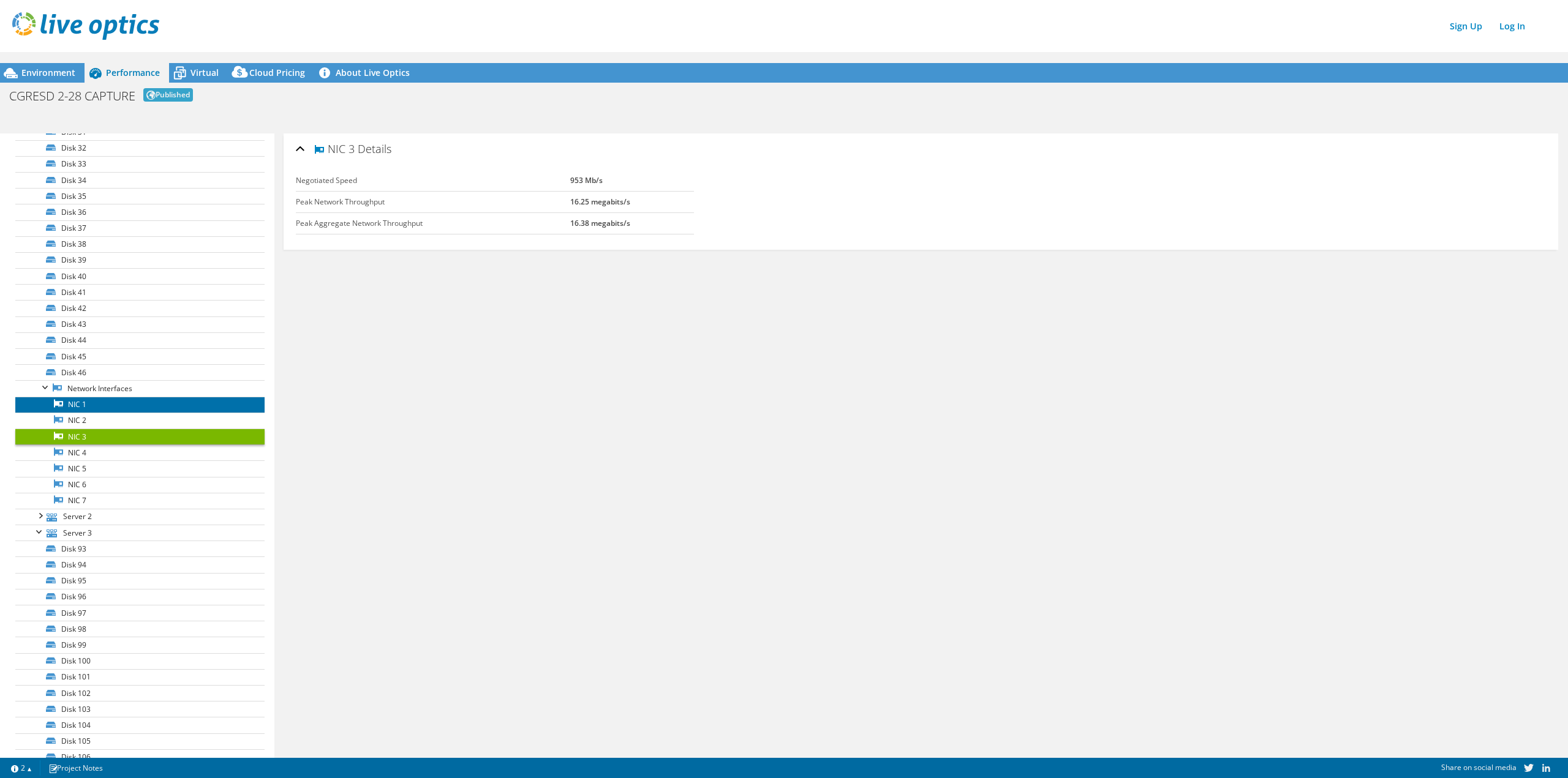
click at [93, 399] on link "NIC 1" at bounding box center [140, 404] width 250 height 16
click at [97, 386] on link "Network Interfaces" at bounding box center [140, 388] width 250 height 16
click at [70, 420] on link "NIC 2" at bounding box center [140, 420] width 250 height 16
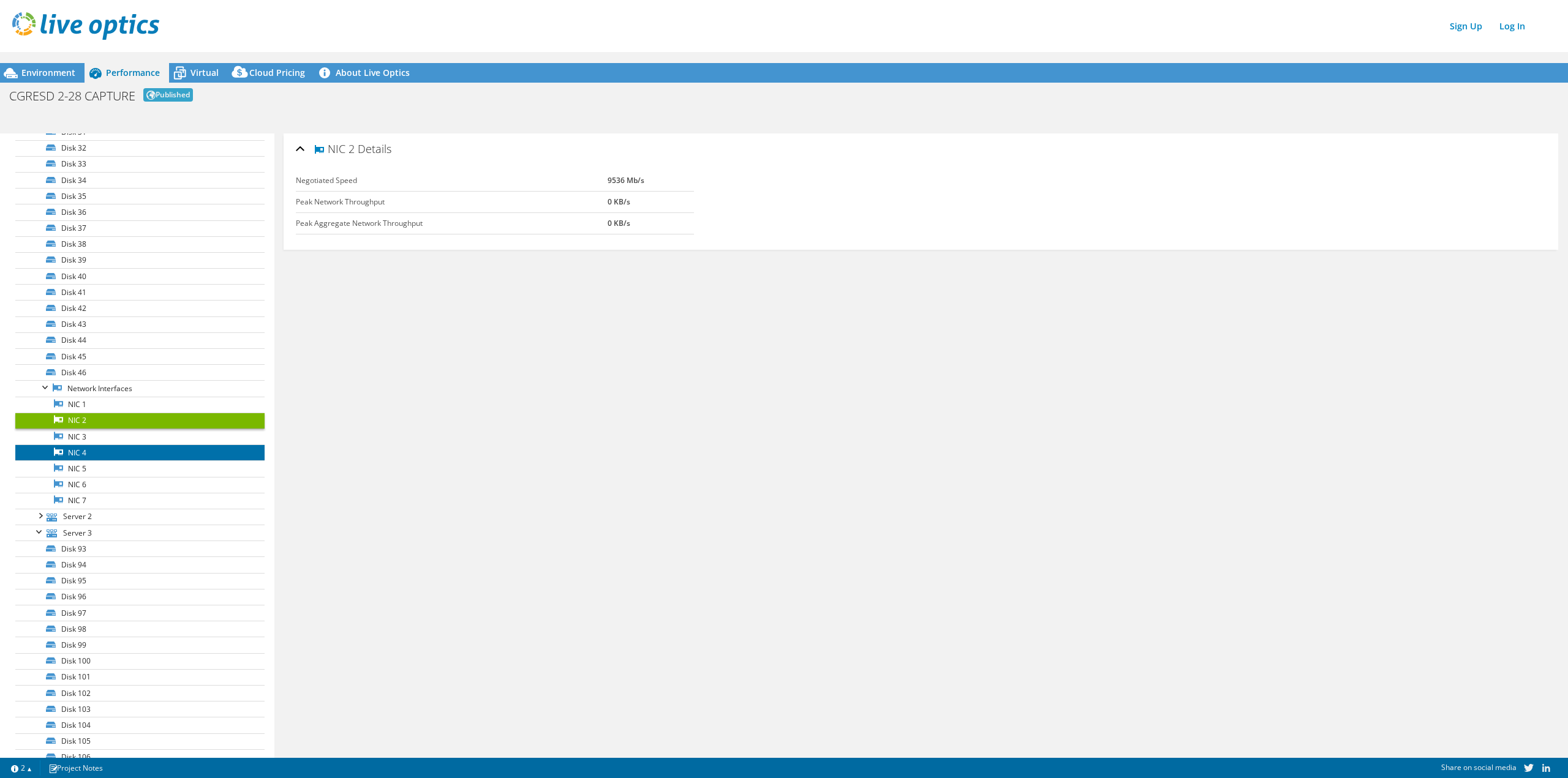
click at [85, 459] on link "NIC 4" at bounding box center [140, 452] width 250 height 16
click at [84, 440] on link "NIC 3" at bounding box center [140, 436] width 250 height 16
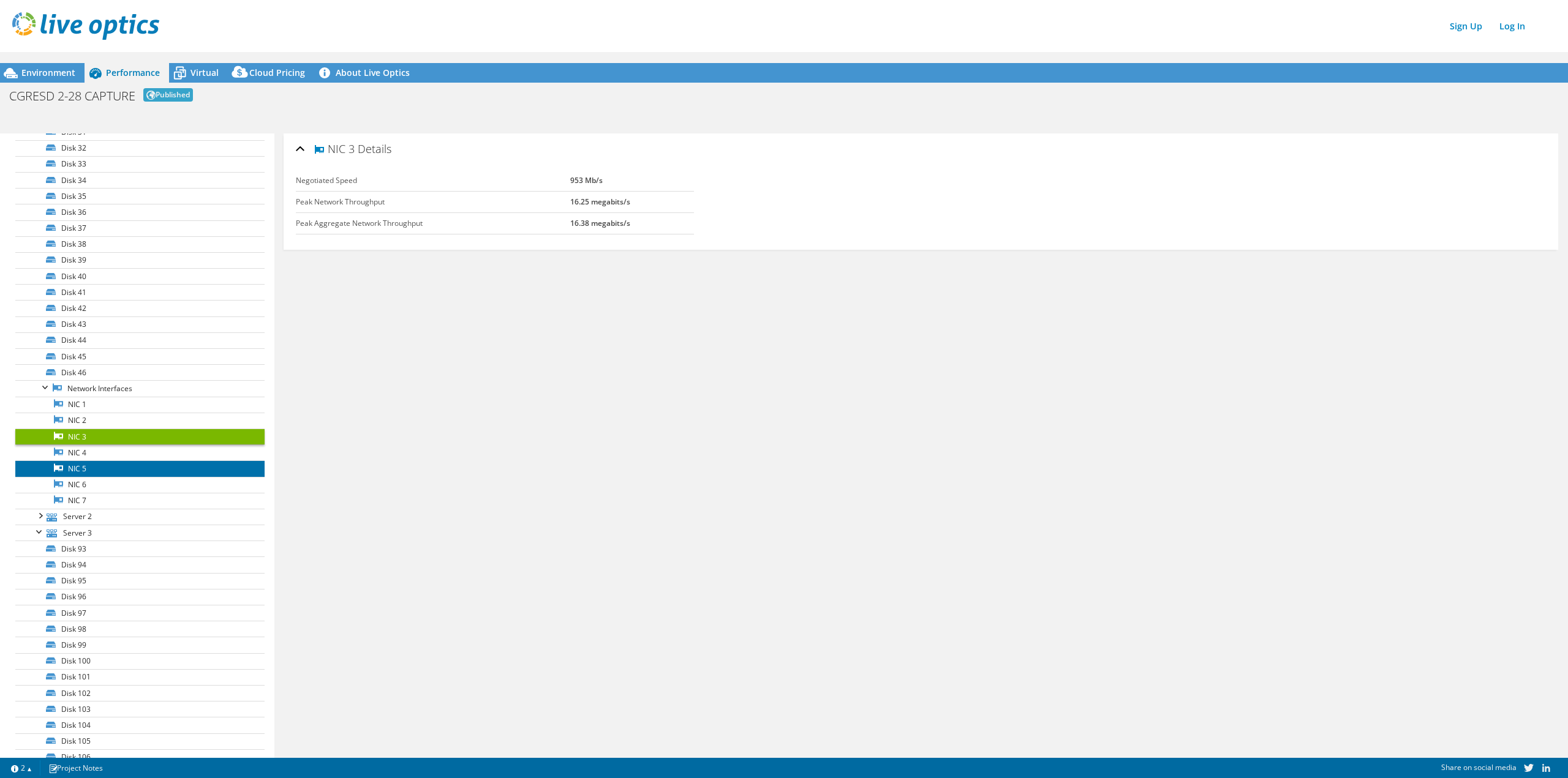
click at [81, 465] on link "NIC 5" at bounding box center [140, 468] width 250 height 16
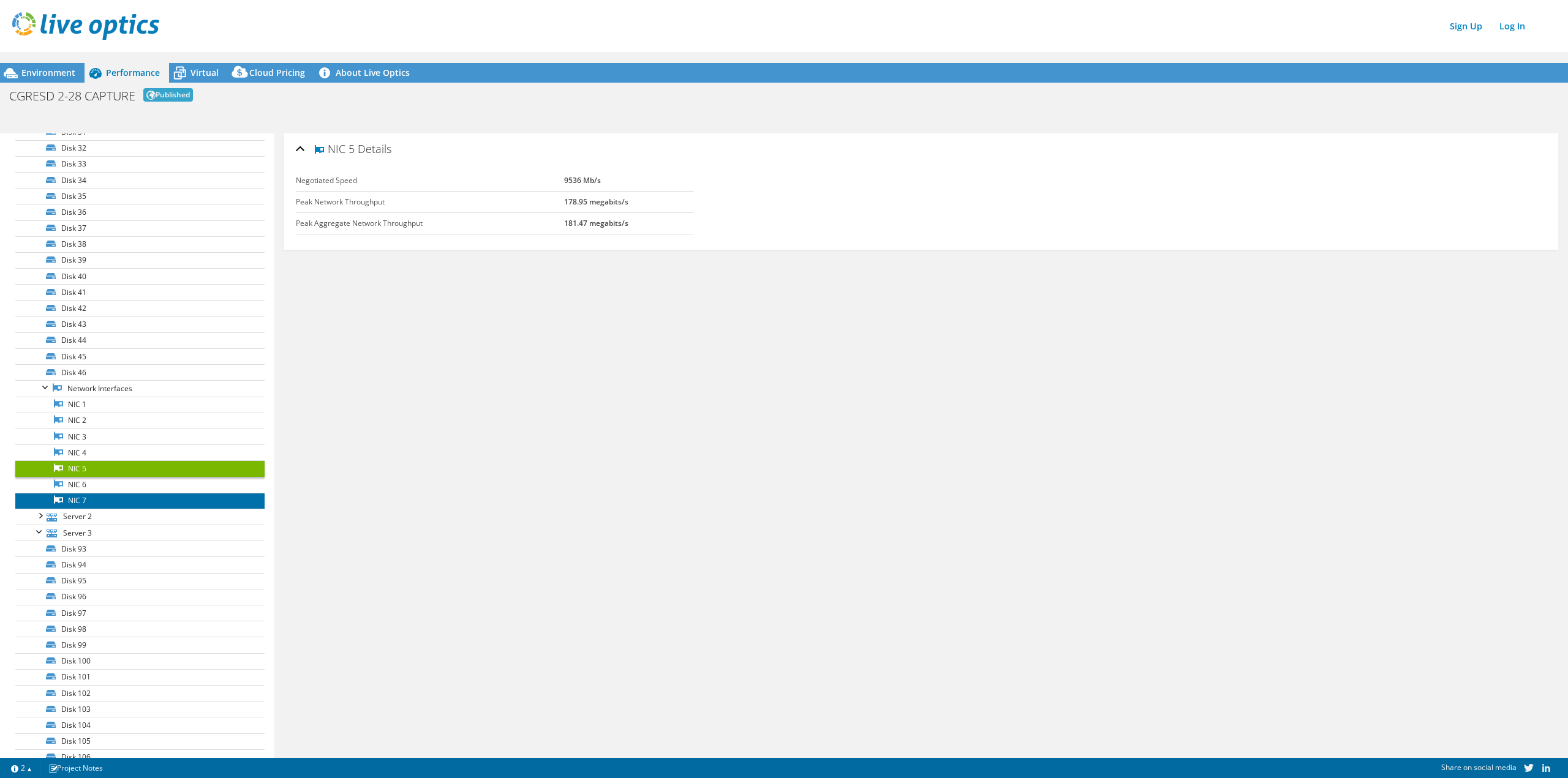
click at [88, 499] on link "NIC 7" at bounding box center [140, 500] width 250 height 16
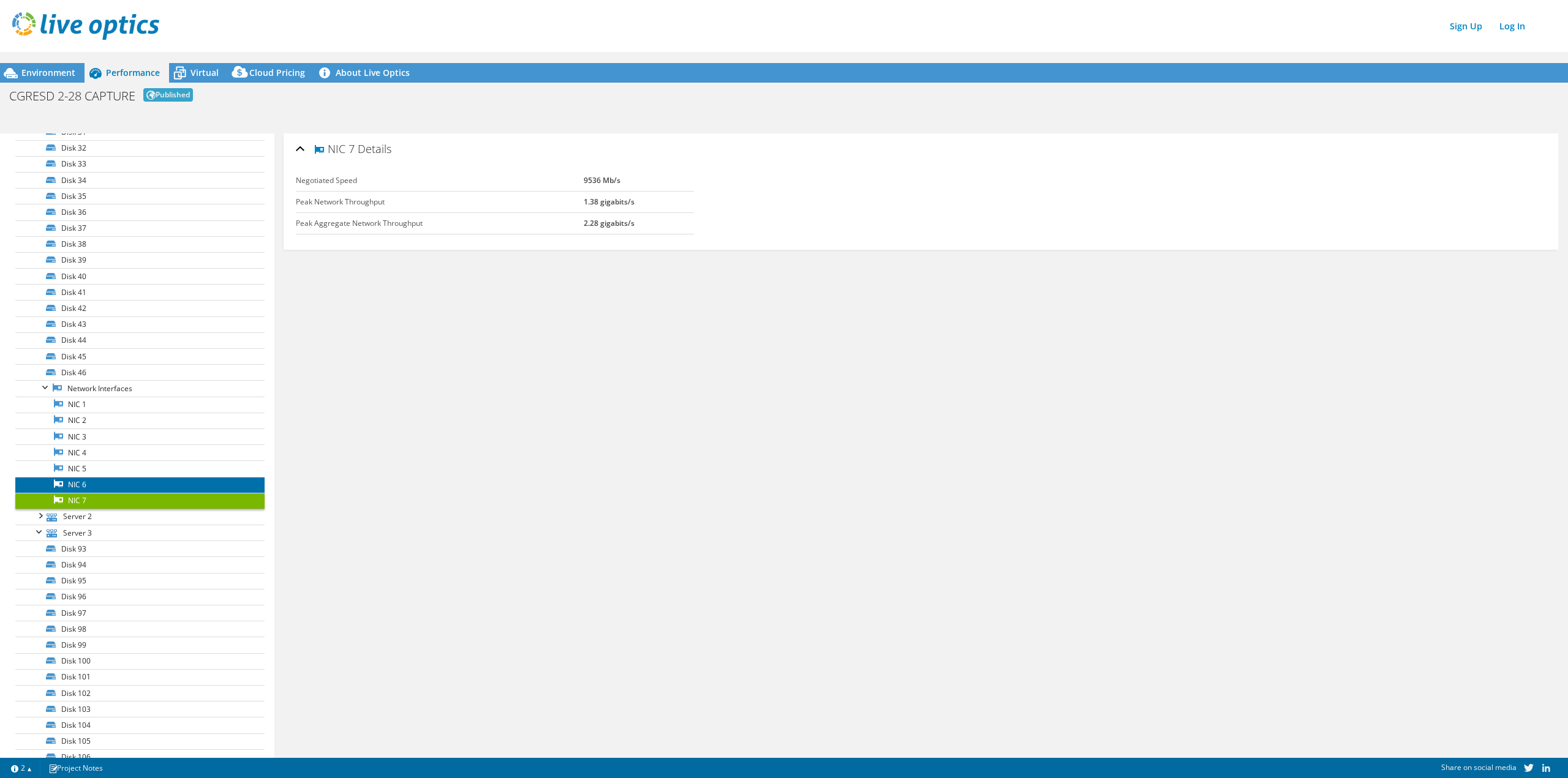
click at [88, 484] on link "NIC 6" at bounding box center [140, 485] width 250 height 16
click at [85, 467] on link "NIC 5" at bounding box center [140, 468] width 250 height 16
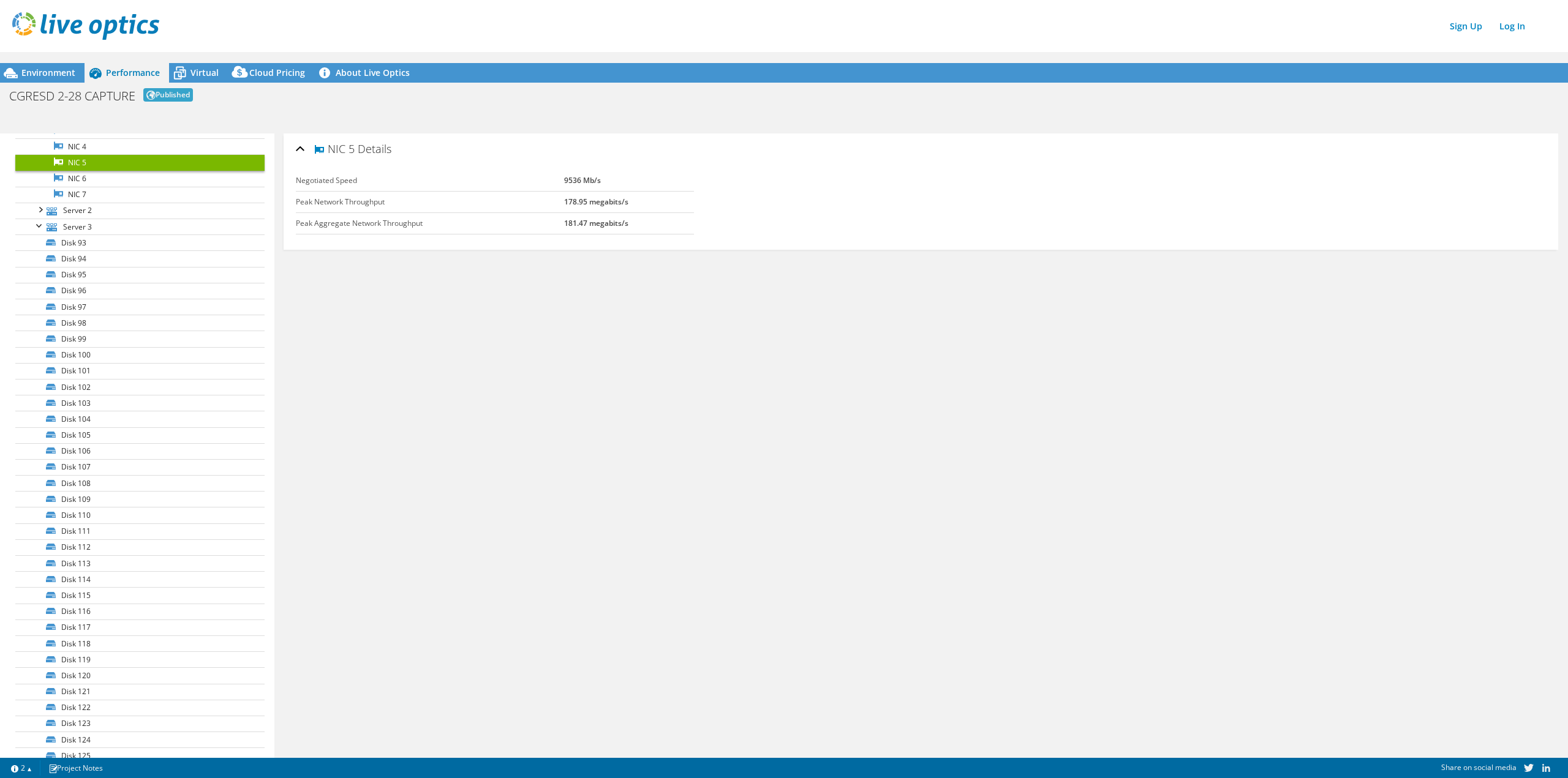
scroll to position [551, 0]
